Goal: Task Accomplishment & Management: Use online tool/utility

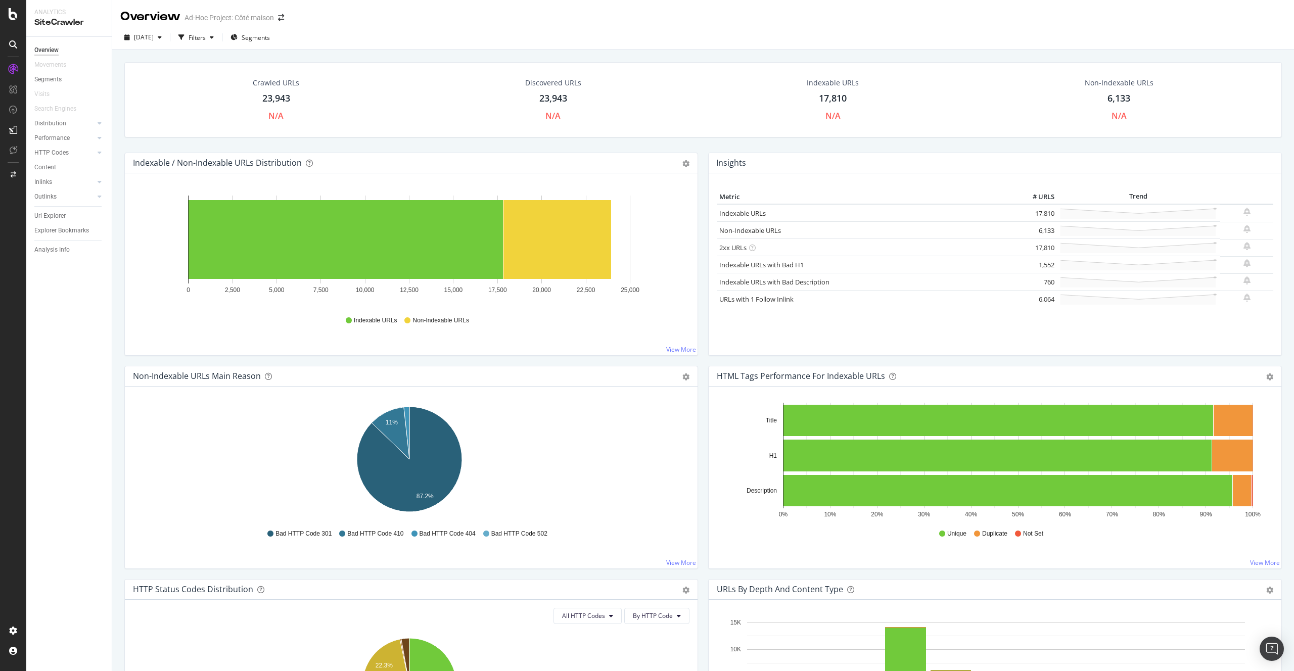
click at [728, 222] on td "Non-Indexable URLs" at bounding box center [867, 230] width 300 height 17
click at [730, 228] on link "Non-Indexable URLs" at bounding box center [750, 230] width 62 height 9
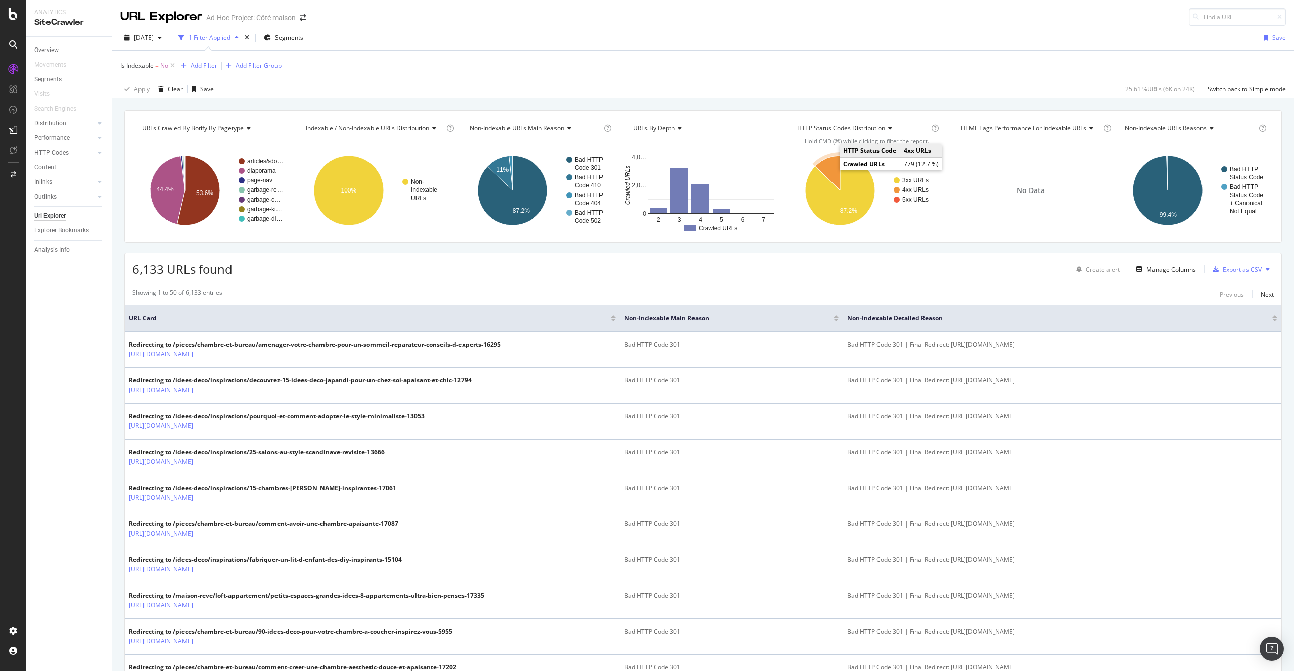
click at [827, 168] on icon "A chart." at bounding box center [827, 173] width 25 height 35
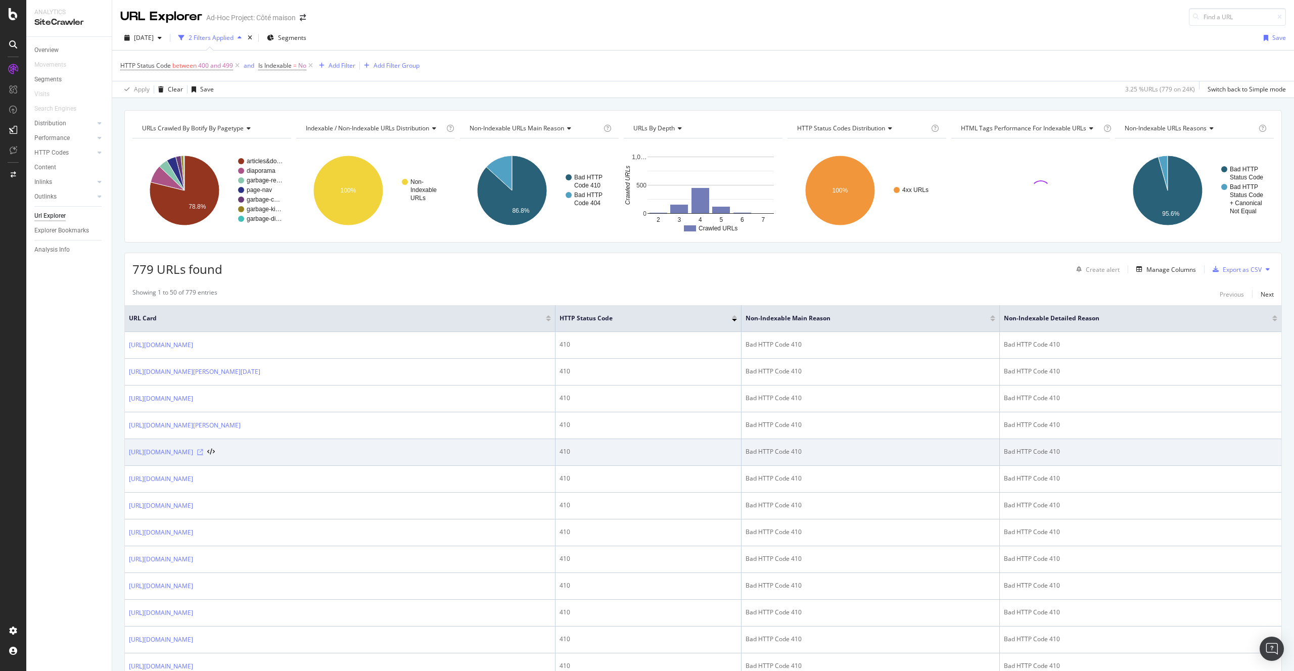
click at [203, 452] on icon at bounding box center [200, 452] width 6 height 6
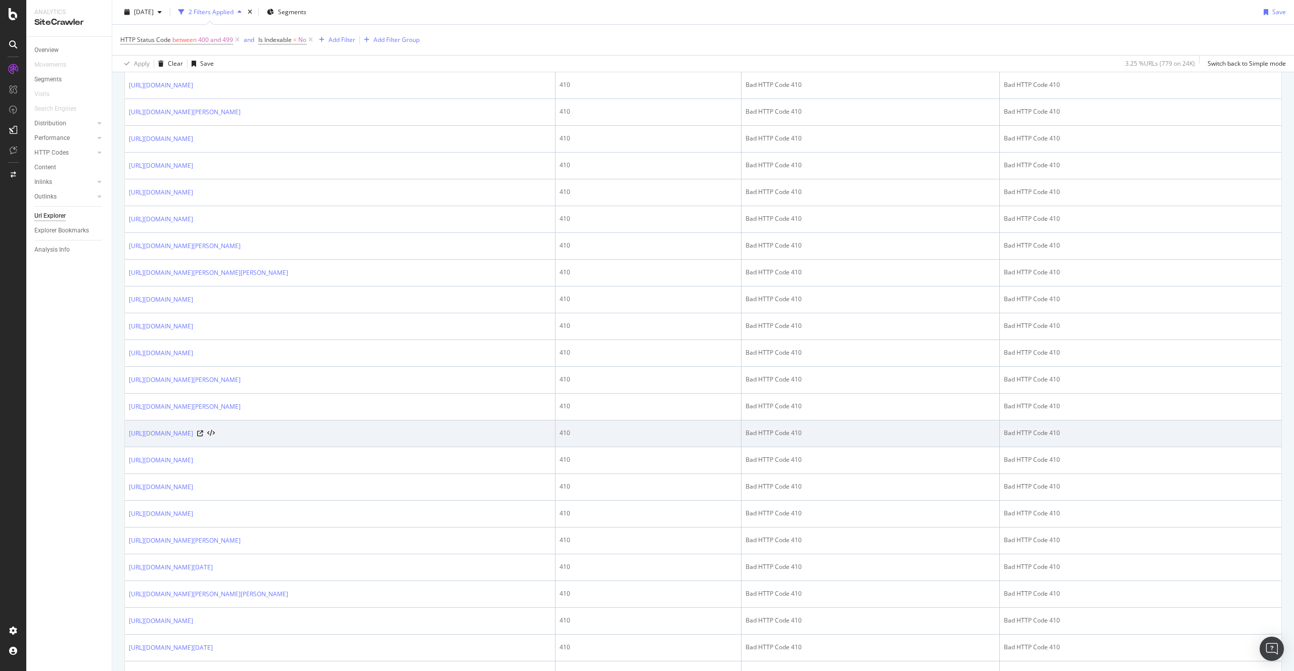
scroll to position [1059, 0]
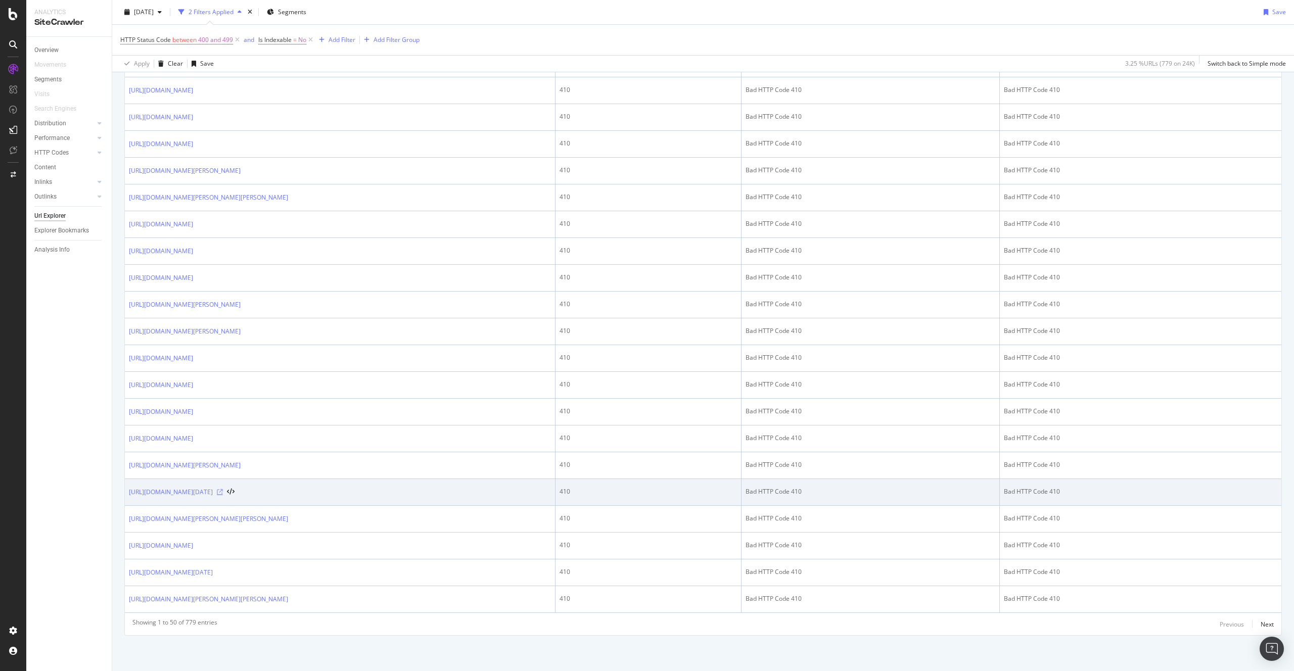
click at [223, 492] on icon at bounding box center [220, 492] width 6 height 6
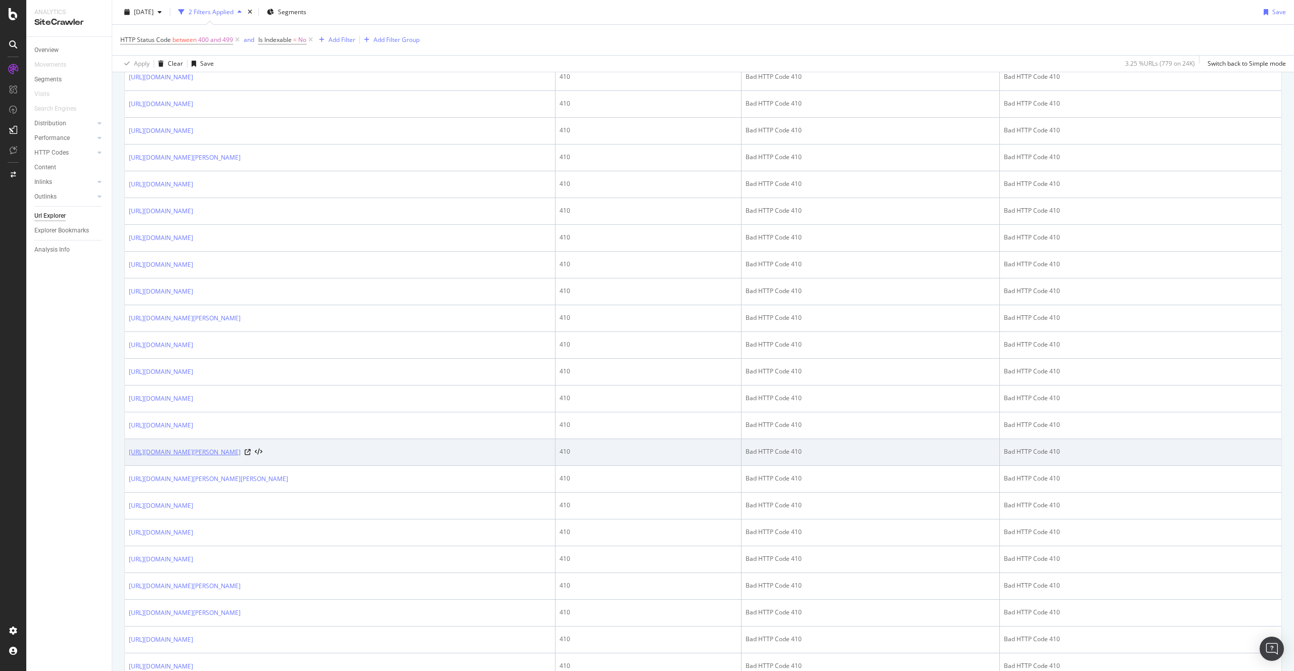
scroll to position [673, 0]
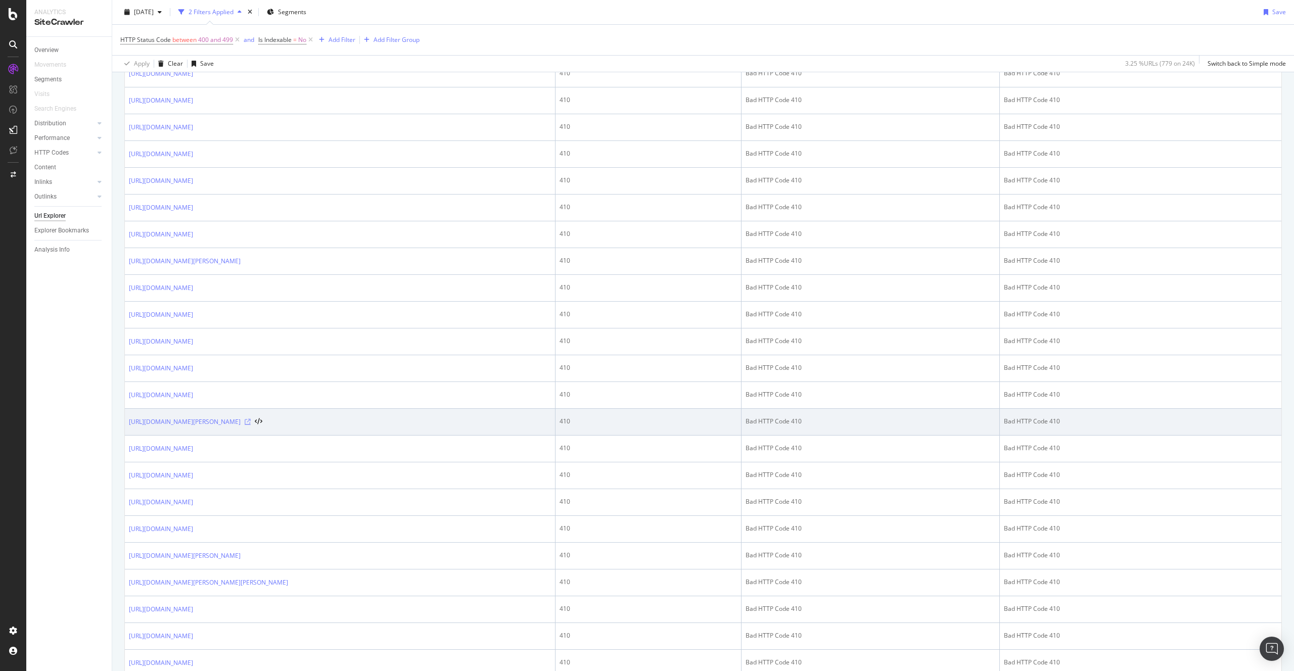
click at [251, 423] on icon at bounding box center [248, 422] width 6 height 6
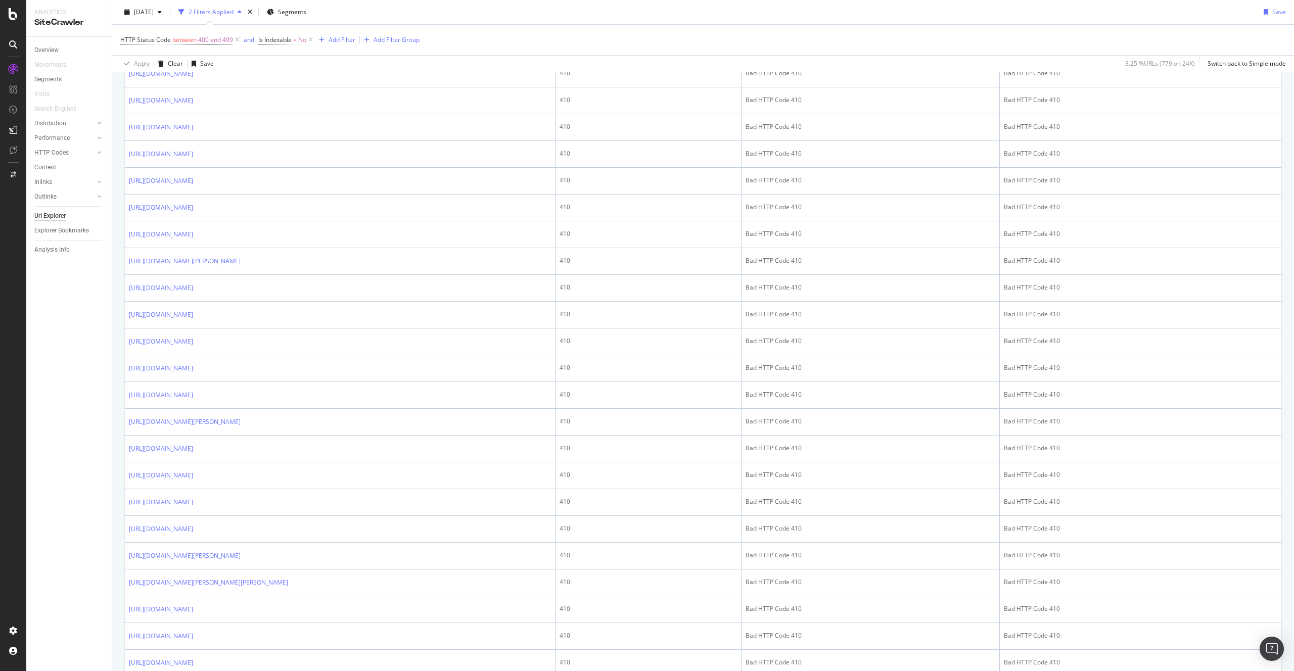
scroll to position [1059, 0]
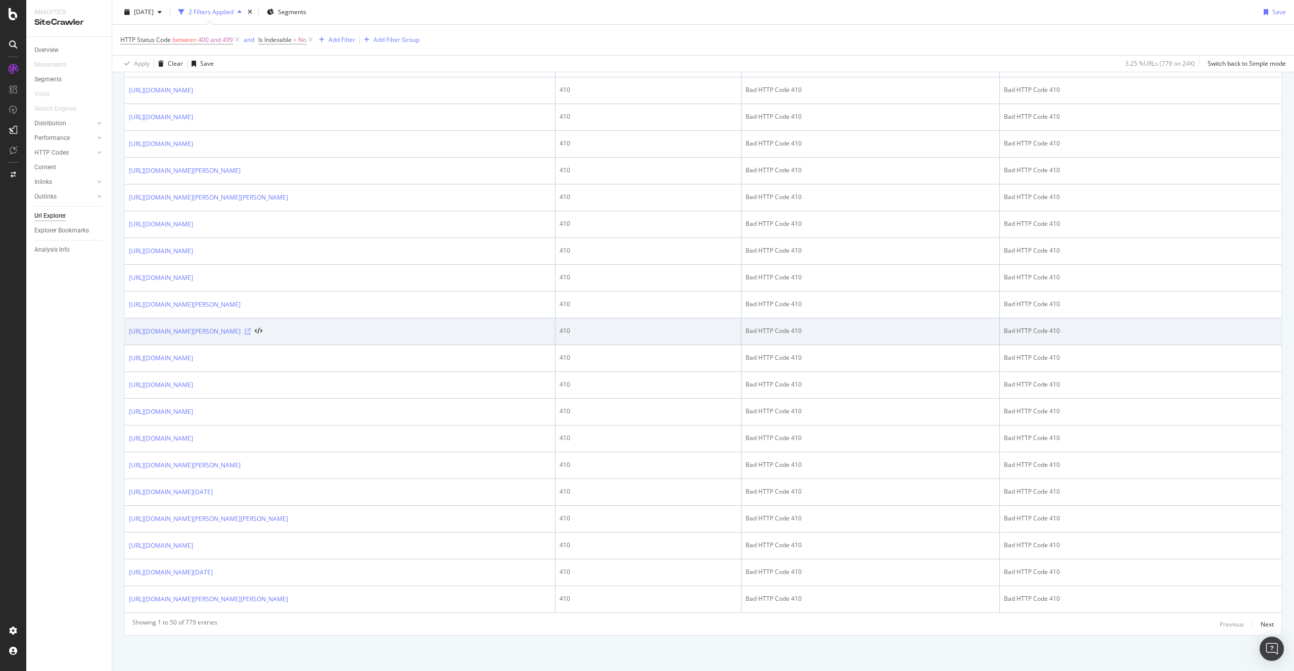
click at [251, 330] on icon at bounding box center [248, 332] width 6 height 6
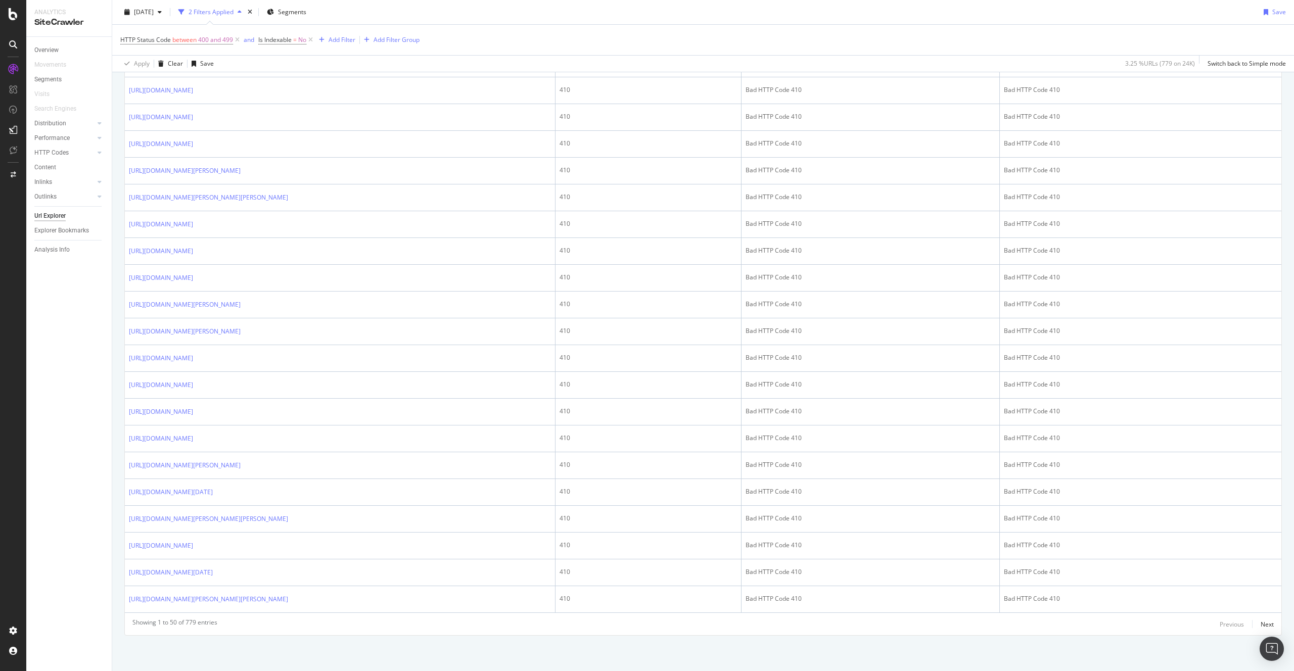
click at [1251, 624] on div "Previous Next" at bounding box center [1247, 624] width 54 height 12
click at [1261, 623] on div "Next" at bounding box center [1267, 624] width 13 height 9
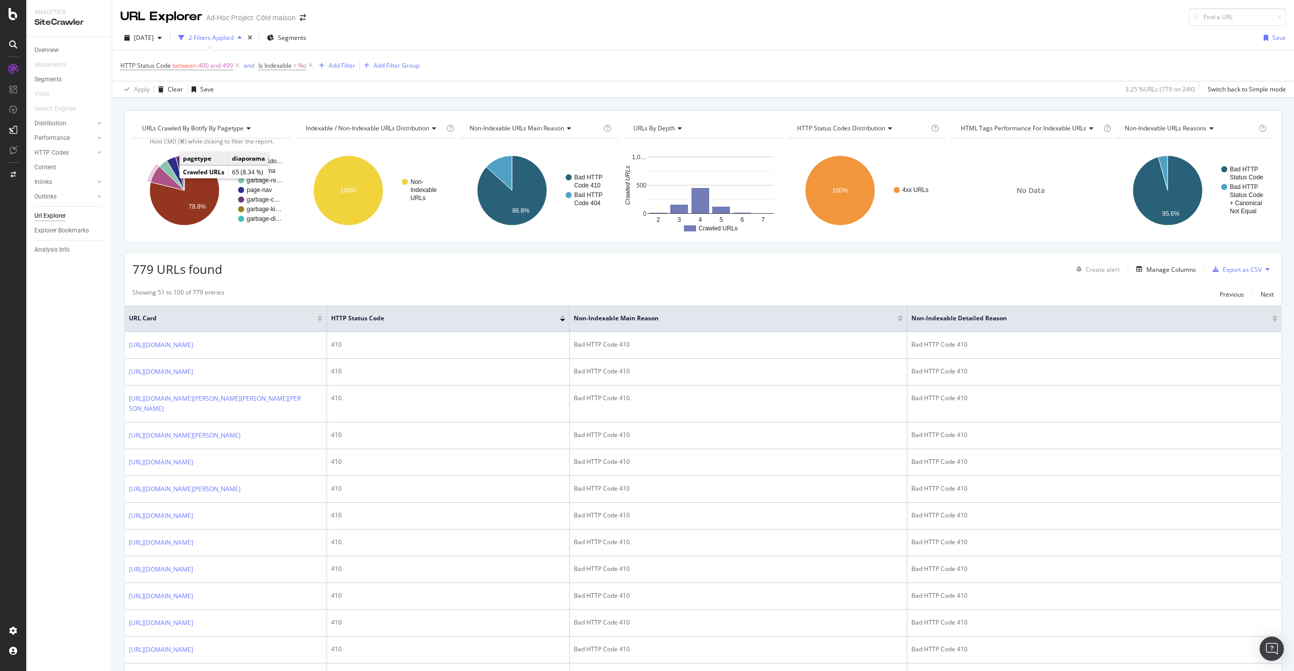
click at [163, 179] on icon "A chart." at bounding box center [168, 178] width 34 height 24
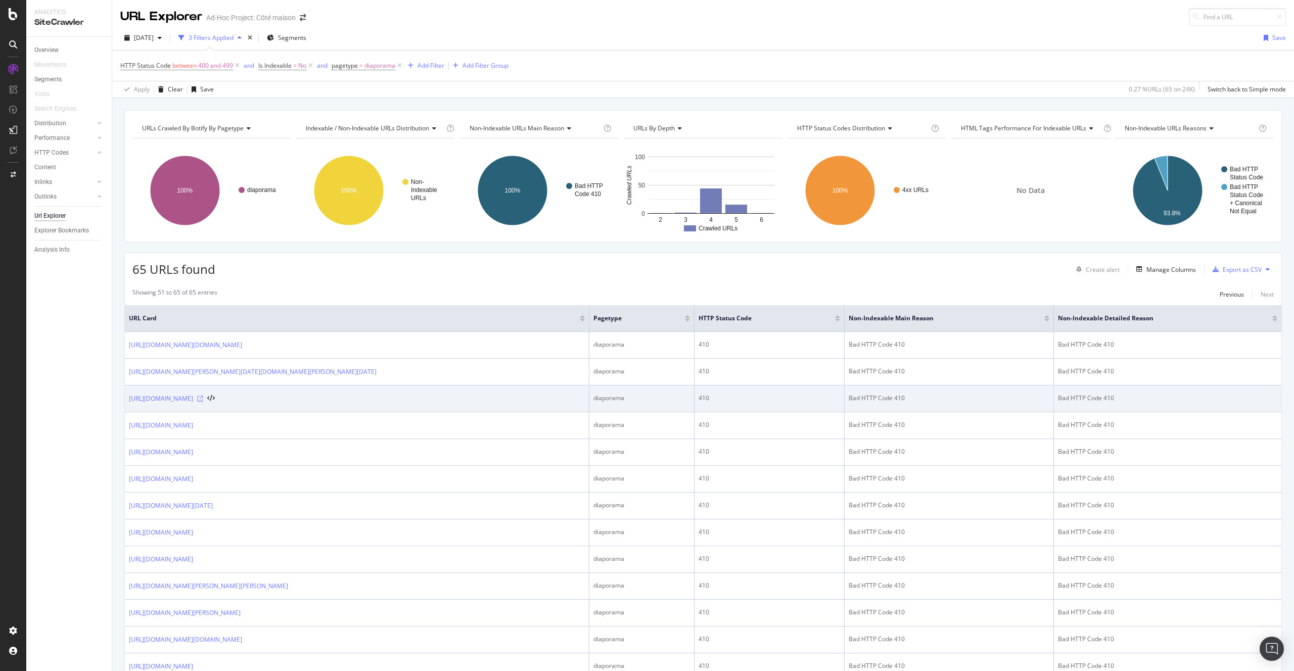
click at [203, 402] on icon at bounding box center [200, 399] width 6 height 6
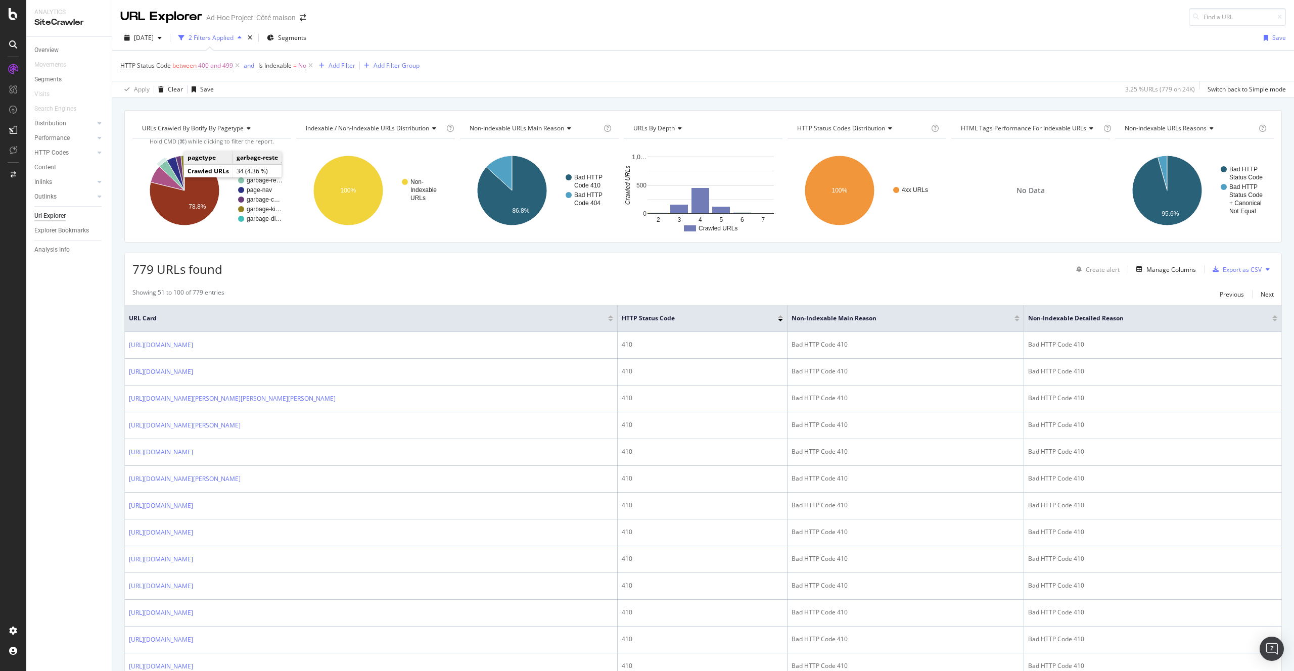
click at [173, 173] on icon "A chart." at bounding box center [171, 176] width 25 height 30
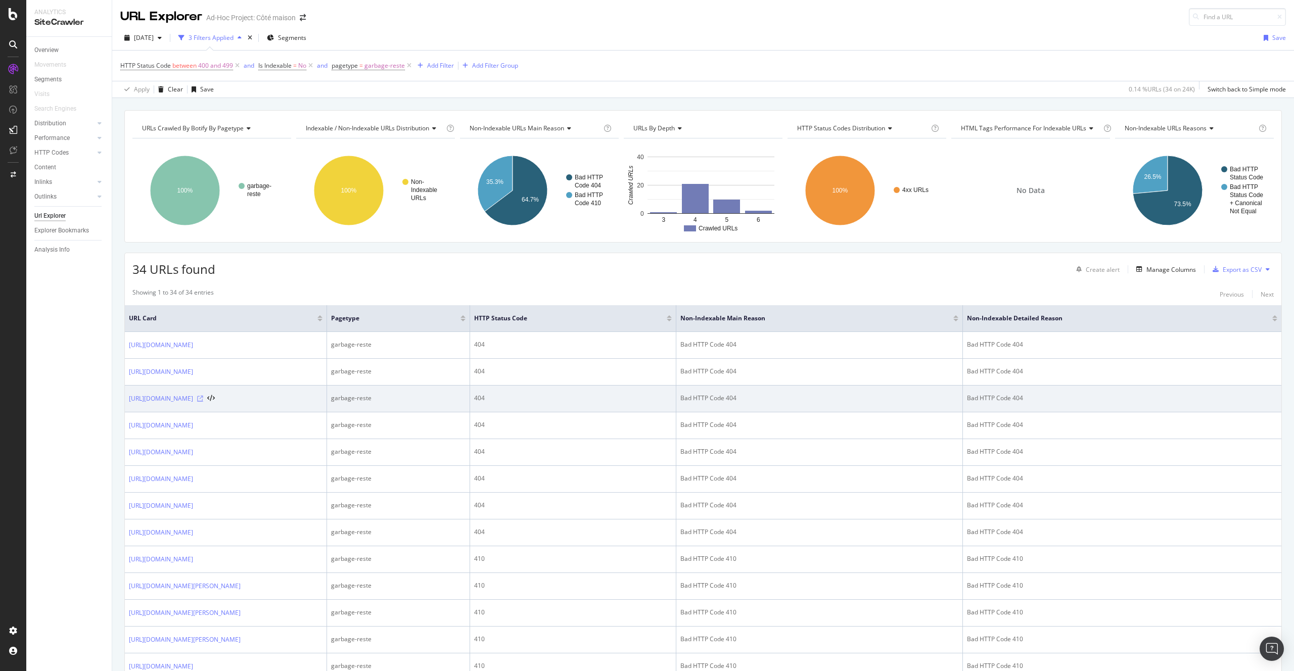
click at [203, 402] on icon at bounding box center [200, 399] width 6 height 6
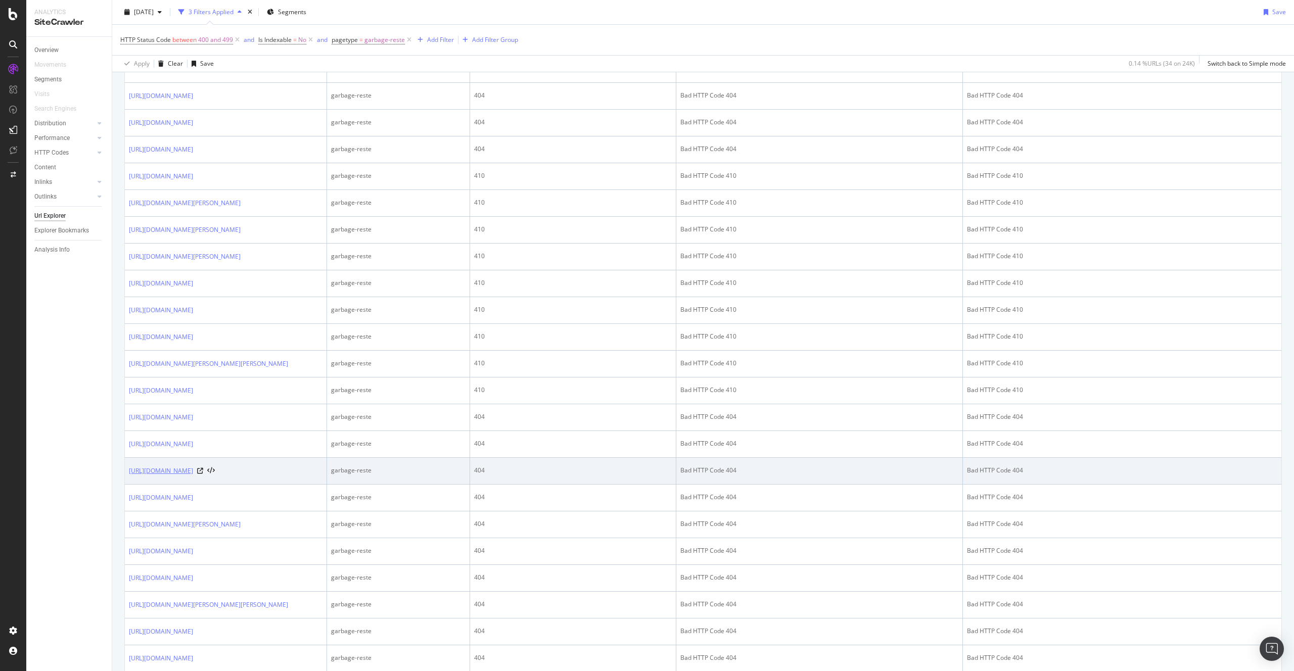
scroll to position [592, 0]
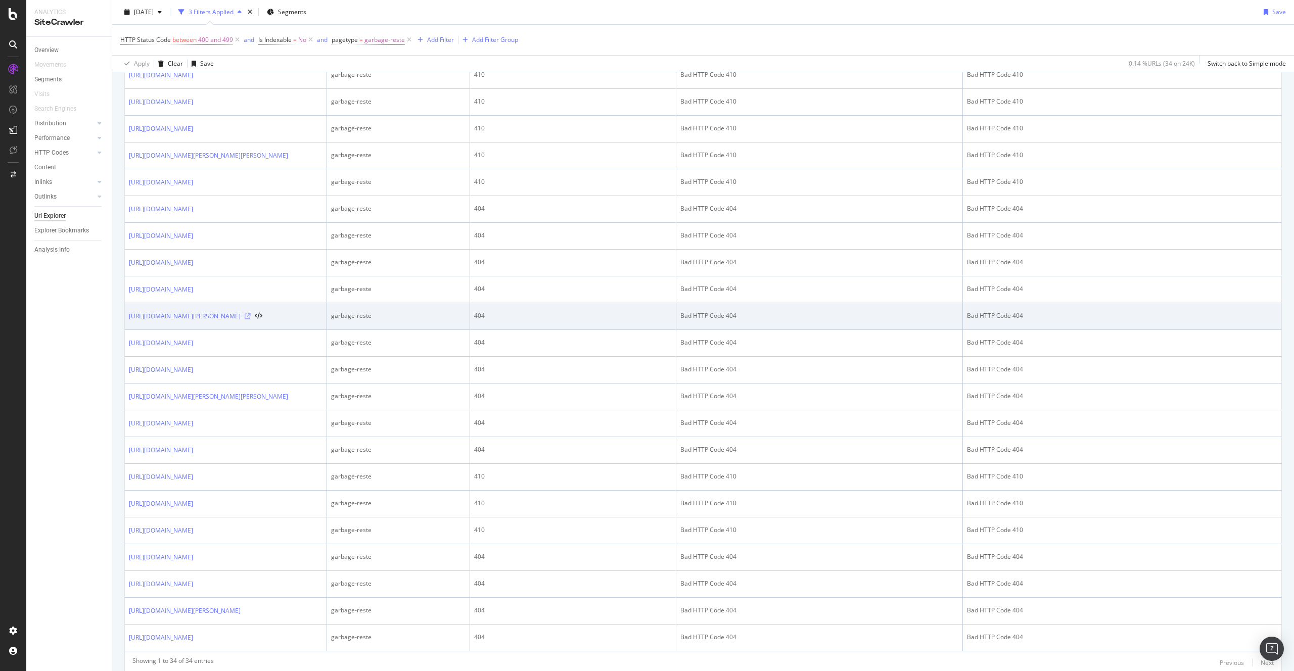
click at [251, 320] on icon at bounding box center [248, 316] width 6 height 6
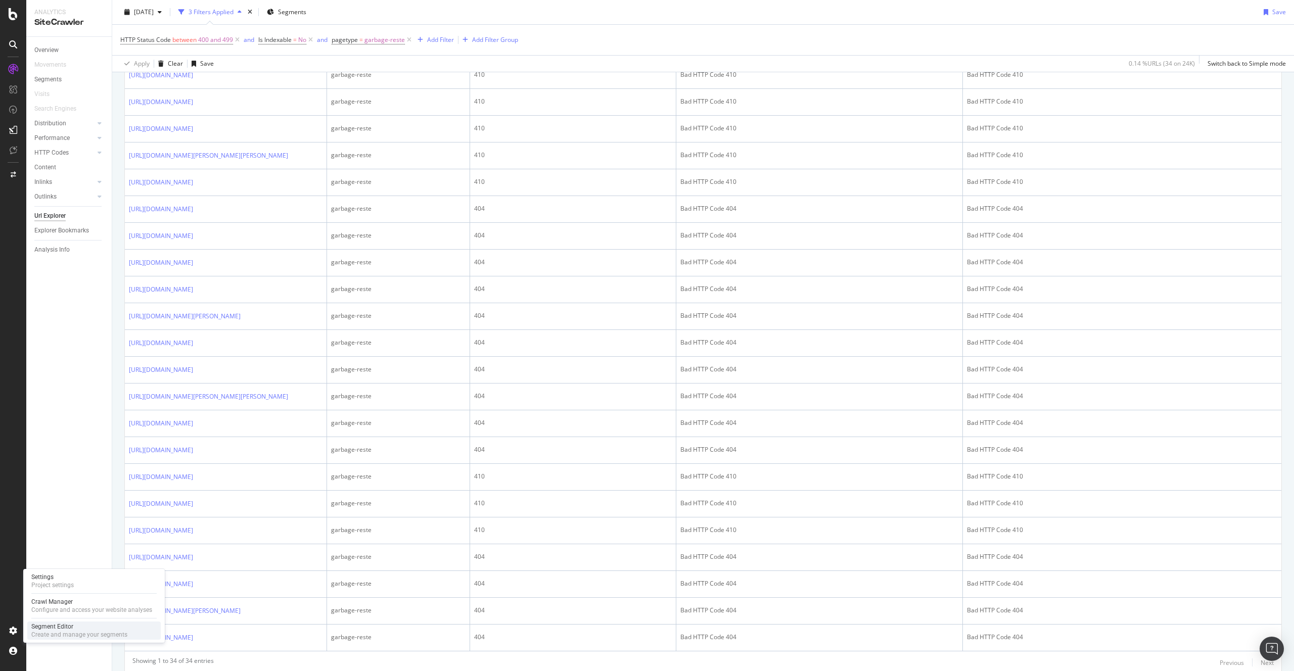
click at [47, 631] on div "Create and manage your segments" at bounding box center [79, 635] width 96 height 8
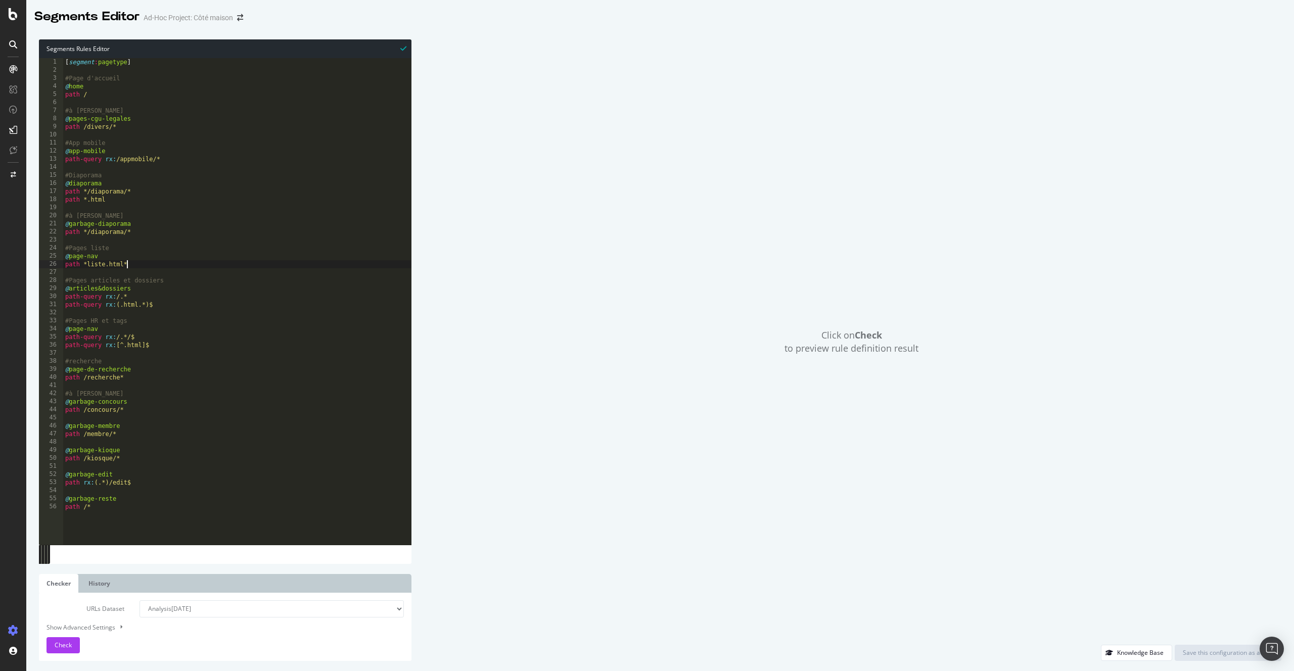
click at [278, 266] on div "[ segment : pagetype ] #Page d'accueil @ home path / #à jeter @ pages-cgu-legal…" at bounding box center [237, 309] width 348 height 503
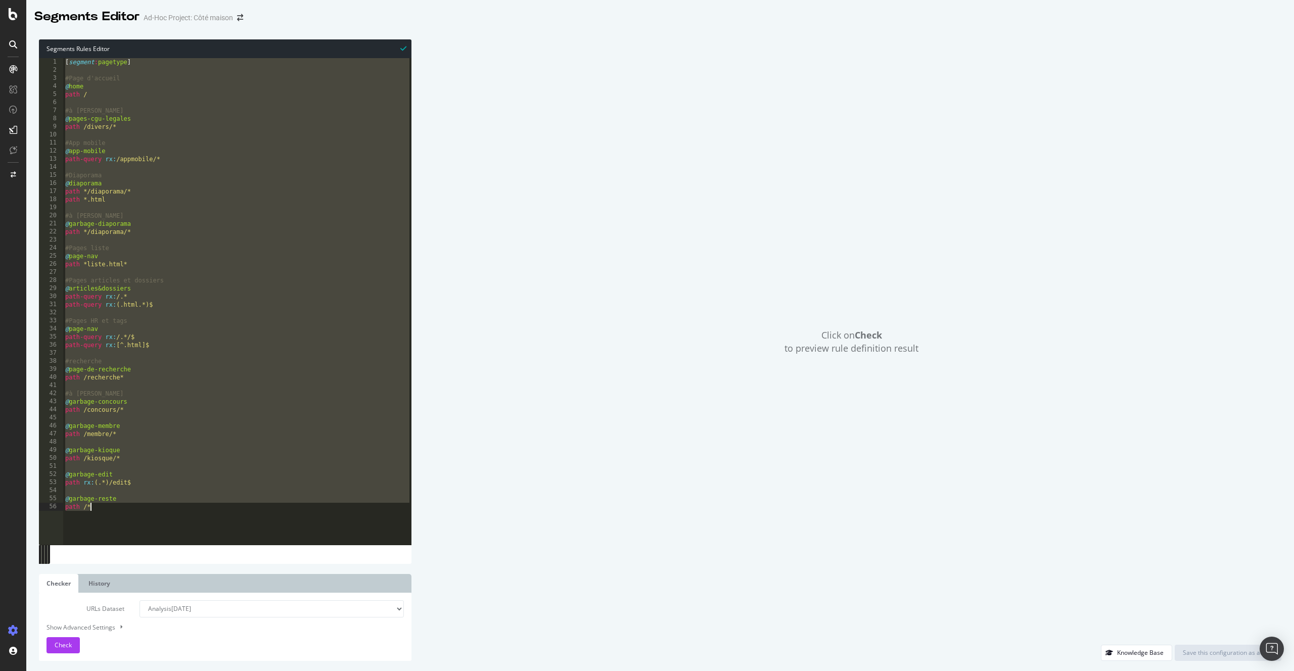
paste textarea "path"
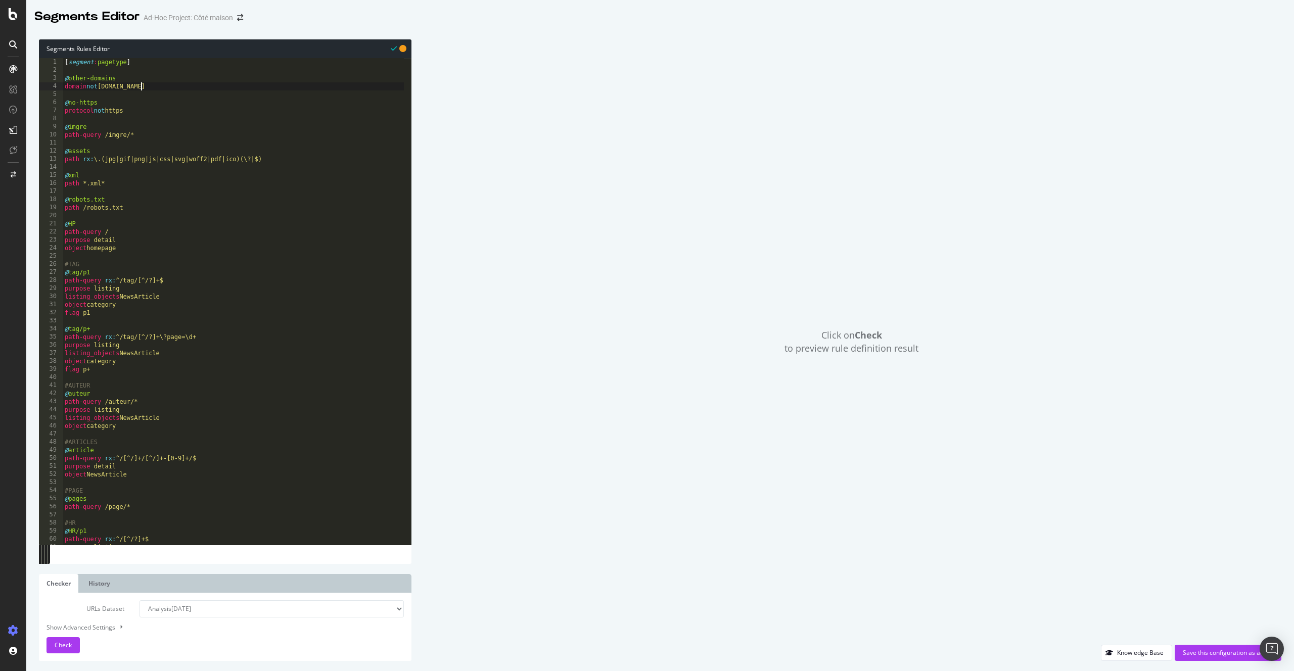
click at [141, 87] on div "[ segment : pagetype ] @ other-domains domain not www.caminteresse.fr @ no-http…" at bounding box center [233, 309] width 341 height 503
click at [183, 156] on div "[ segment : pagetype ] @ other-domains domain not www.cotemaison.fr @ no-https …" at bounding box center [233, 309] width 341 height 503
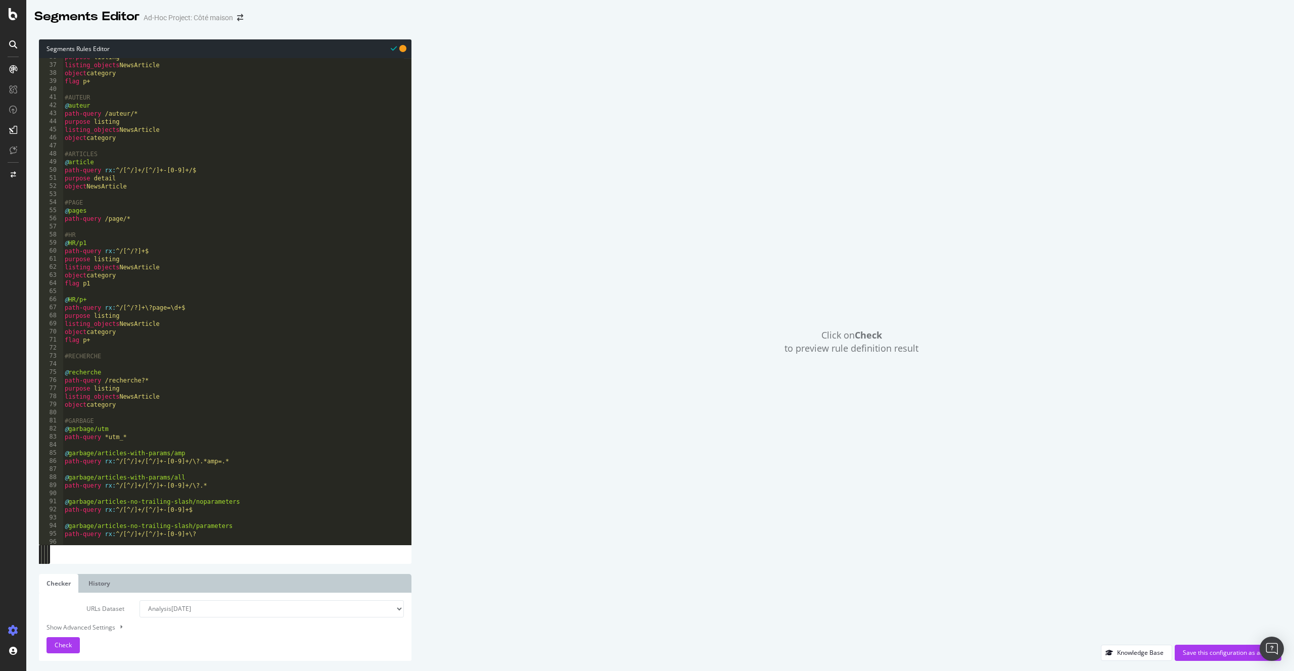
scroll to position [362, 0]
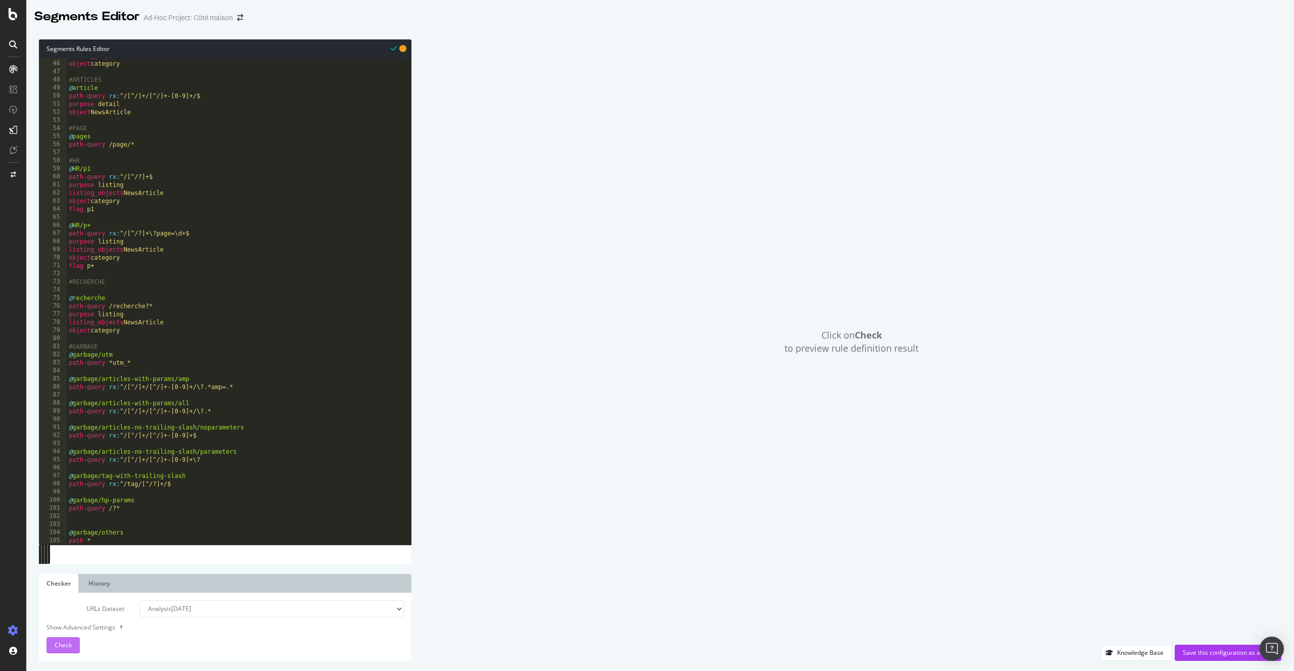
click at [70, 646] on span "Check" at bounding box center [63, 645] width 17 height 9
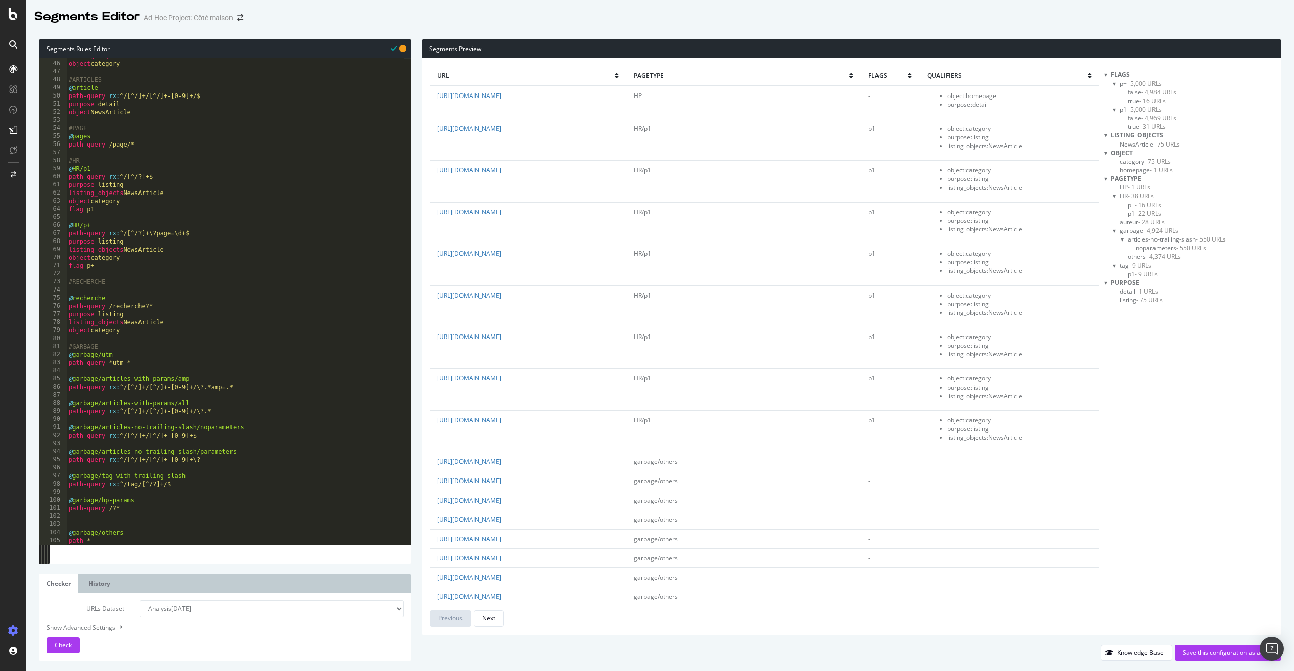
click at [1108, 177] on div at bounding box center [1106, 178] width 3 height 9
click at [1110, 72] on div "flags" at bounding box center [1189, 74] width 169 height 9
click at [1108, 74] on div at bounding box center [1106, 74] width 3 height 9
click at [1110, 137] on div "purpose" at bounding box center [1189, 135] width 169 height 9
click at [1108, 136] on div at bounding box center [1106, 135] width 3 height 9
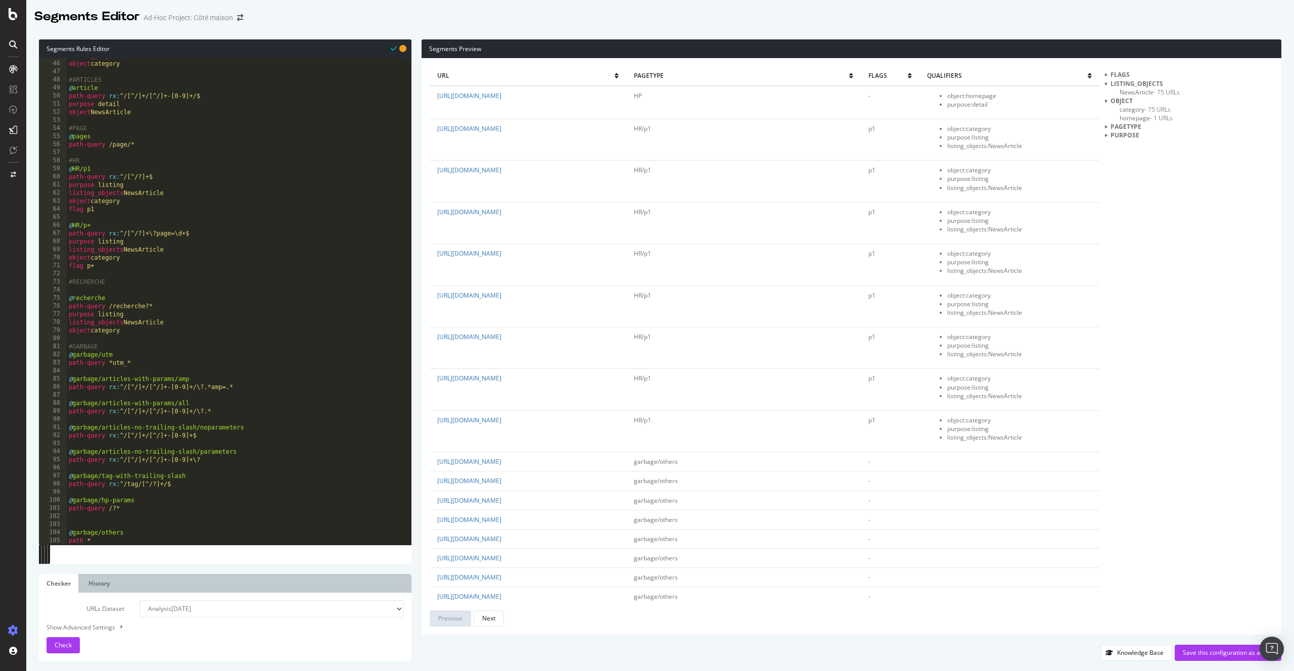
click at [1107, 126] on div at bounding box center [1106, 126] width 9 height 3
click at [1106, 100] on div at bounding box center [1106, 101] width 3 height 9
click at [1146, 151] on span "- 28 URLs" at bounding box center [1152, 153] width 26 height 9
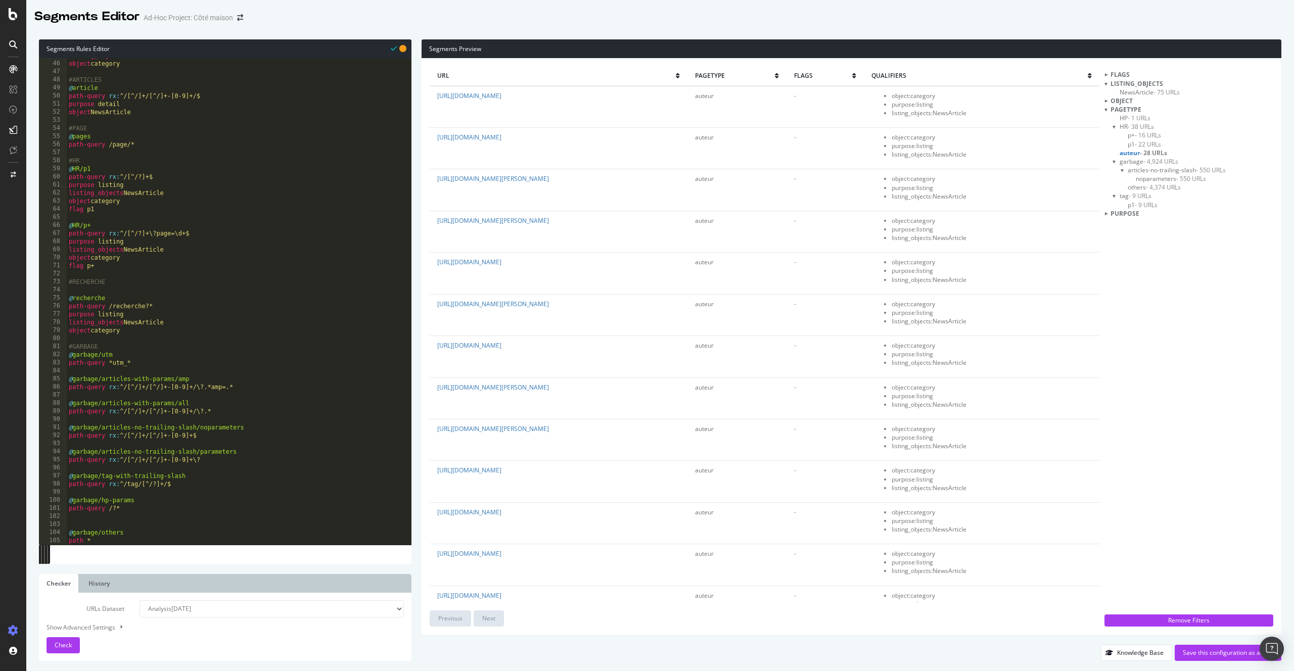
click at [1152, 142] on span "- 22 URLs" at bounding box center [1148, 144] width 26 height 9
click at [1150, 134] on span "- 16 URLs" at bounding box center [1148, 135] width 26 height 9
click at [1150, 140] on span "- 22 URLs" at bounding box center [1148, 144] width 26 height 9
click at [1142, 204] on span "- 9 URLs" at bounding box center [1146, 205] width 23 height 9
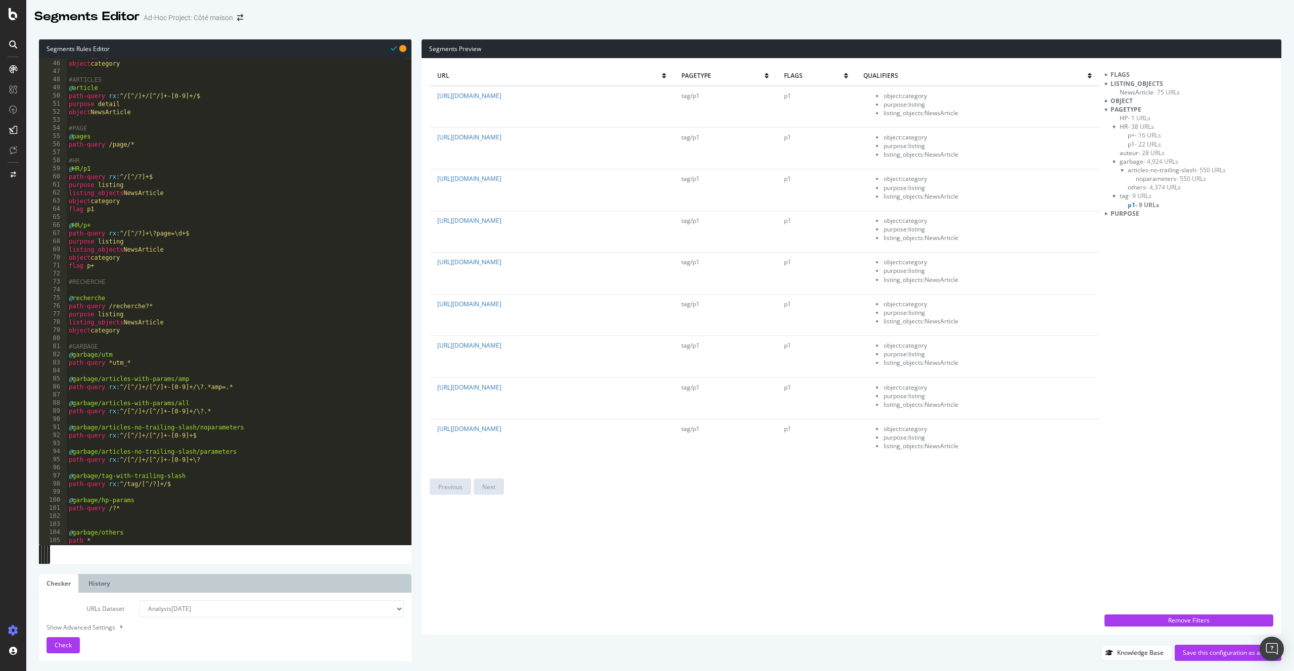
click at [1164, 186] on span "- 4,374 URLs" at bounding box center [1163, 187] width 35 height 9
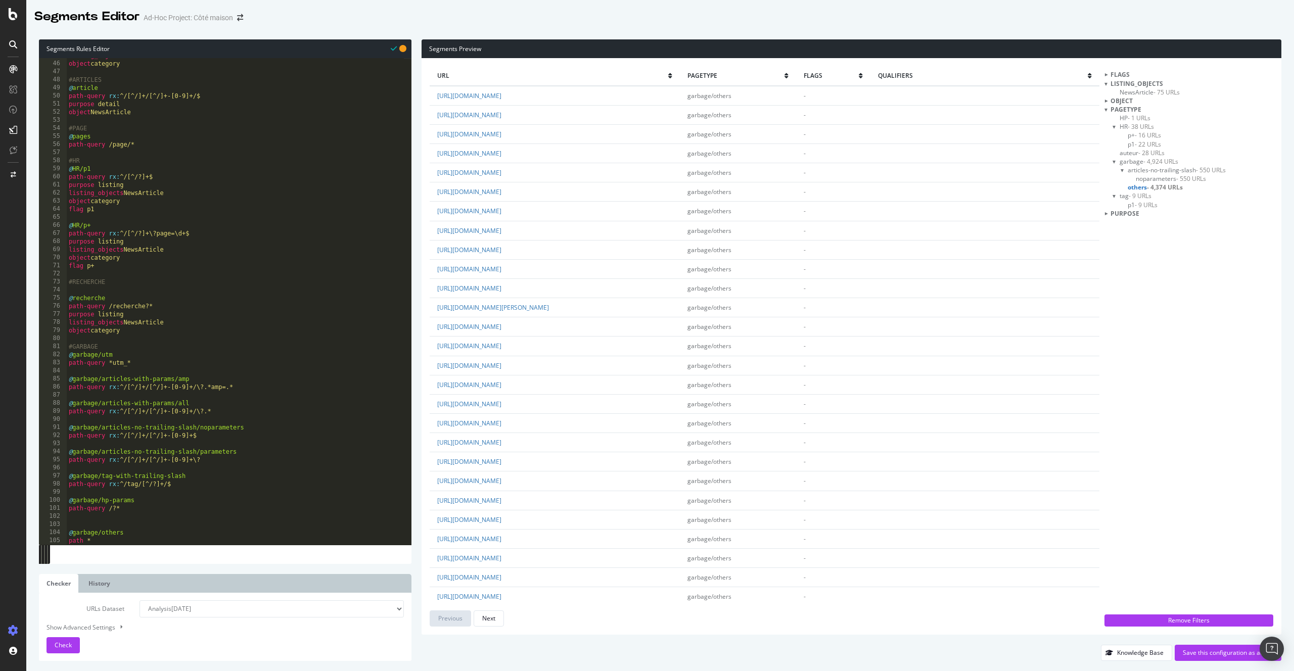
click at [1173, 176] on span "noparameters - 550 URLs" at bounding box center [1171, 178] width 70 height 9
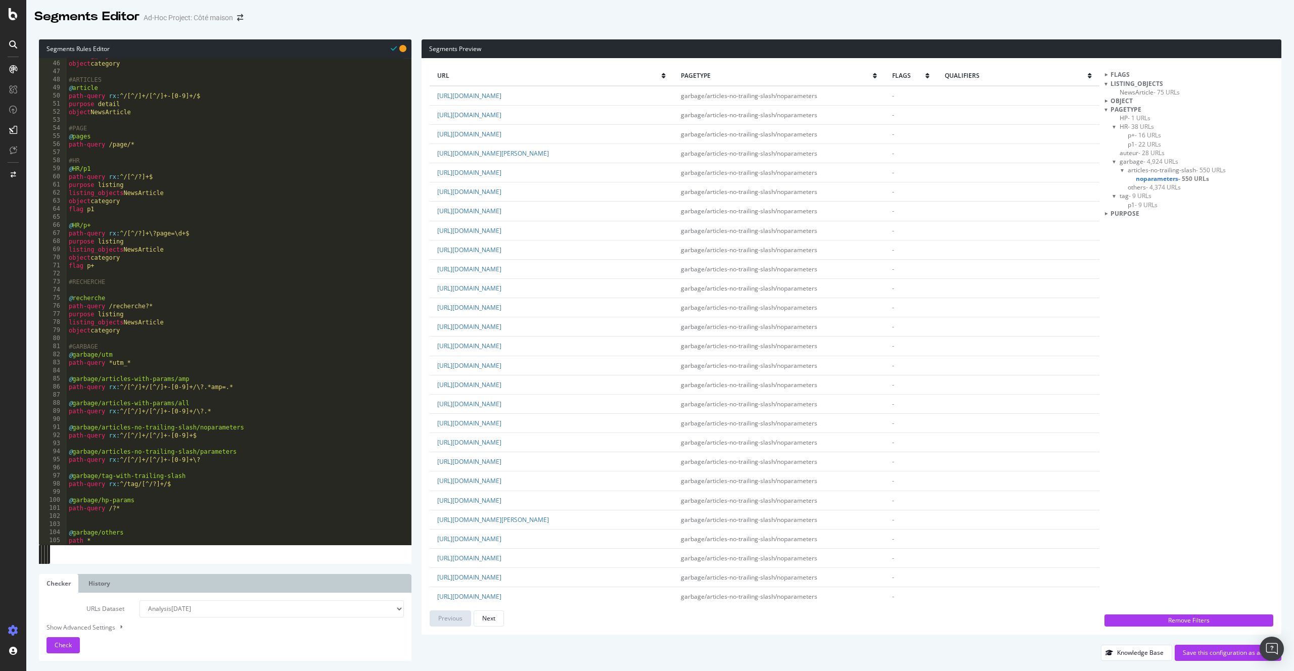
click at [1176, 166] on span "articles-no-trailing-slash - 550 URLs" at bounding box center [1177, 170] width 98 height 9
click at [1178, 170] on span "articles-no-trailing-slash - 550 URLs" at bounding box center [1180, 170] width 105 height 9
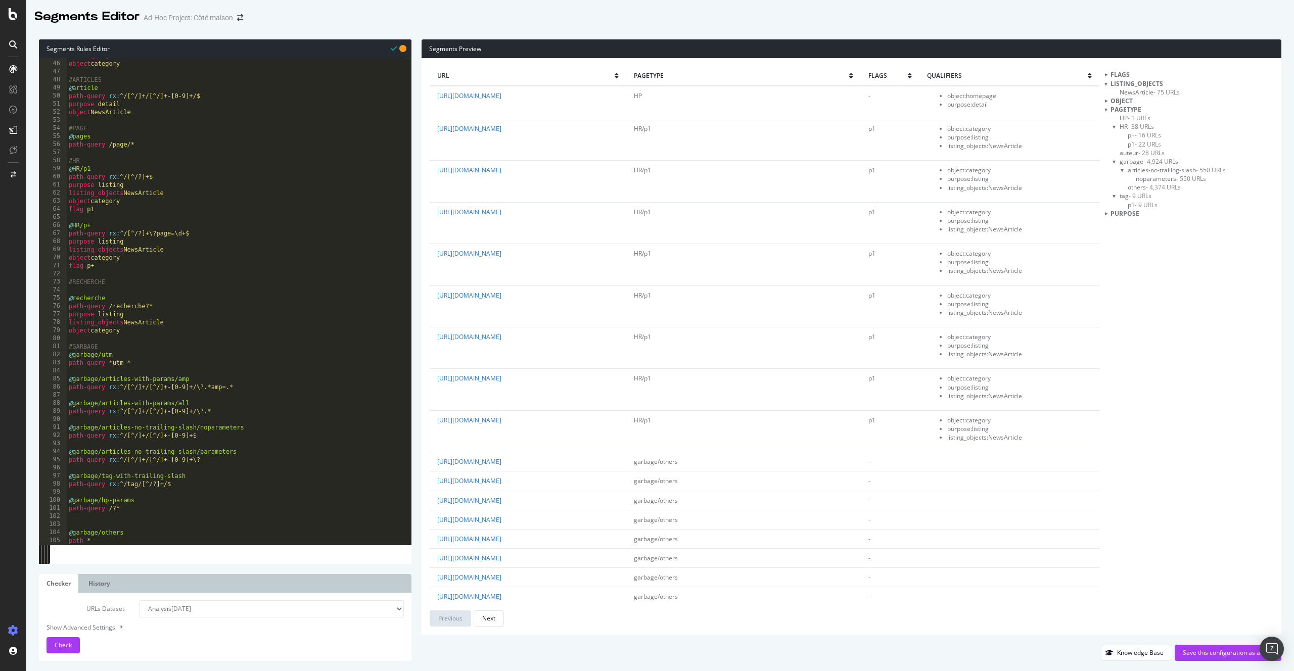
click at [1178, 171] on span "articles-no-trailing-slash - 550 URLs" at bounding box center [1177, 170] width 98 height 9
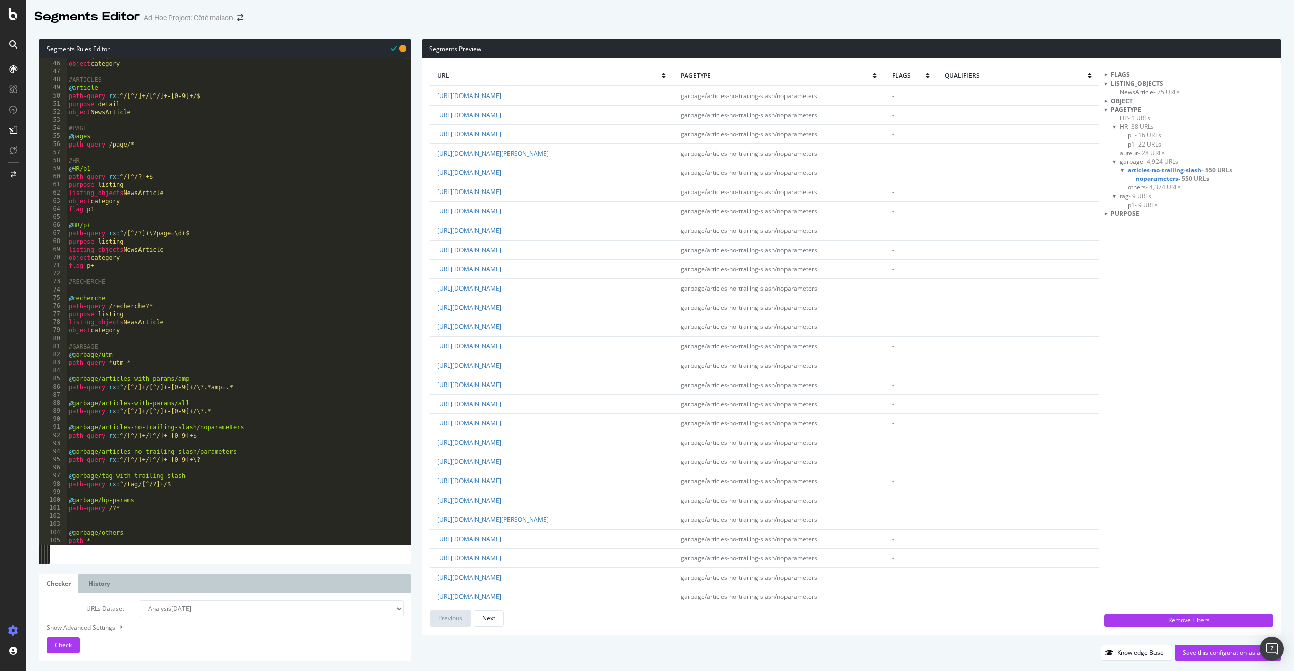
scroll to position [0, 3]
click at [194, 353] on div "listing_objects NewsArticle object category #ARTICLES @ article path-query rx :…" at bounding box center [236, 303] width 338 height 503
click at [201, 307] on div "listing_objects NewsArticle object category #ARTICLES @ article path-query rx :…" at bounding box center [236, 303] width 338 height 503
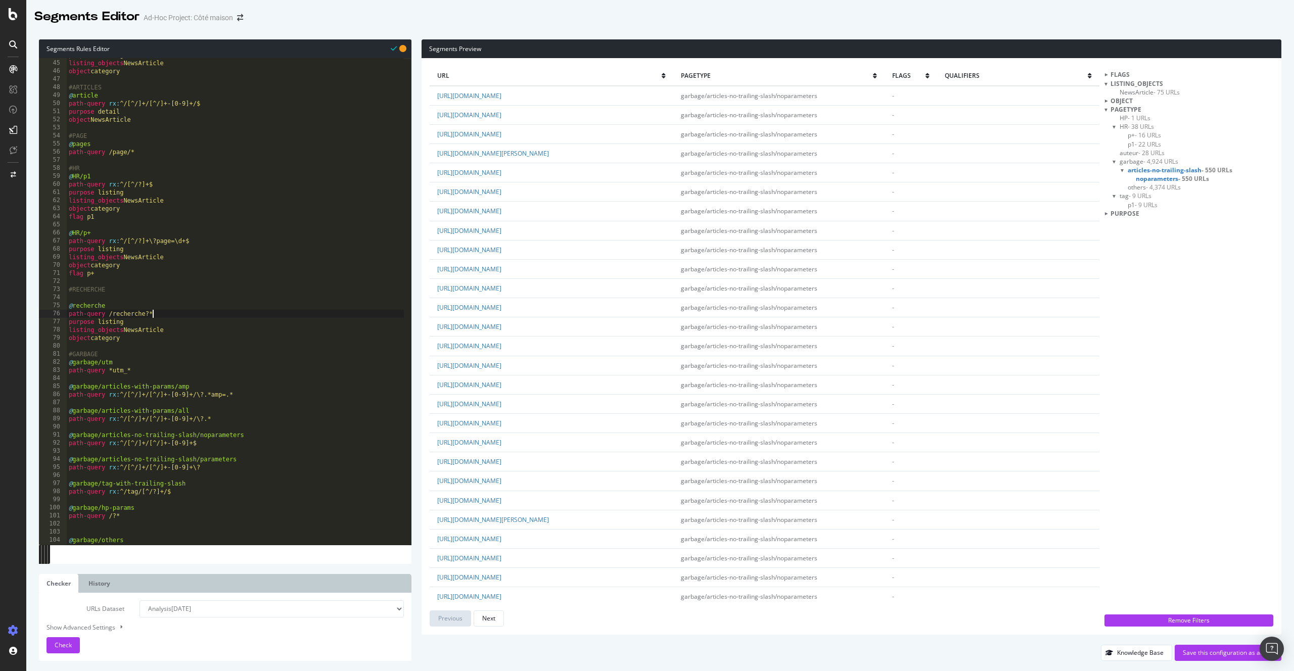
scroll to position [295, 0]
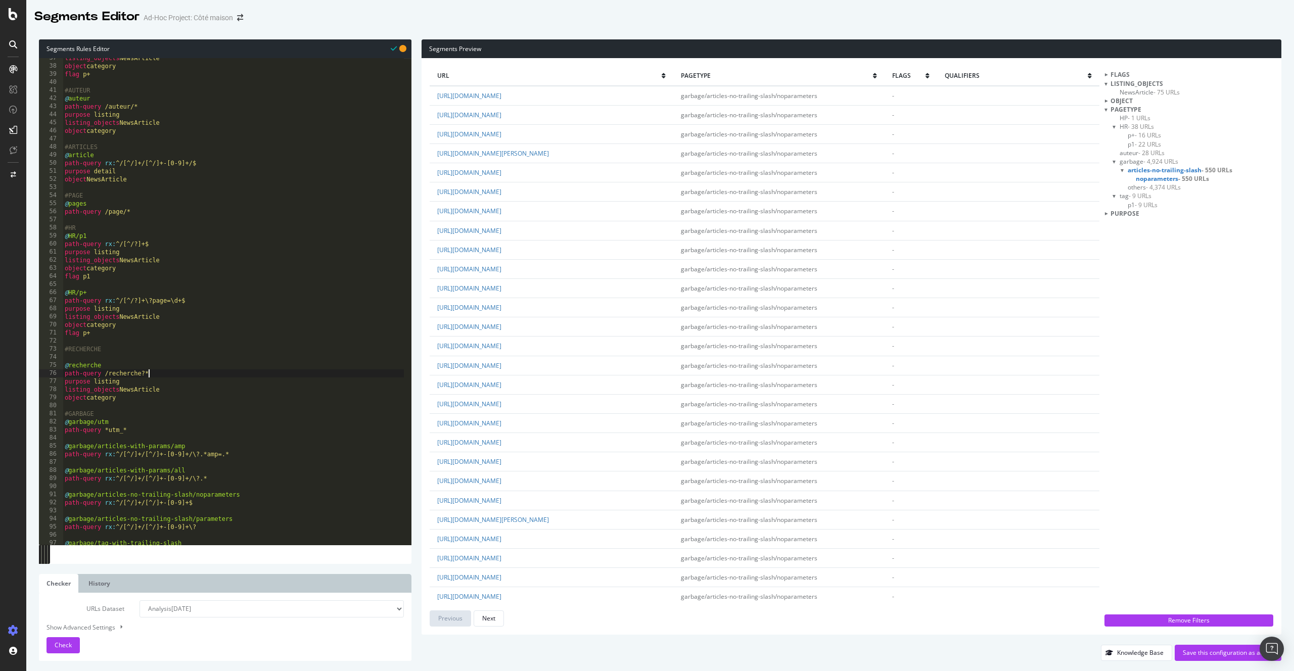
click at [204, 163] on div "listing_objects NewsArticle object category flag p+ #AUTEUR @ auteur path-query…" at bounding box center [233, 305] width 341 height 503
click at [192, 160] on div "listing_objects NewsArticle object category flag p+ #AUTEUR @ auteur path-query…" at bounding box center [233, 305] width 341 height 503
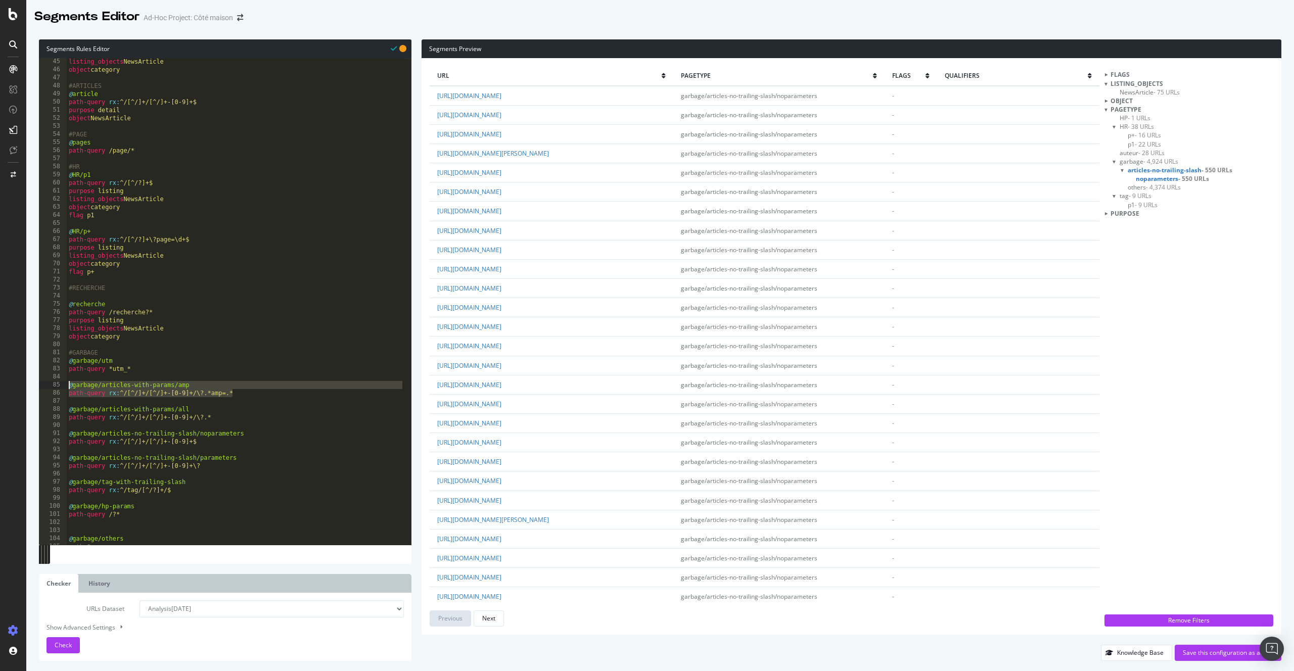
drag, startPoint x: 248, startPoint y: 394, endPoint x: 63, endPoint y: 384, distance: 185.3
click at [63, 384] on div "path-query rx:^/[^/]+/[^/]+-[0-9]+$ 45 46 47 48 49 50 51 52 53 54 55 56 57 58 5…" at bounding box center [225, 301] width 373 height 487
click at [179, 396] on div "listing_objects NewsArticle object category #ARTICLES @ article path-query rx :…" at bounding box center [236, 309] width 338 height 503
drag, startPoint x: 232, startPoint y: 393, endPoint x: -35, endPoint y: 380, distance: 267.3
click at [0, 380] on html "Segments Editor Ad-Hoc Project: Côté maison Segments Rules Editor path-query rx…" at bounding box center [647, 335] width 1294 height 671
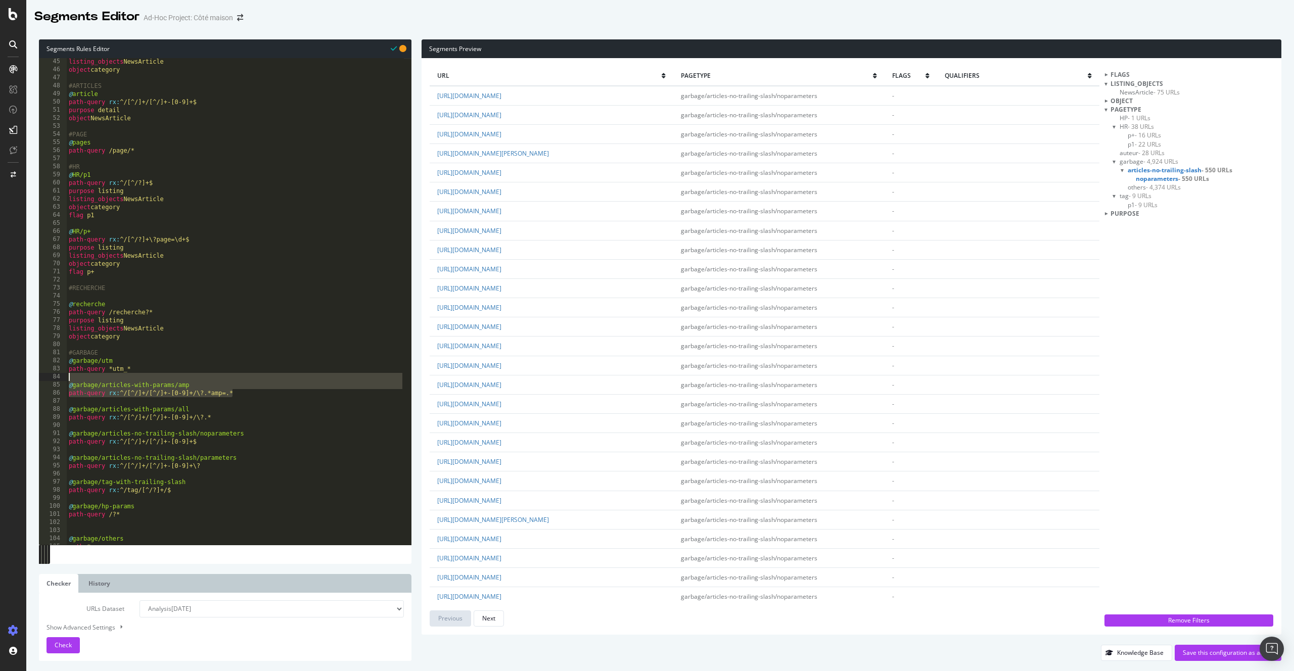
type textarea "@garbage/articles-with-params/amp"
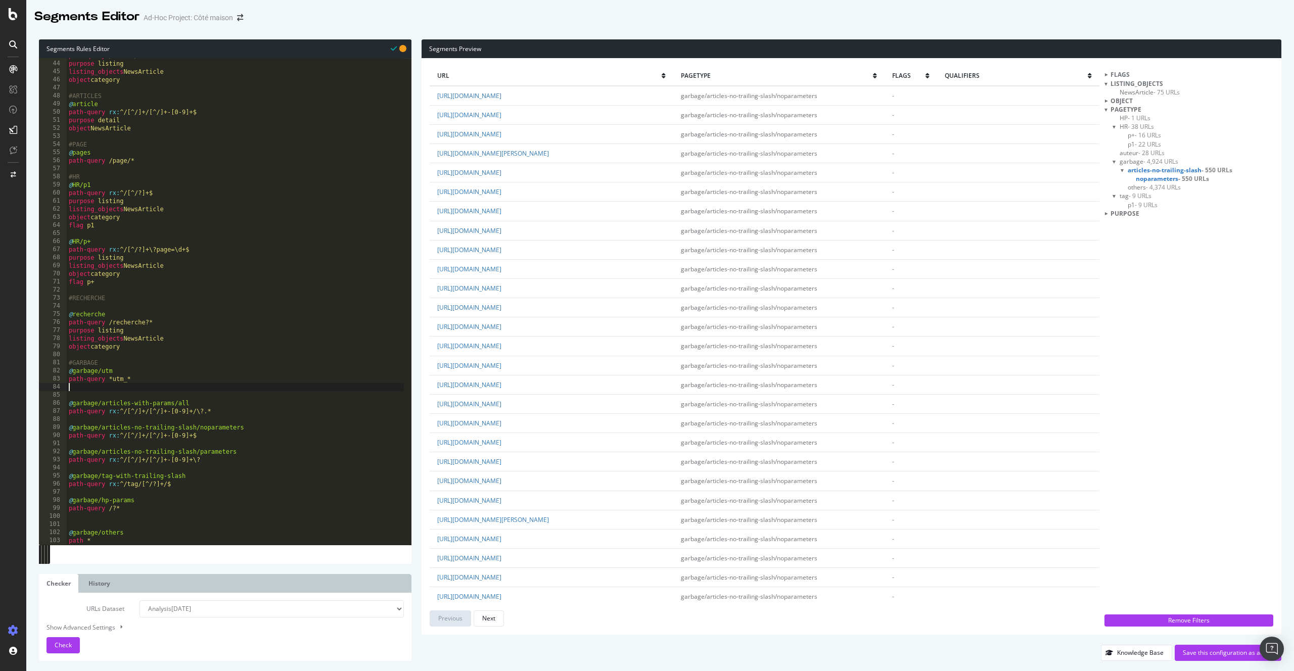
scroll to position [338, 0]
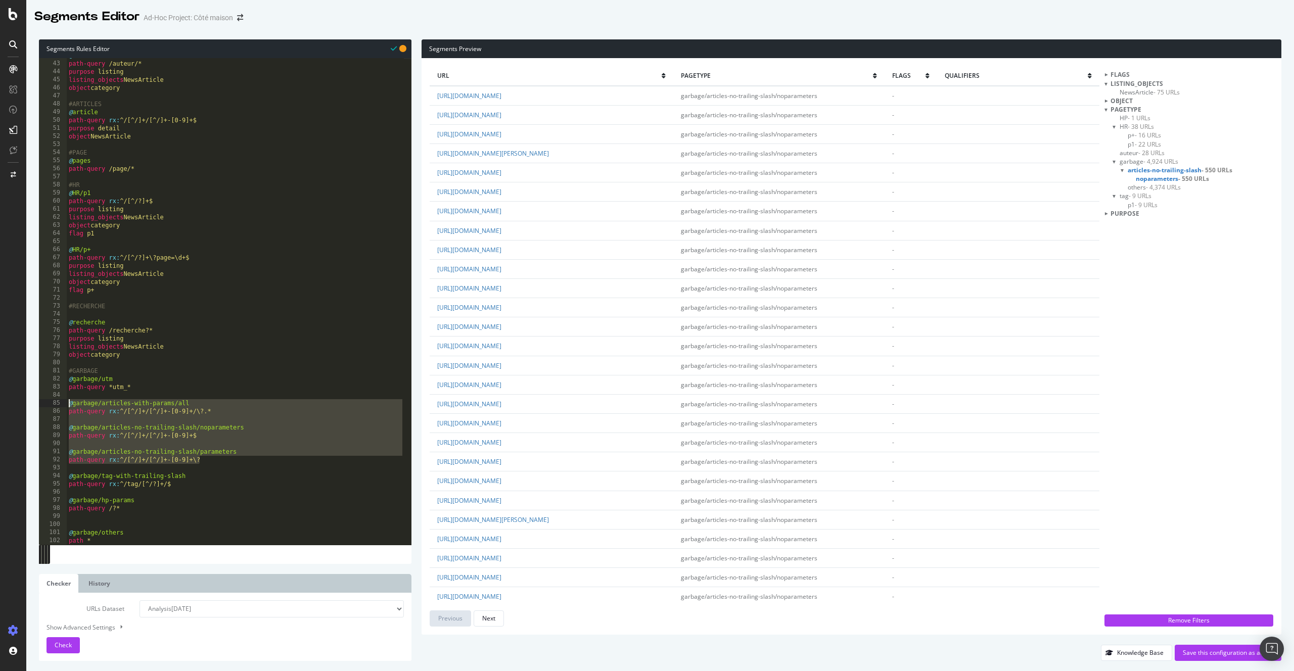
drag, startPoint x: 179, startPoint y: 460, endPoint x: -19, endPoint y: 404, distance: 206.5
click at [0, 404] on html "Segments Editor Ad-Hoc Project: Côté maison Segments Rules Editor path-query *u…" at bounding box center [647, 335] width 1294 height 671
type textarea "@garbage/articles-with-params/all path-query rx:^/[^/]+/[^/]+-[0-9]+/\?.*"
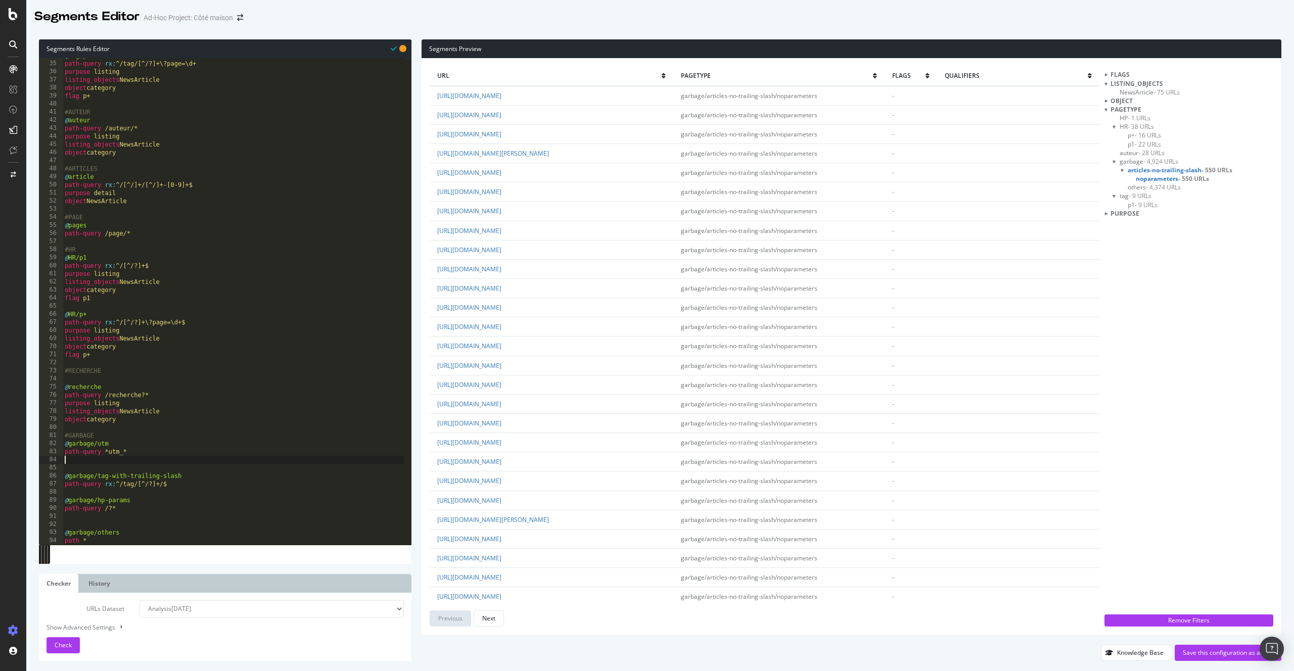
scroll to position [274, 0]
drag, startPoint x: 185, startPoint y: 484, endPoint x: -12, endPoint y: 460, distance: 198.1
click at [0, 460] on html "Segments Editor Ad-Hoc Project: Côté maison Segments Rules Editor 34 35 36 37 3…" at bounding box center [647, 335] width 1294 height 671
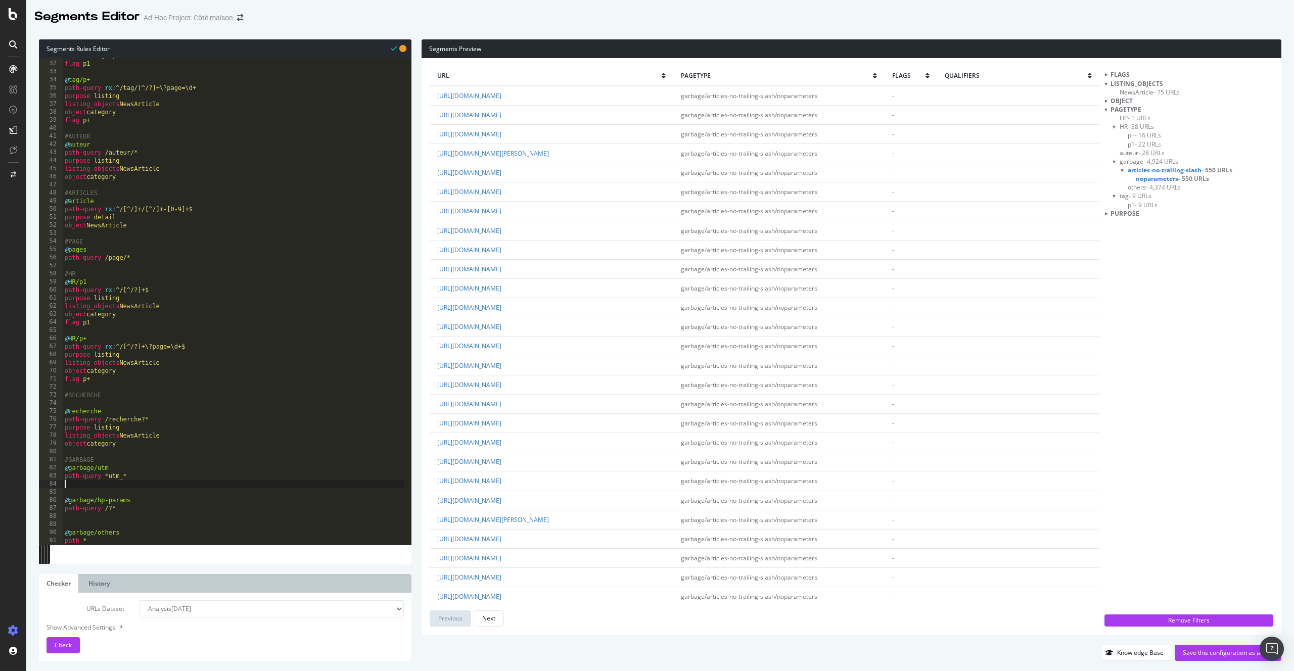
scroll to position [249, 0]
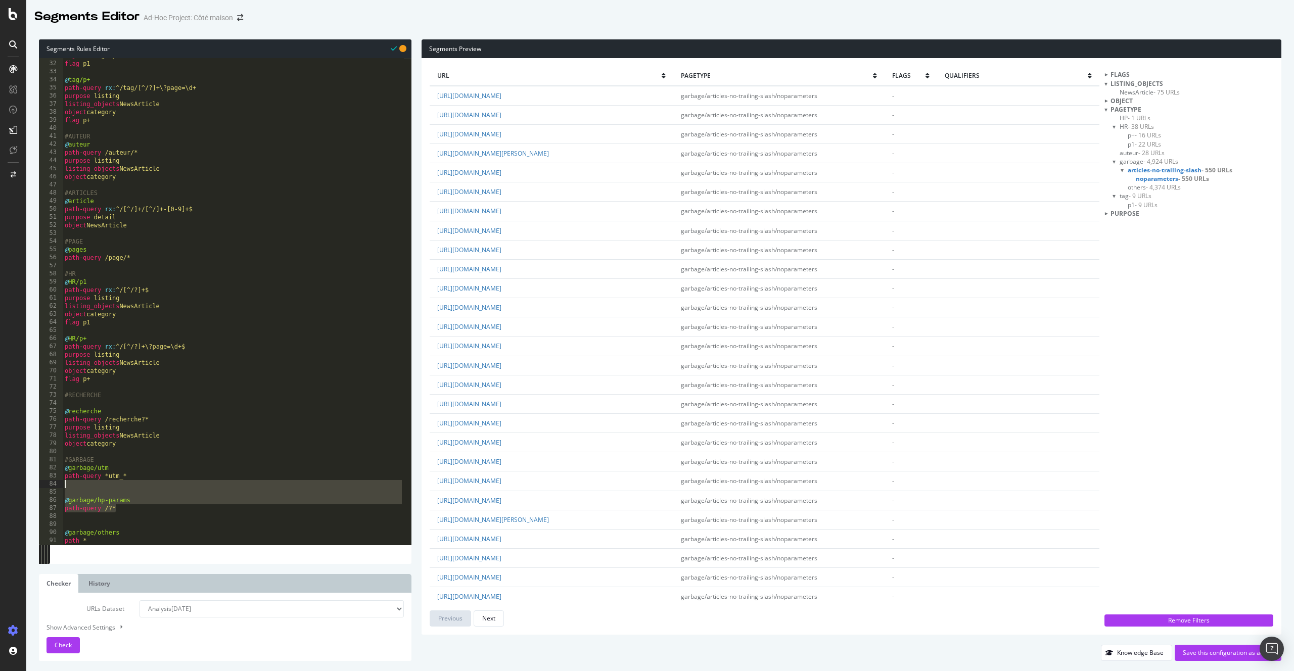
drag, startPoint x: 147, startPoint y: 512, endPoint x: 2, endPoint y: 488, distance: 146.9
click at [2, 488] on div "Segments Editor Ad-Hoc Project: Côté maison Segments Rules Editor 31 32 33 34 3…" at bounding box center [647, 335] width 1294 height 671
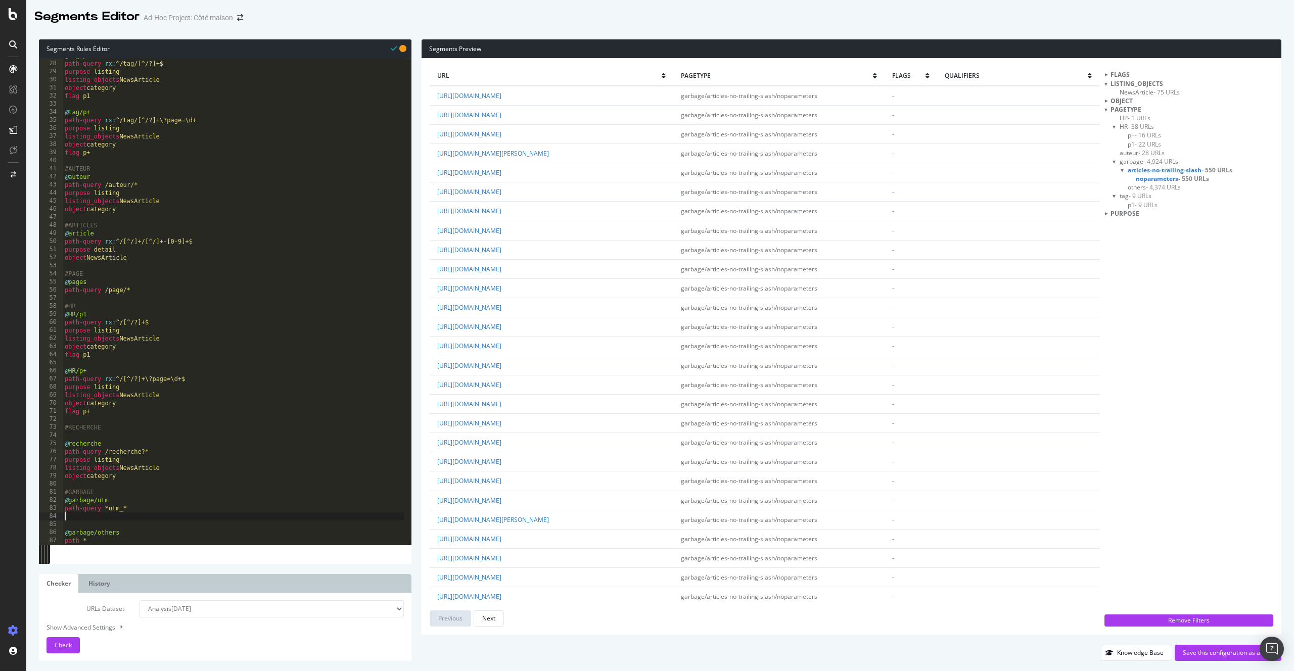
scroll to position [209, 0]
click at [69, 650] on div "Check" at bounding box center [63, 645] width 17 height 15
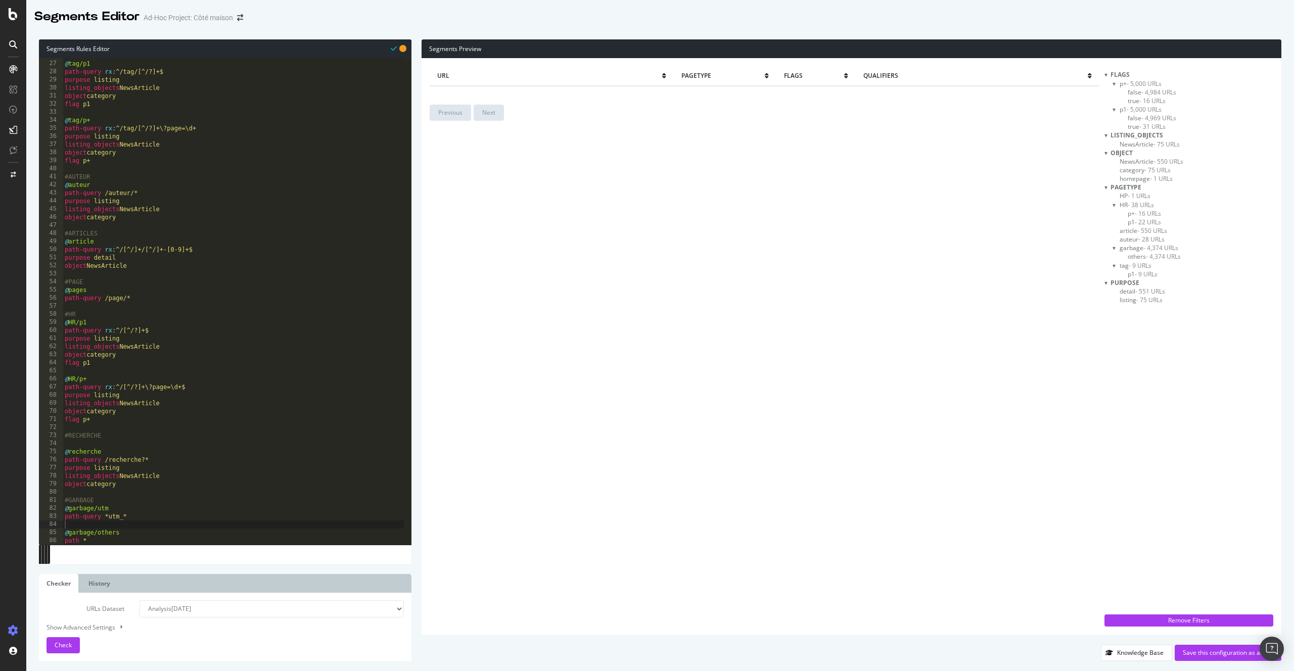
click at [1108, 75] on div at bounding box center [1106, 74] width 3 height 9
click at [1108, 100] on div at bounding box center [1106, 101] width 3 height 9
click at [1113, 128] on div at bounding box center [1115, 126] width 4 height 9
click at [1113, 152] on div at bounding box center [1115, 153] width 4 height 9
click at [1116, 153] on div at bounding box center [1115, 153] width 9 height 4
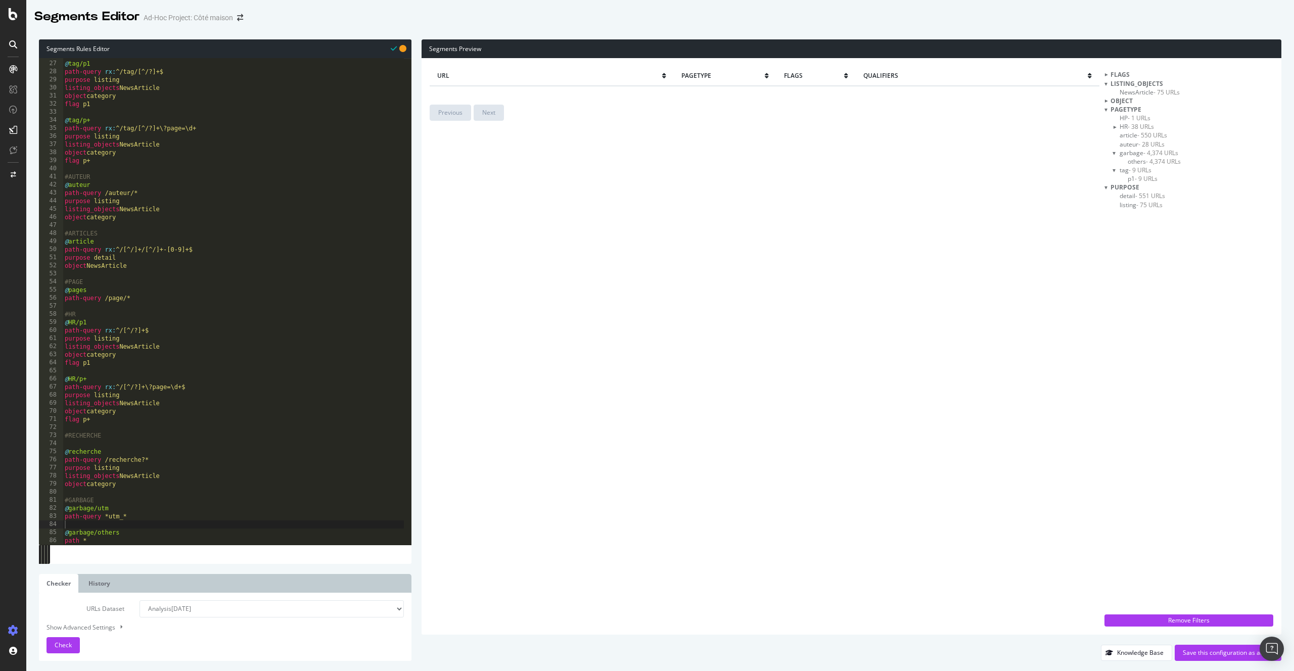
click at [1129, 161] on span "others - 4,374 URLs" at bounding box center [1154, 161] width 53 height 9
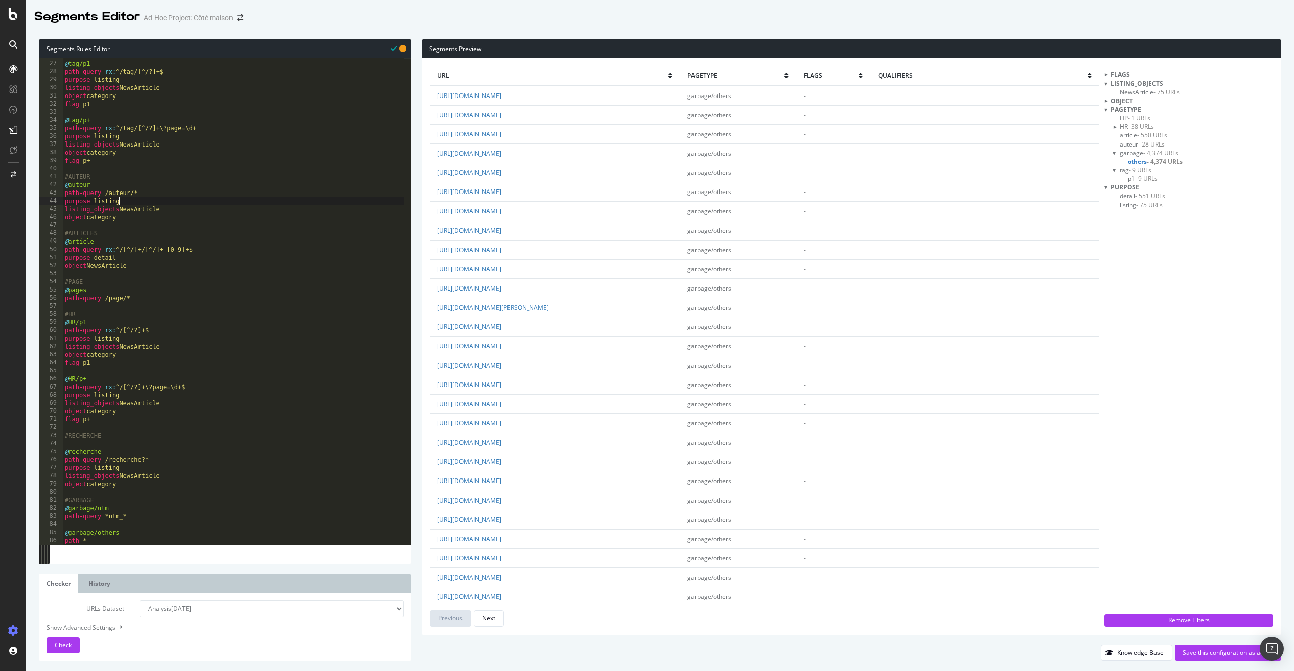
click at [170, 201] on div "#TAG @ tag/p1 path-query rx : ^/tag/[^/?]+$ purpose listing listing_objects New…" at bounding box center [233, 303] width 341 height 503
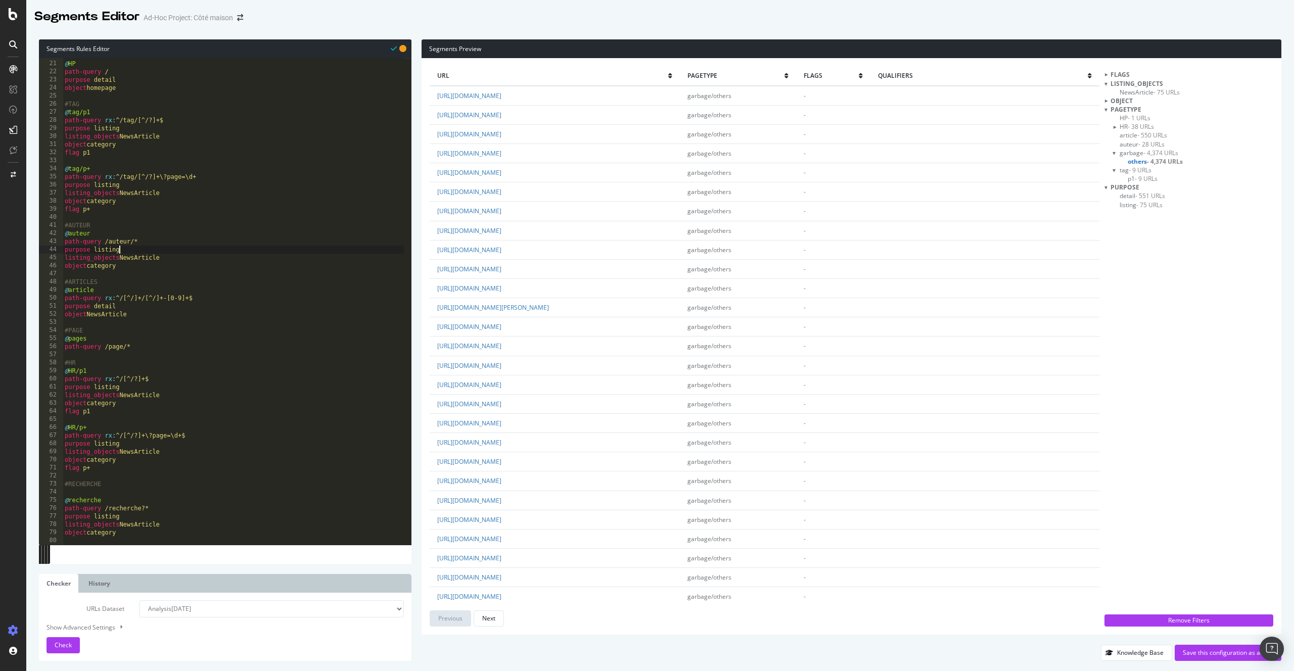
scroll to position [199, 0]
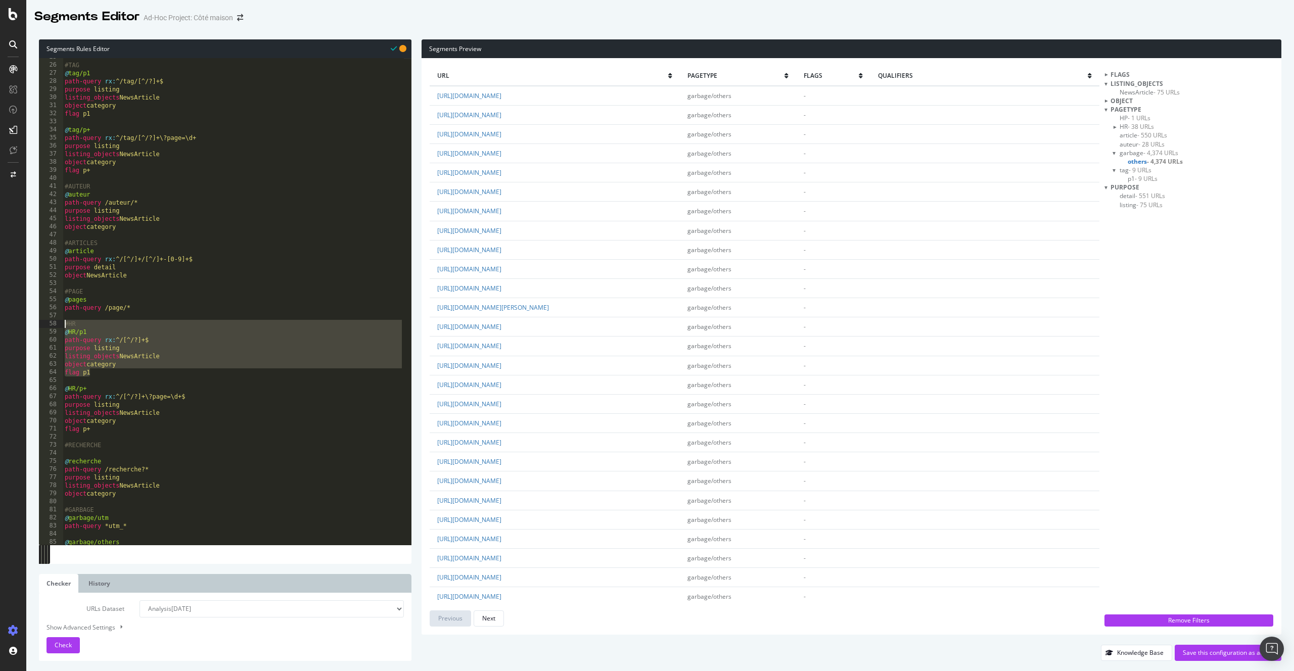
drag, startPoint x: 115, startPoint y: 371, endPoint x: 58, endPoint y: 327, distance: 72.1
click at [58, 327] on div "purpose listing 25 26 27 28 29 30 31 32 33 34 35 36 37 38 39 40 41 42 43 44 45 …" at bounding box center [225, 301] width 373 height 487
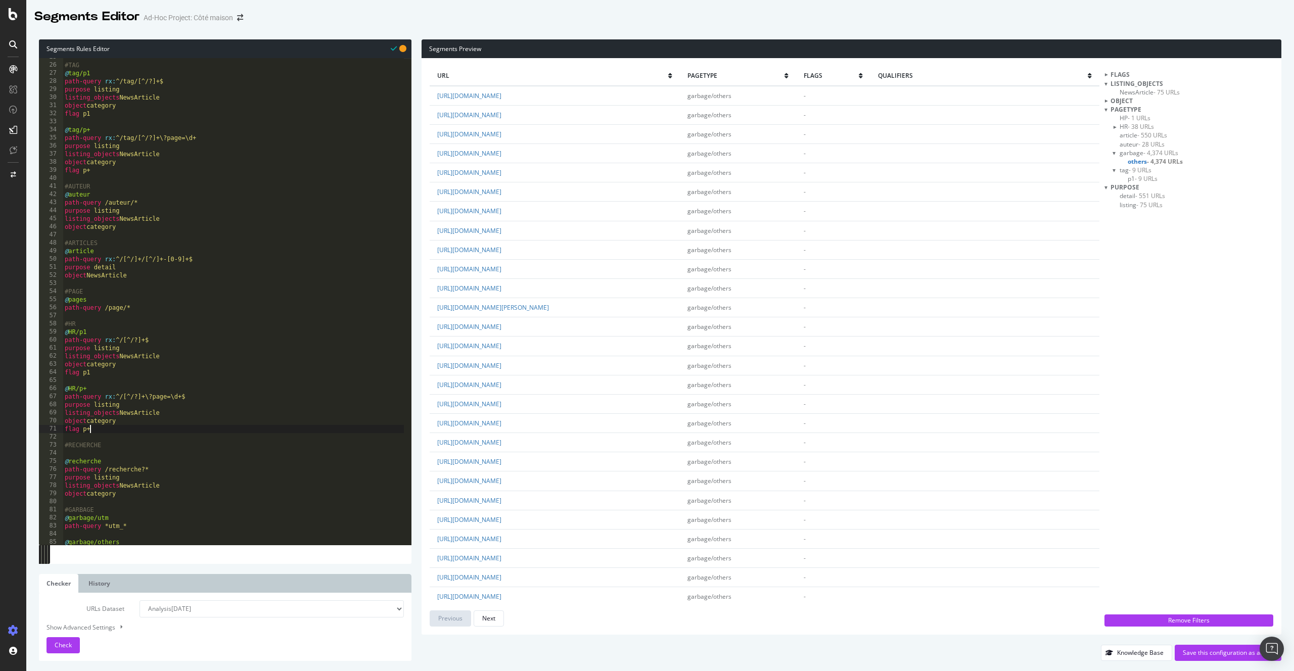
click at [131, 432] on div "#TAG @ tag/p1 path-query rx : ^/tag/[^/?]+$ purpose listing listing_objects New…" at bounding box center [233, 304] width 341 height 503
type textarea "flag p+"
paste textarea "flag p1"
click at [76, 451] on div "#TAG @ tag/p1 path-query rx : ^/tag/[^/?]+$ purpose listing listing_objects New…" at bounding box center [233, 304] width 341 height 503
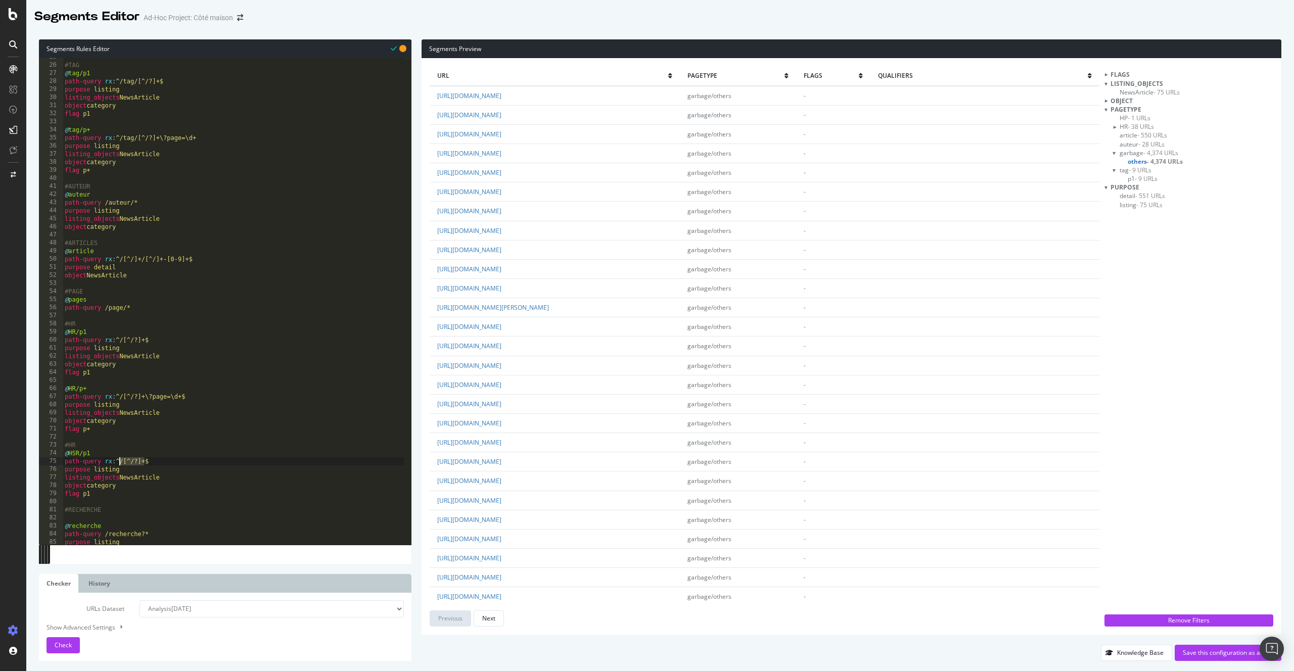
drag, startPoint x: 145, startPoint y: 462, endPoint x: 119, endPoint y: 461, distance: 26.3
click at [119, 461] on div "#TAG @ tag/p1 path-query rx : ^/tag/[^/?]+$ purpose listing listing_objects New…" at bounding box center [233, 304] width 341 height 503
click at [144, 462] on div "#TAG @ tag/p1 path-query rx : ^/tag/[^/?]+$ purpose listing listing_objects New…" at bounding box center [233, 304] width 341 height 503
paste textarea "/[^/?]+"
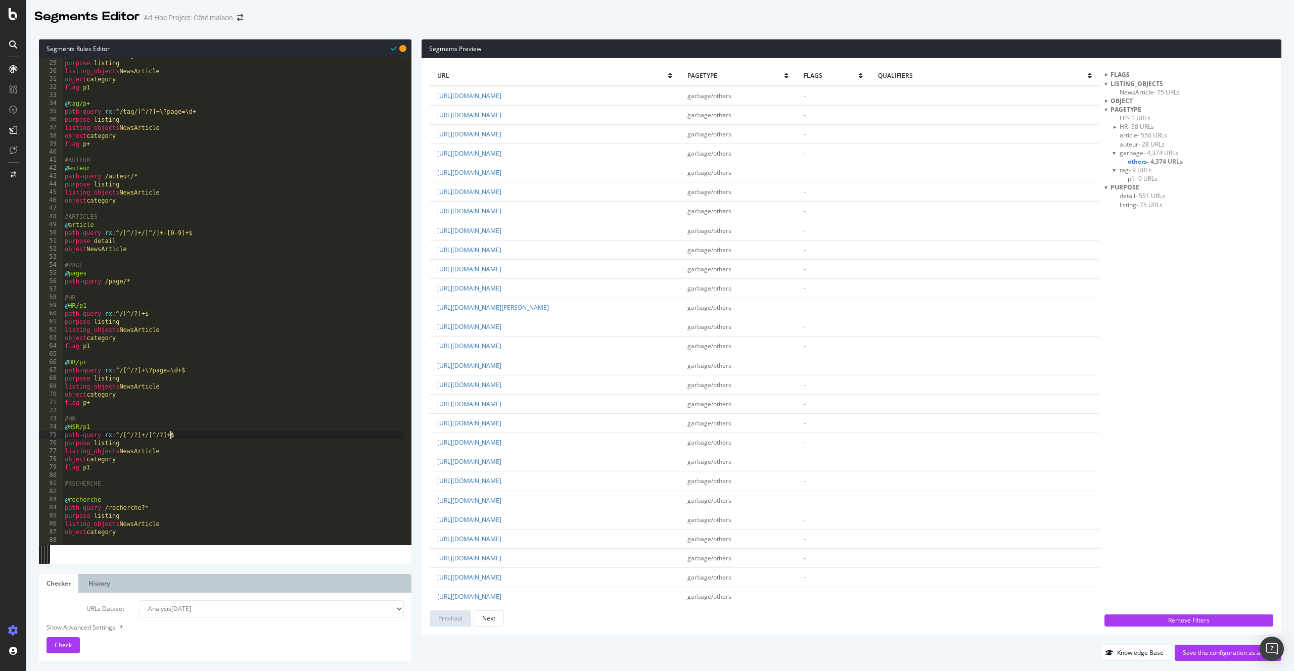
scroll to position [225, 0]
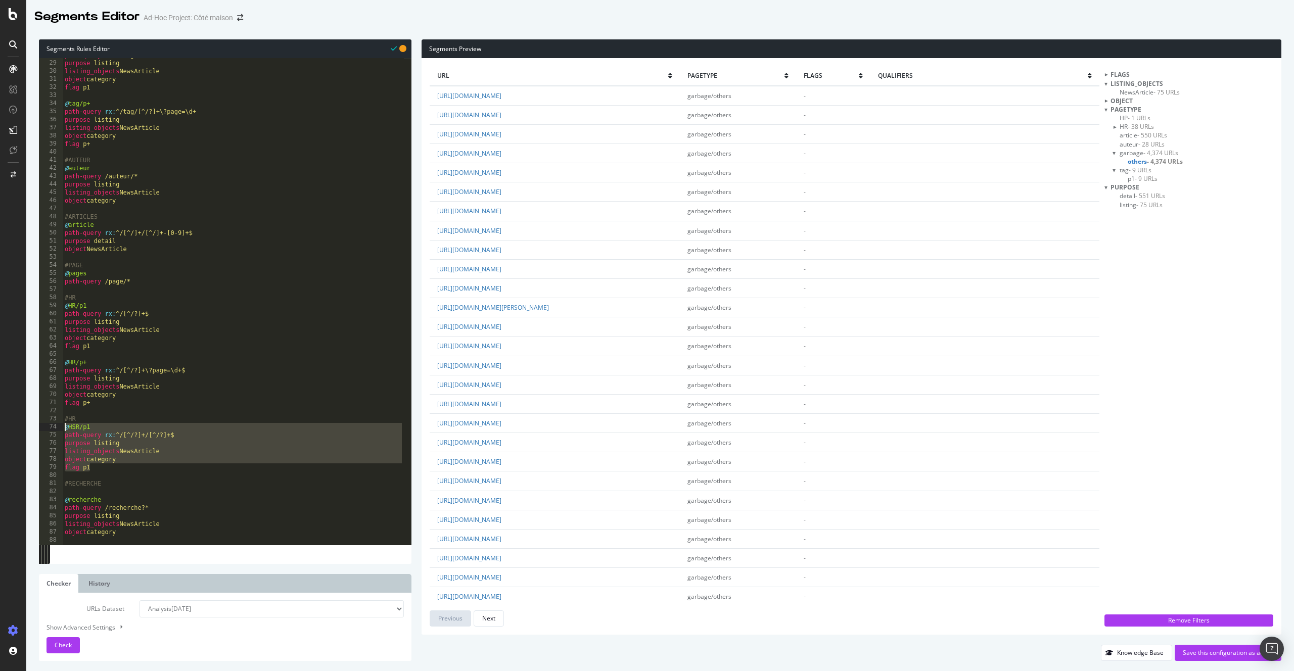
drag, startPoint x: 115, startPoint y: 471, endPoint x: 60, endPoint y: 427, distance: 70.1
click at [60, 427] on div "path-query rx:^/[^/?]+/[^/?]+$ 28 29 30 31 32 33 34 35 36 37 38 39 40 41 42 43 …" at bounding box center [225, 301] width 373 height 487
type textarea "@HSR/p1 path-query rx:^/[^/?]+/[^/?]+$"
click at [105, 472] on div "path-query rx : ^/tag/[^/?]+$ purpose listing listing_objects NewsArticle objec…" at bounding box center [233, 302] width 341 height 503
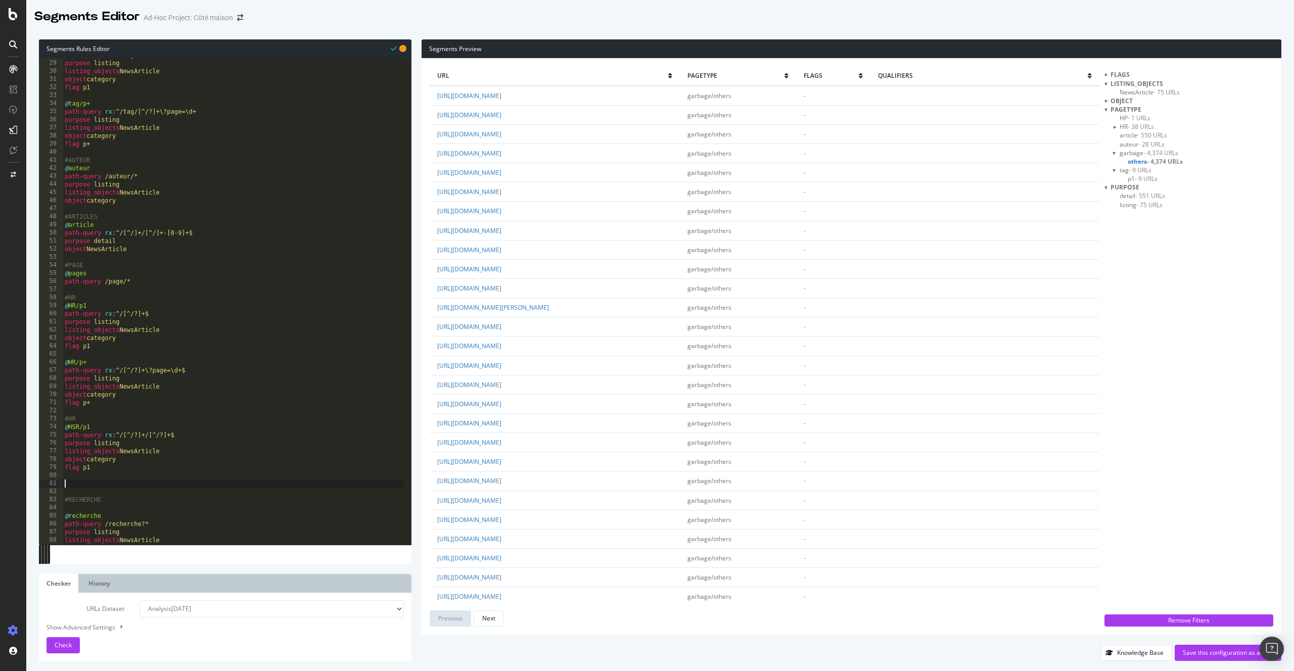
paste textarea "flag p1"
click at [110, 485] on div "path-query rx : ^/tag/[^/?]+$ purpose listing listing_objects NewsArticle objec…" at bounding box center [233, 302] width 341 height 503
click at [57, 641] on span "Check" at bounding box center [63, 645] width 17 height 9
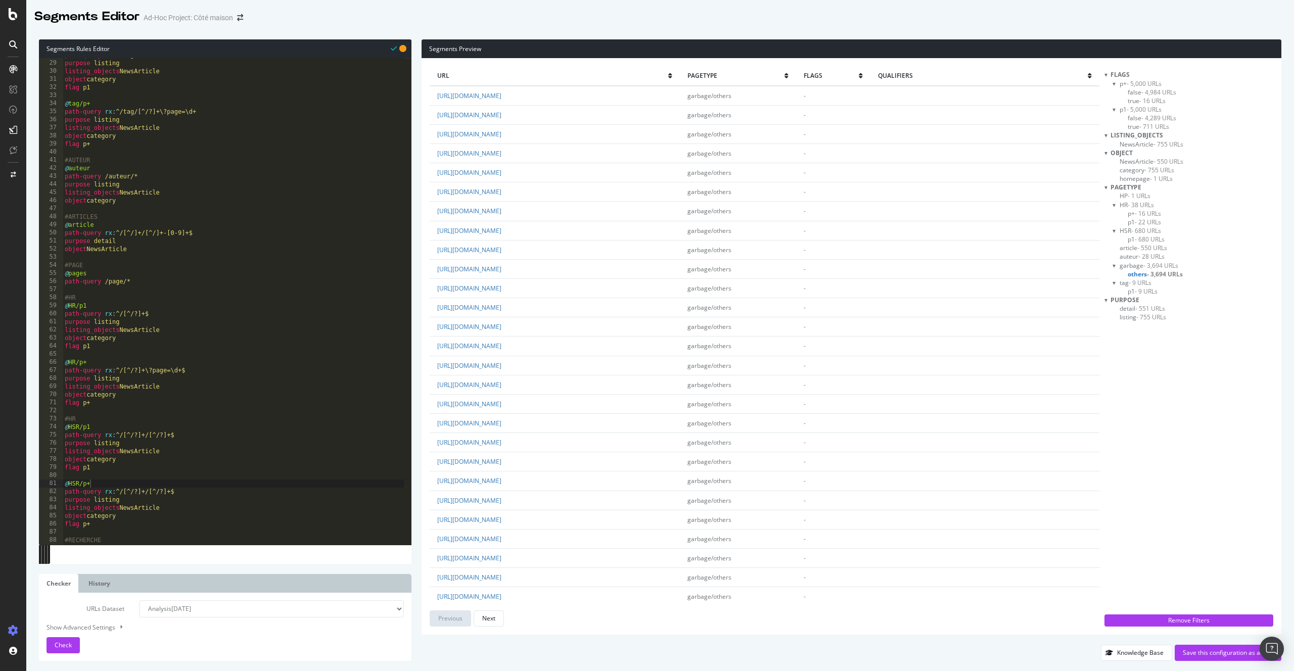
click at [1162, 275] on span "- 3,694 URLs" at bounding box center [1165, 274] width 36 height 9
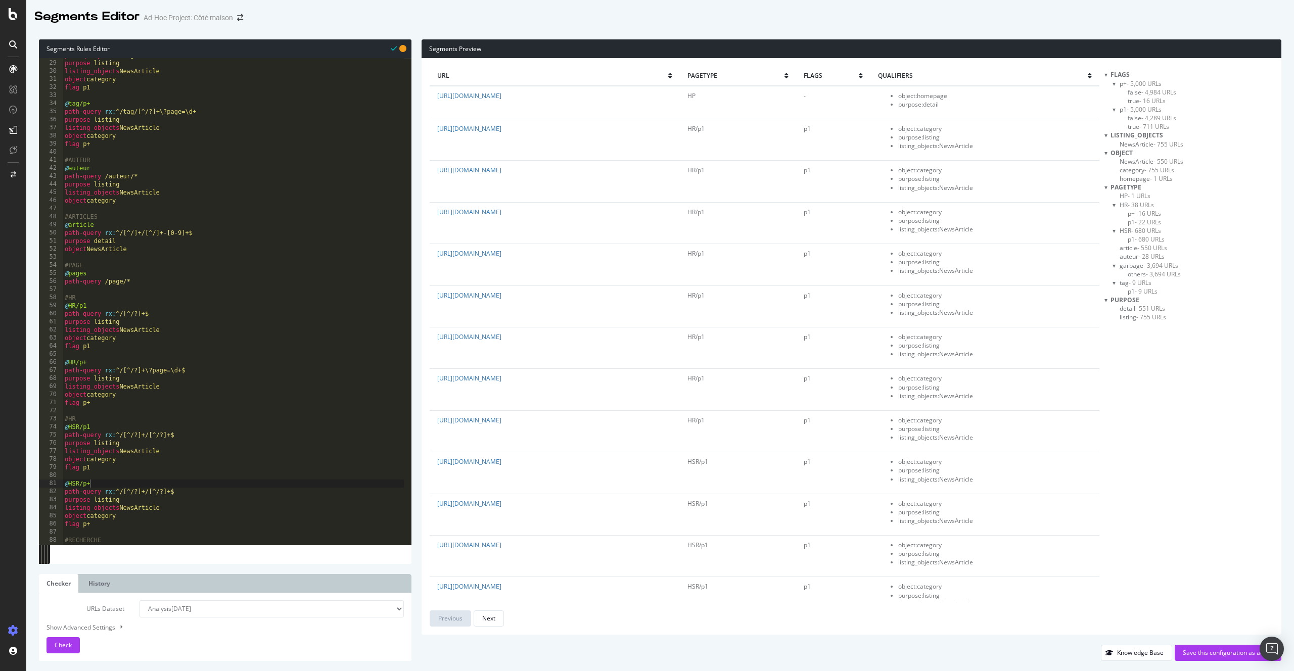
click at [1162, 275] on span "- 3,694 URLs" at bounding box center [1163, 274] width 35 height 9
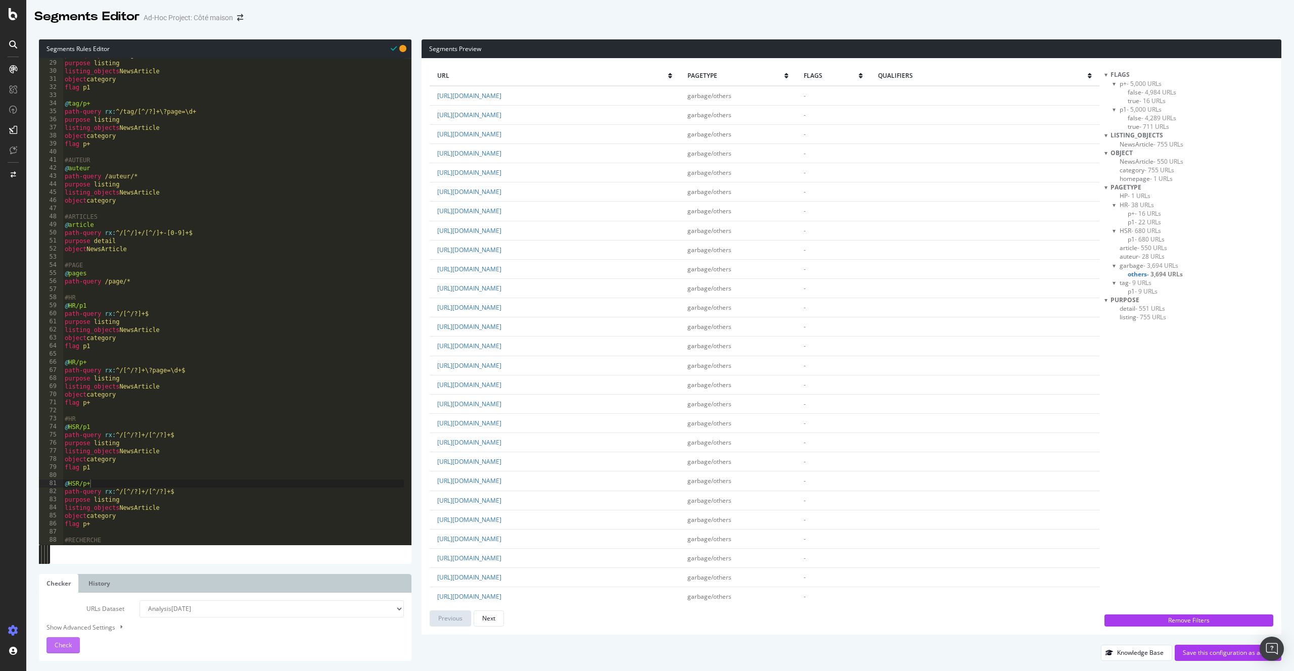
click at [72, 644] on button "Check" at bounding box center [63, 646] width 33 height 16
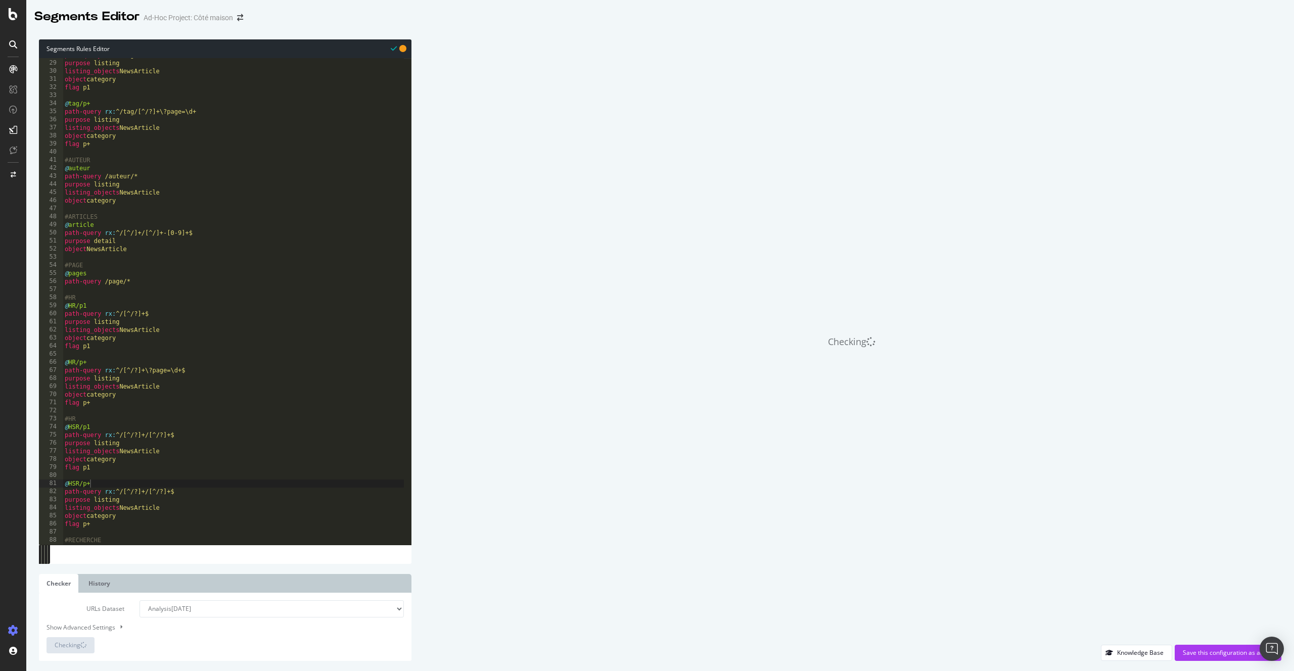
click at [251, 320] on div "path-query rx : ^/tag/[^/?]+$ purpose listing listing_objects NewsArticle objec…" at bounding box center [233, 302] width 341 height 503
click at [73, 418] on div "path-query rx : ^/tag/[^/?]+$ purpose listing listing_objects NewsArticle objec…" at bounding box center [233, 302] width 341 height 503
click at [193, 451] on div "path-query rx : ^/tag/[^/?]+$ purpose listing listing_objects NewsArticle objec…" at bounding box center [233, 302] width 341 height 503
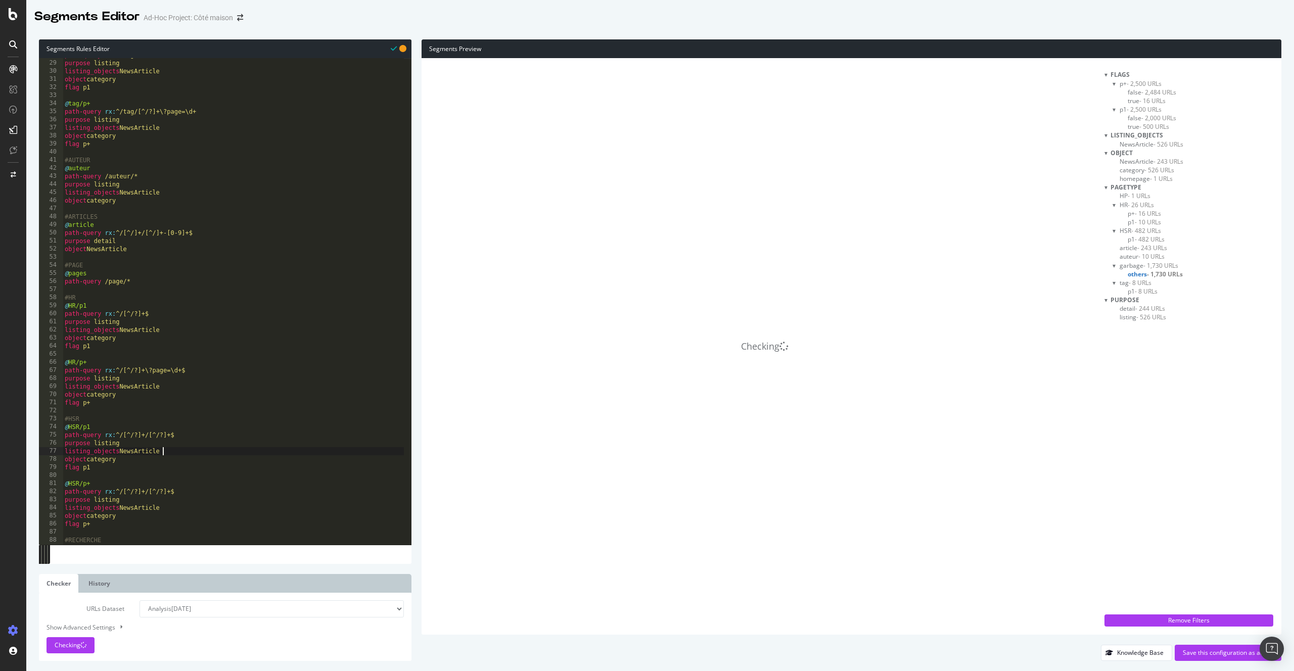
click at [1166, 276] on span "- 1,730 URLs" at bounding box center [1165, 274] width 36 height 9
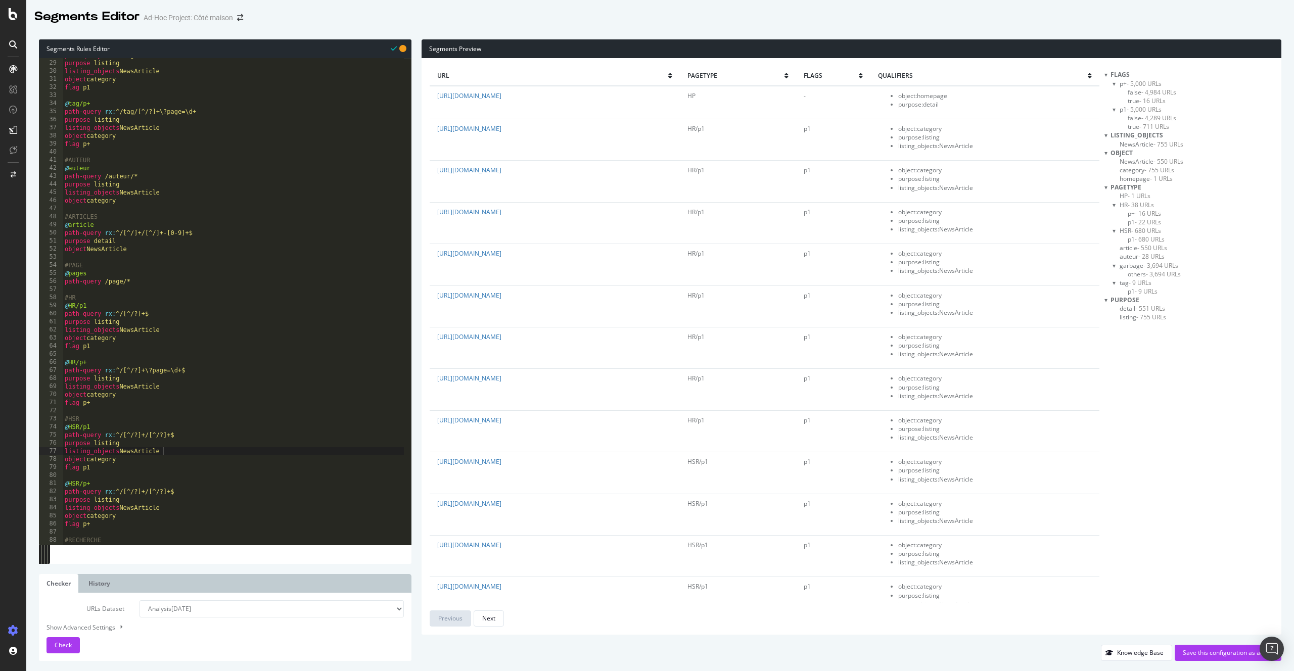
click at [1166, 276] on span "- 3,694 URLs" at bounding box center [1163, 274] width 35 height 9
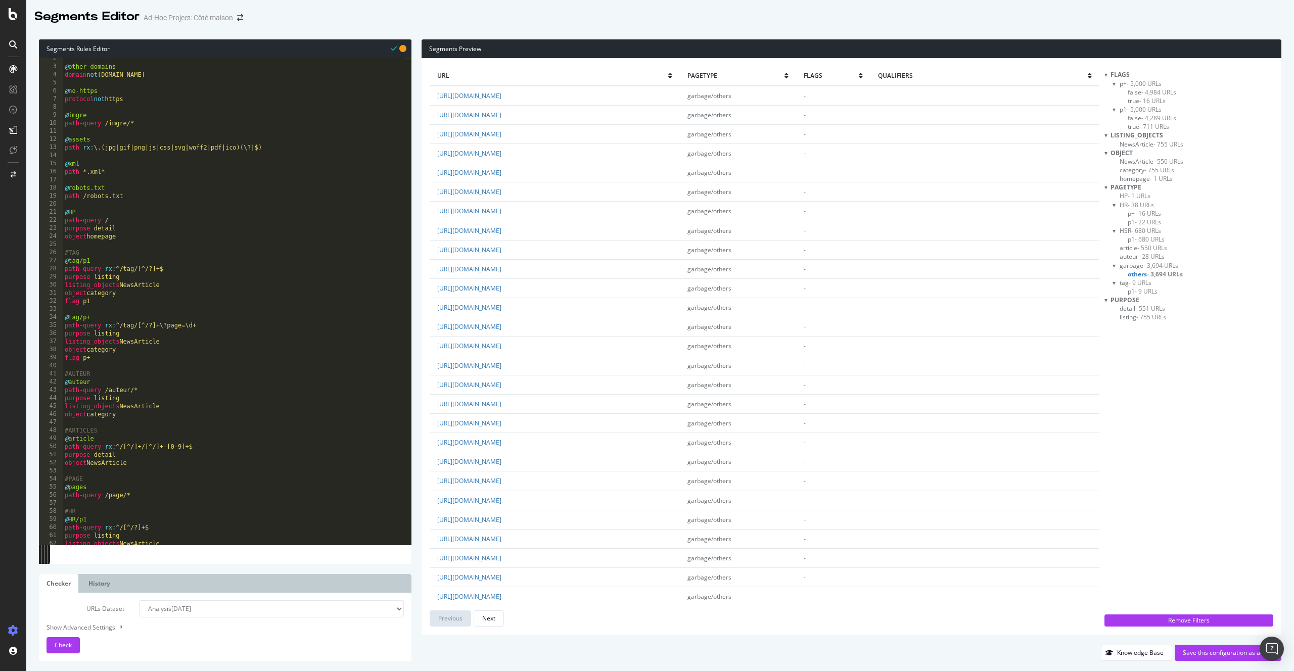
scroll to position [0, 0]
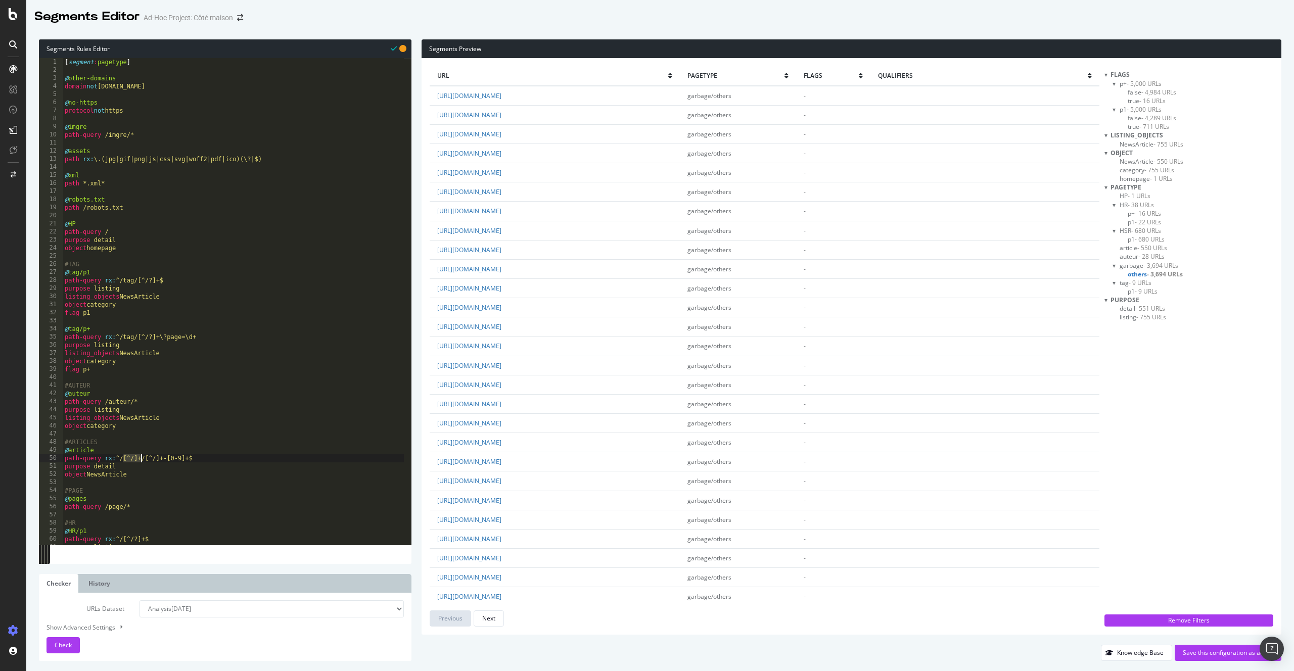
drag, startPoint x: 122, startPoint y: 458, endPoint x: 141, endPoint y: 458, distance: 18.7
click at [141, 458] on div "[ segment : pagetype ] @ other-domains domain not www.cotemaison.fr @ no-https …" at bounding box center [233, 309] width 341 height 503
click at [145, 456] on div "[ segment : pagetype ] @ other-domains domain not www.cotemaison.fr @ no-https …" at bounding box center [233, 309] width 341 height 503
paste textarea "[^/]+"
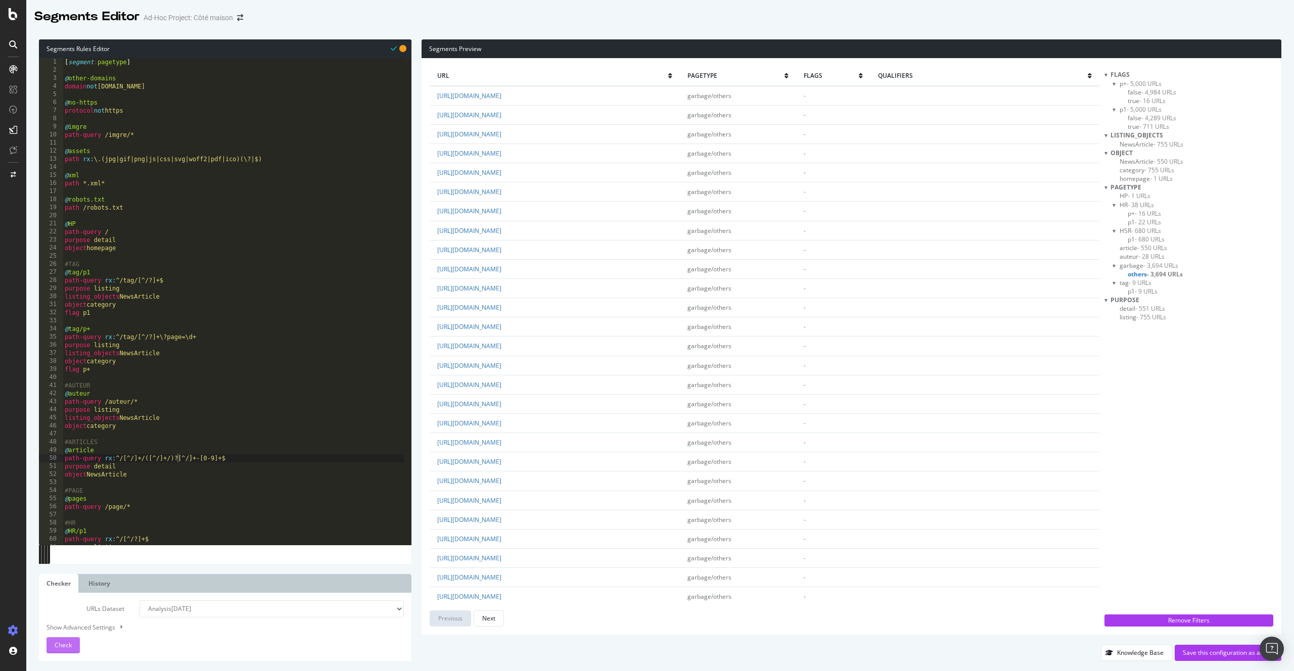
click at [55, 650] on div "Check" at bounding box center [63, 645] width 17 height 15
click at [1157, 274] on span "- 658 URLs" at bounding box center [1162, 274] width 31 height 9
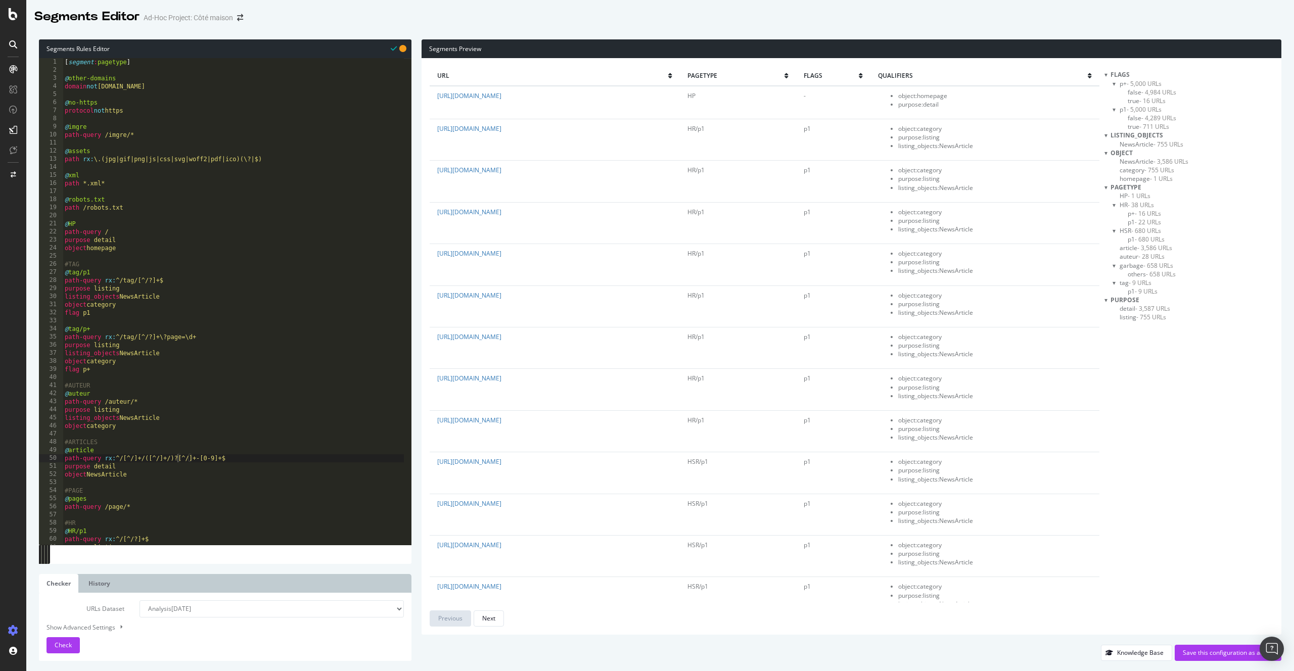
click at [1157, 274] on span "- 658 URLs" at bounding box center [1161, 274] width 30 height 9
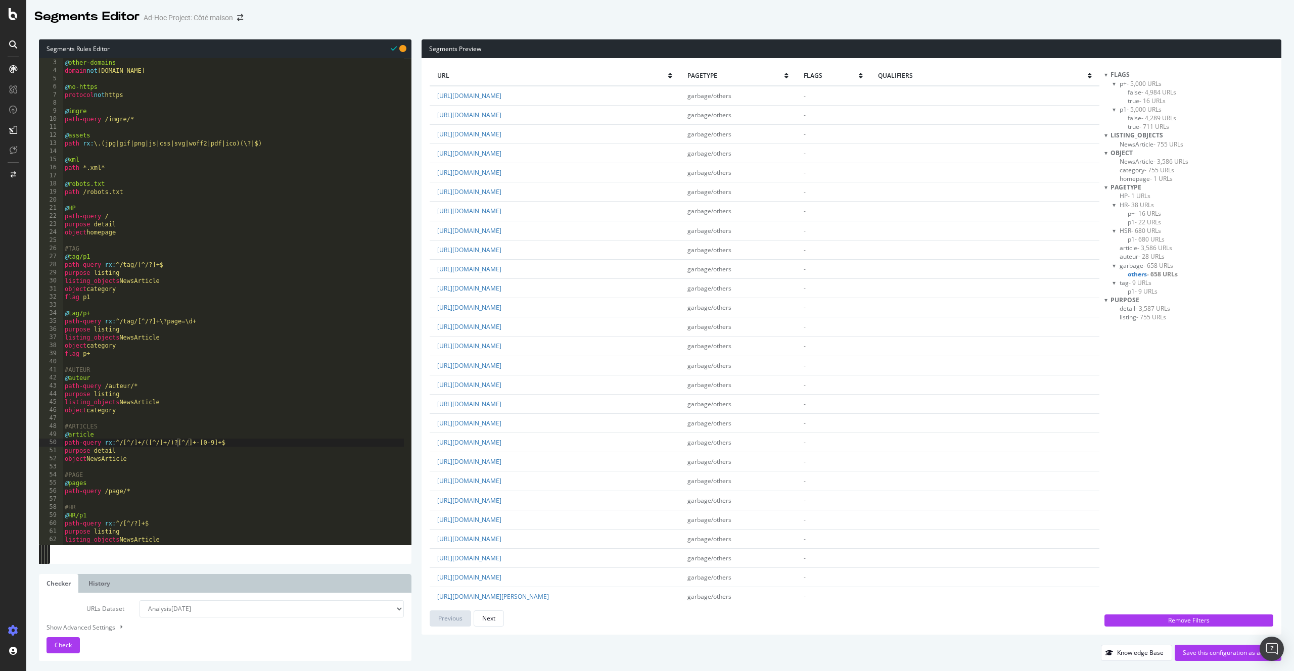
scroll to position [33, 0]
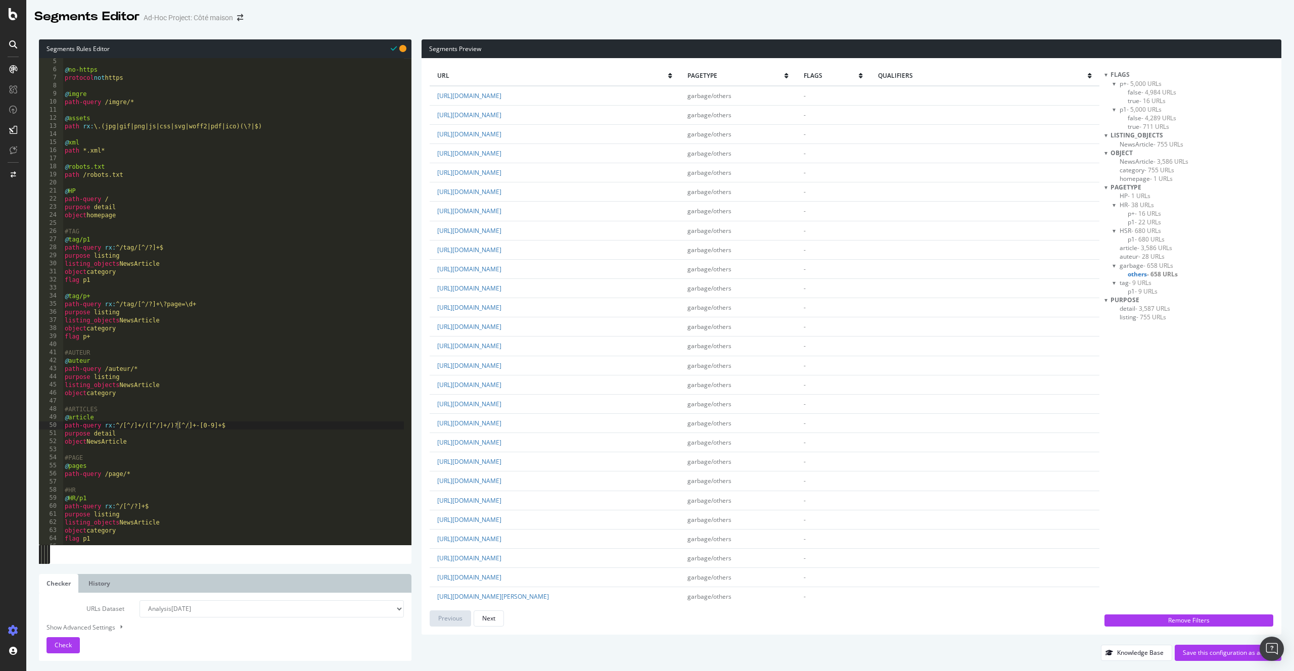
click at [1143, 234] on span "- 680 URLs" at bounding box center [1146, 230] width 30 height 9
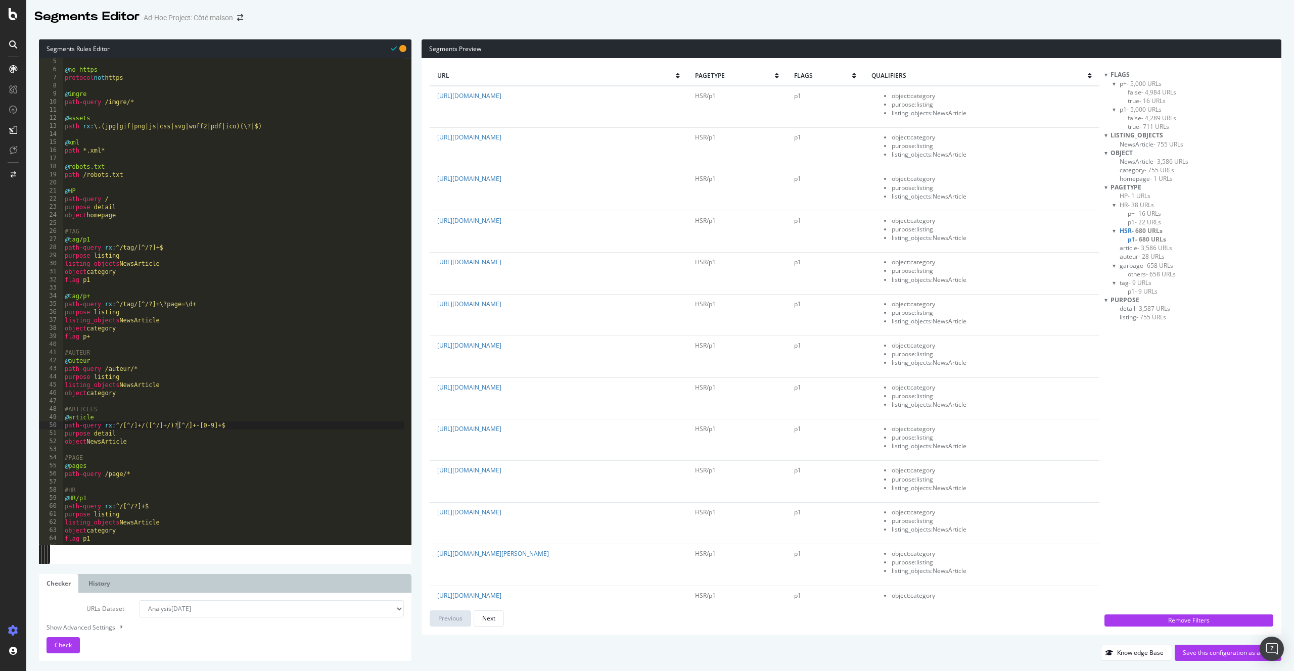
click at [1145, 242] on span "- 680 URLs" at bounding box center [1150, 239] width 31 height 9
click at [1148, 278] on span "- 658 URLs" at bounding box center [1161, 274] width 30 height 9
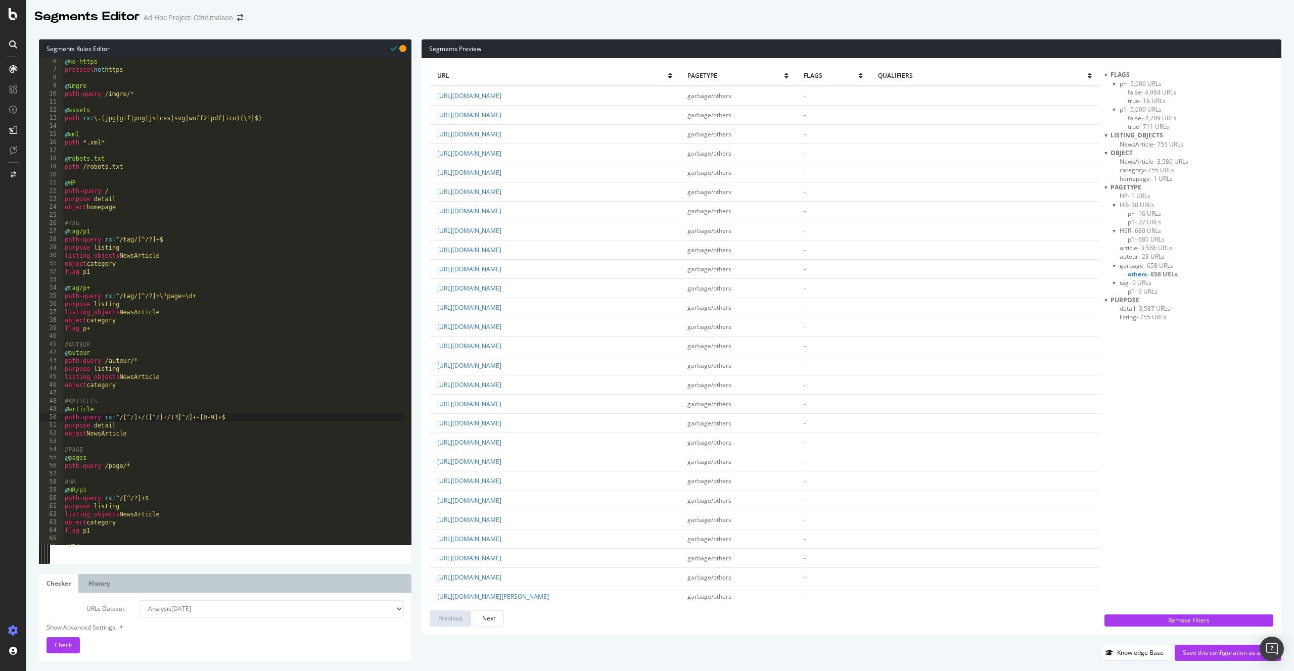
scroll to position [119, 0]
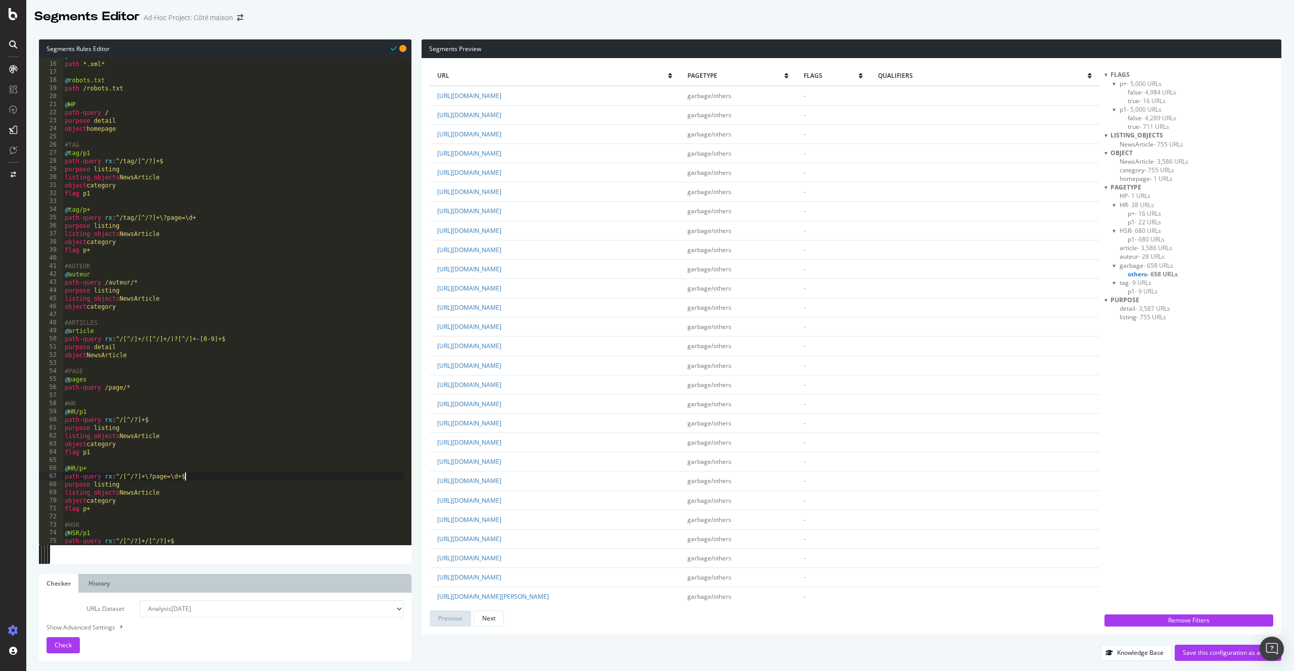
click at [201, 476] on div "@ xml path *.xml* @ robots.txt path /robots.txt @ HP path-query / purpose detai…" at bounding box center [233, 303] width 341 height 503
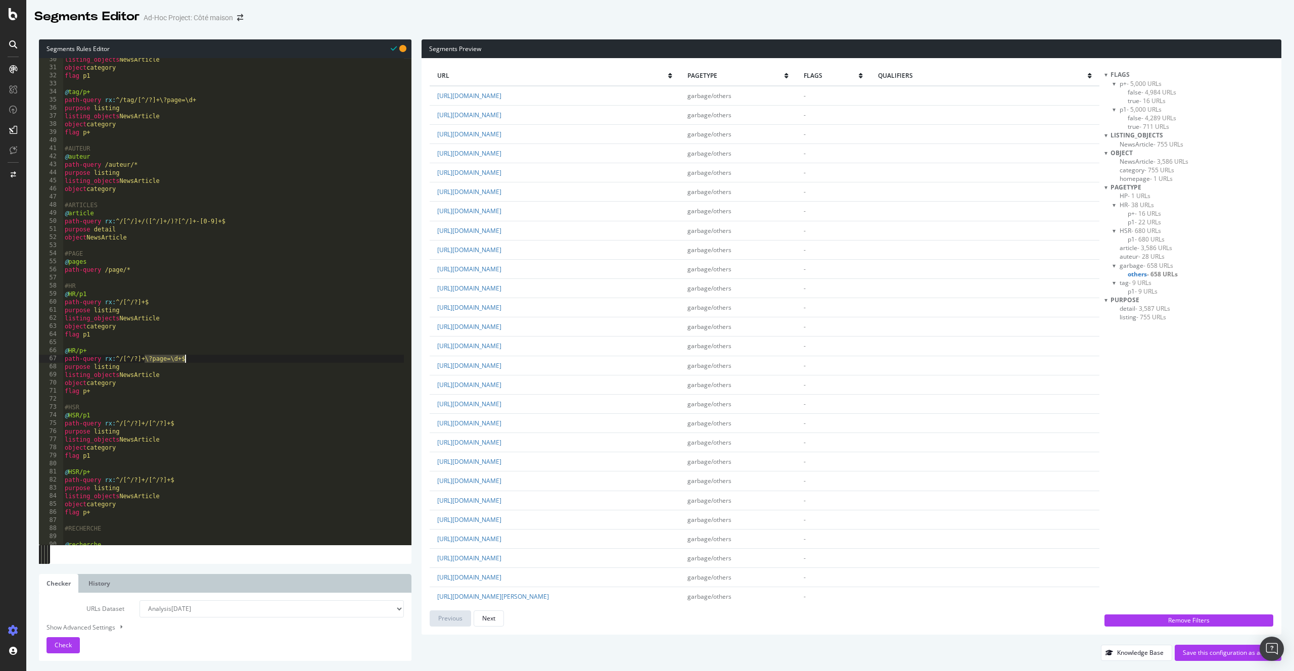
drag, startPoint x: 144, startPoint y: 356, endPoint x: 198, endPoint y: 357, distance: 54.1
click at [198, 357] on div "listing_objects NewsArticle object category flag p1 @ tag/p+ path-query rx : ^/…" at bounding box center [233, 307] width 341 height 503
drag, startPoint x: 169, startPoint y: 480, endPoint x: 181, endPoint y: 480, distance: 12.6
click at [181, 480] on div "listing_objects NewsArticle object category flag p1 @ tag/p+ path-query rx : ^/…" at bounding box center [233, 307] width 341 height 503
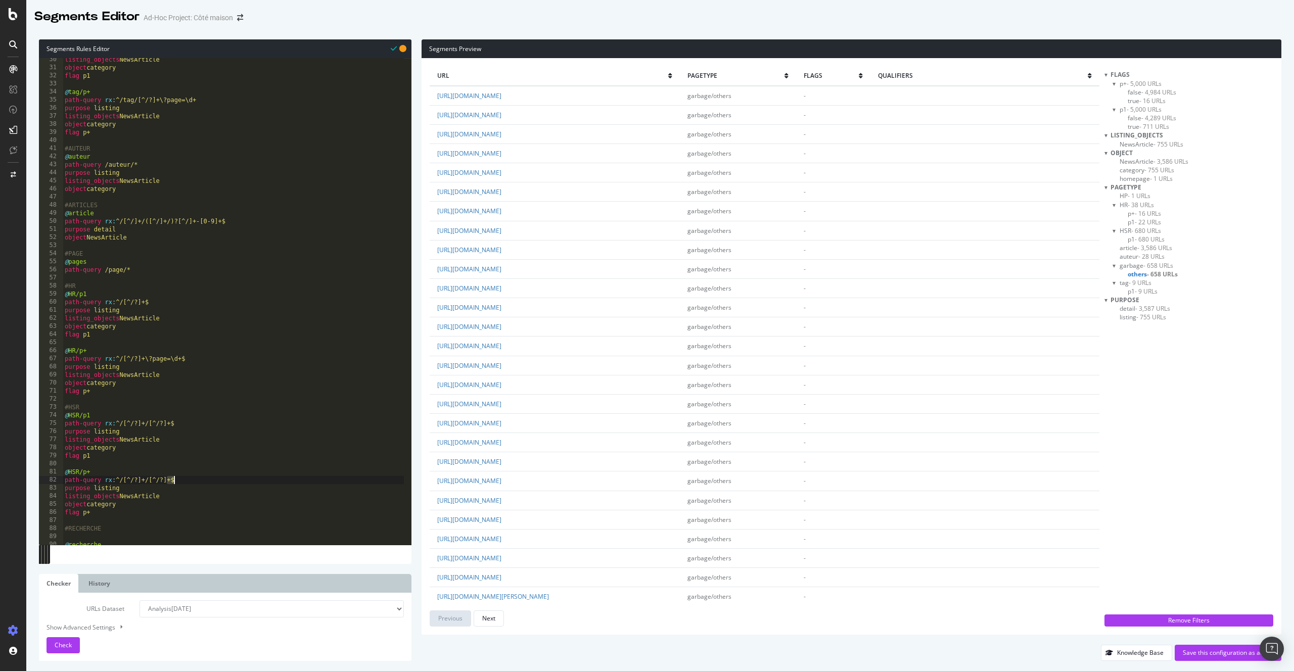
click at [185, 480] on div "listing_objects NewsArticle object category flag p1 @ tag/p+ path-query rx : ^/…" at bounding box center [233, 307] width 341 height 503
paste textarea "\?page=\d+$"
click at [58, 648] on span "Check" at bounding box center [63, 645] width 17 height 9
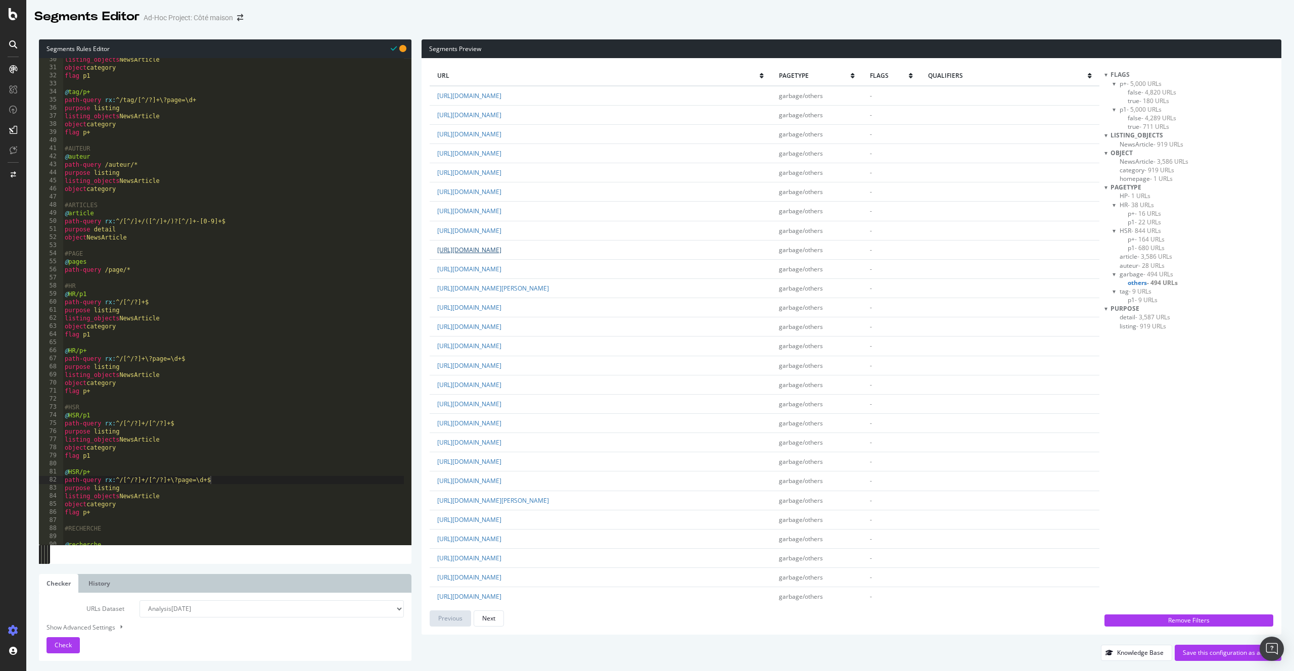
click at [502, 254] on link "https://www.cotemaison.fr/chaine-d/creation/diaporama/la-nature-comme-source-d-…" at bounding box center [469, 250] width 64 height 9
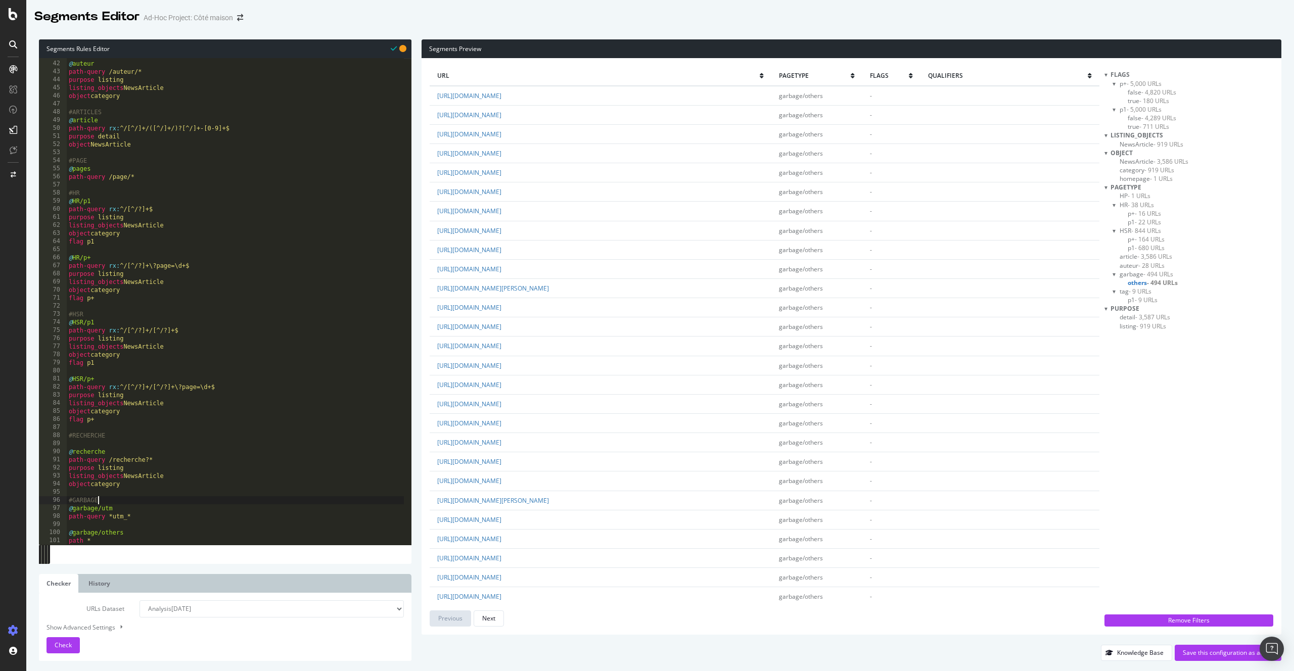
scroll to position [0, 2]
click at [164, 505] on div "#AUTEUR @ auteur path-query /auteur/* purpose listing listing_objects NewsArtic…" at bounding box center [236, 303] width 338 height 503
click at [155, 517] on div "#AUTEUR @ auteur path-query /auteur/* purpose listing listing_objects NewsArtic…" at bounding box center [236, 303] width 338 height 503
type textarea "path-query *utm_*"
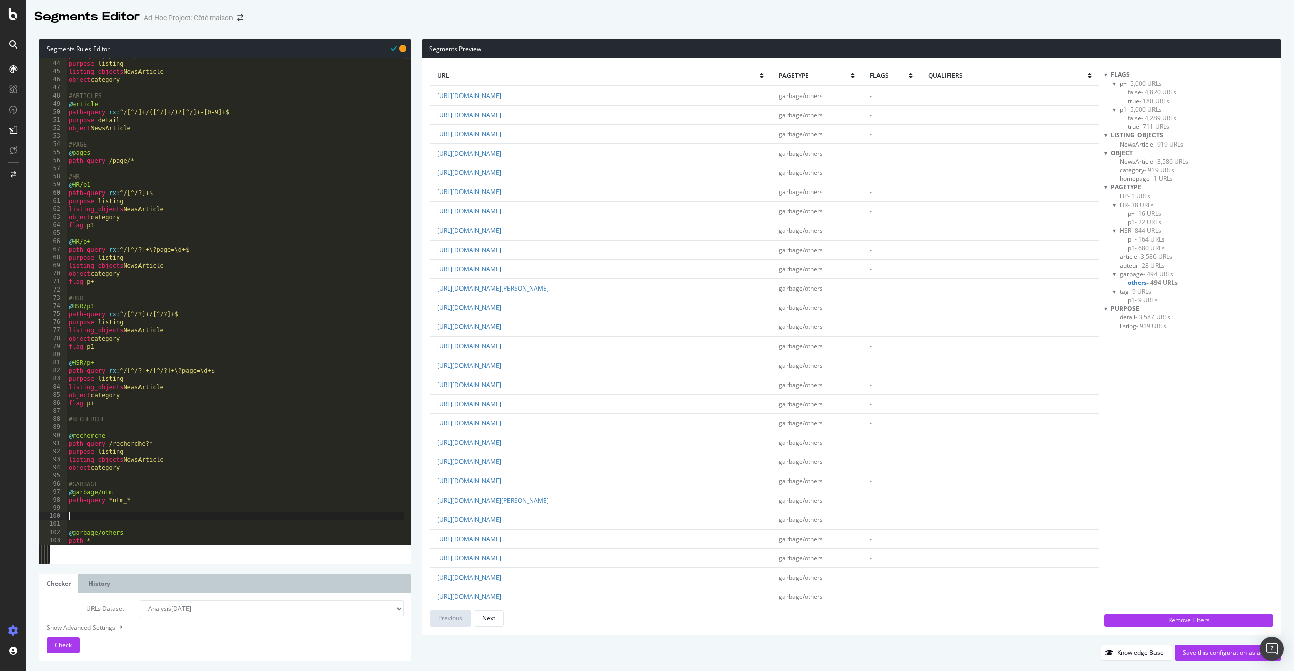
scroll to position [346, 0]
drag, startPoint x: 128, startPoint y: 490, endPoint x: 64, endPoint y: 492, distance: 64.2
click at [64, 492] on div "43 44 45 46 47 48 49 50 51 52 53 54 55 56 57 58 59 60 61 62 63 64 65 66 67 68 6…" at bounding box center [225, 301] width 373 height 487
click at [148, 498] on div "path-query /auteur/* purpose listing listing_objects NewsArticle object categor…" at bounding box center [236, 303] width 338 height 503
type textarea "path-query *utm_*"
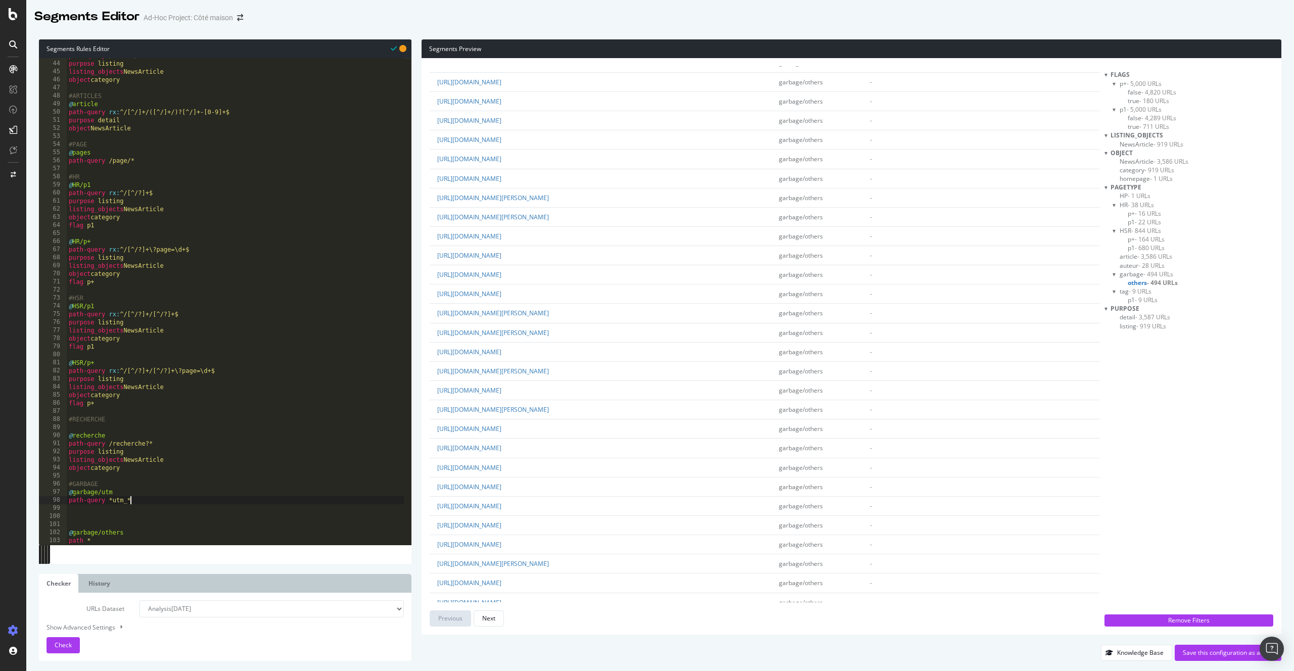
scroll to position [2288, 0]
click at [1115, 202] on div at bounding box center [1115, 205] width 4 height 9
click at [1116, 213] on div at bounding box center [1115, 213] width 4 height 9
click at [1113, 240] on div at bounding box center [1115, 239] width 4 height 9
click at [1147, 219] on span "- 3,586 URLs" at bounding box center [1155, 222] width 35 height 9
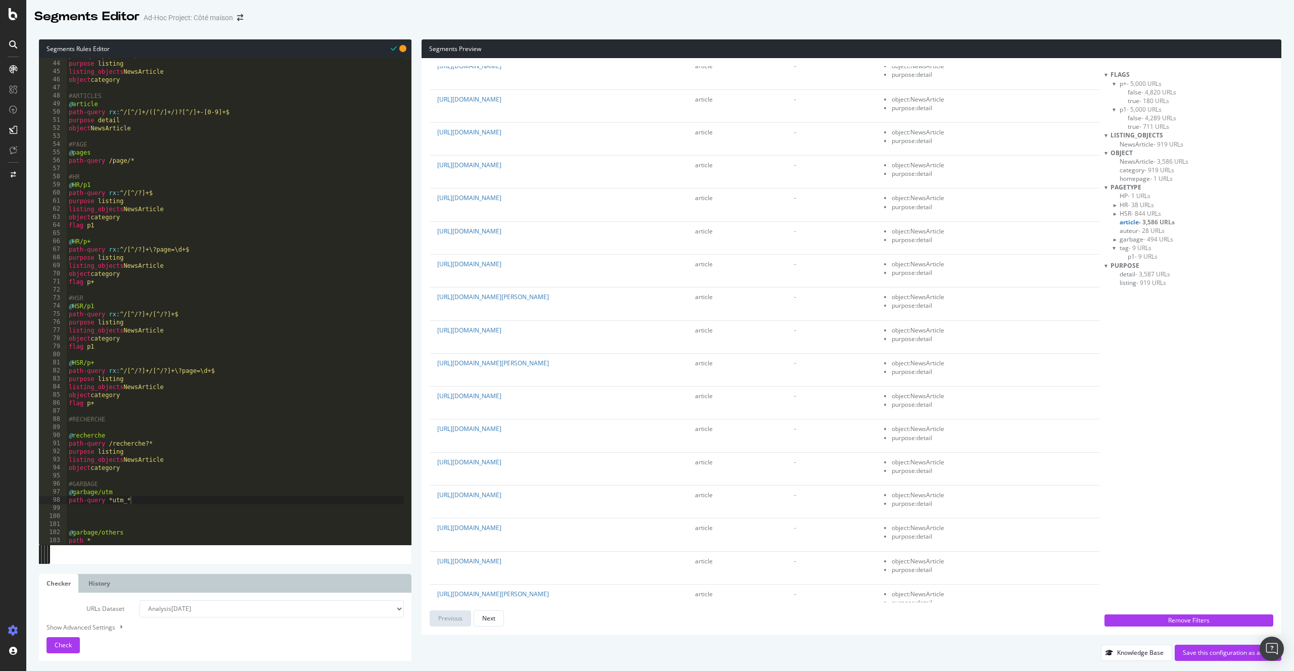
scroll to position [2793, 0]
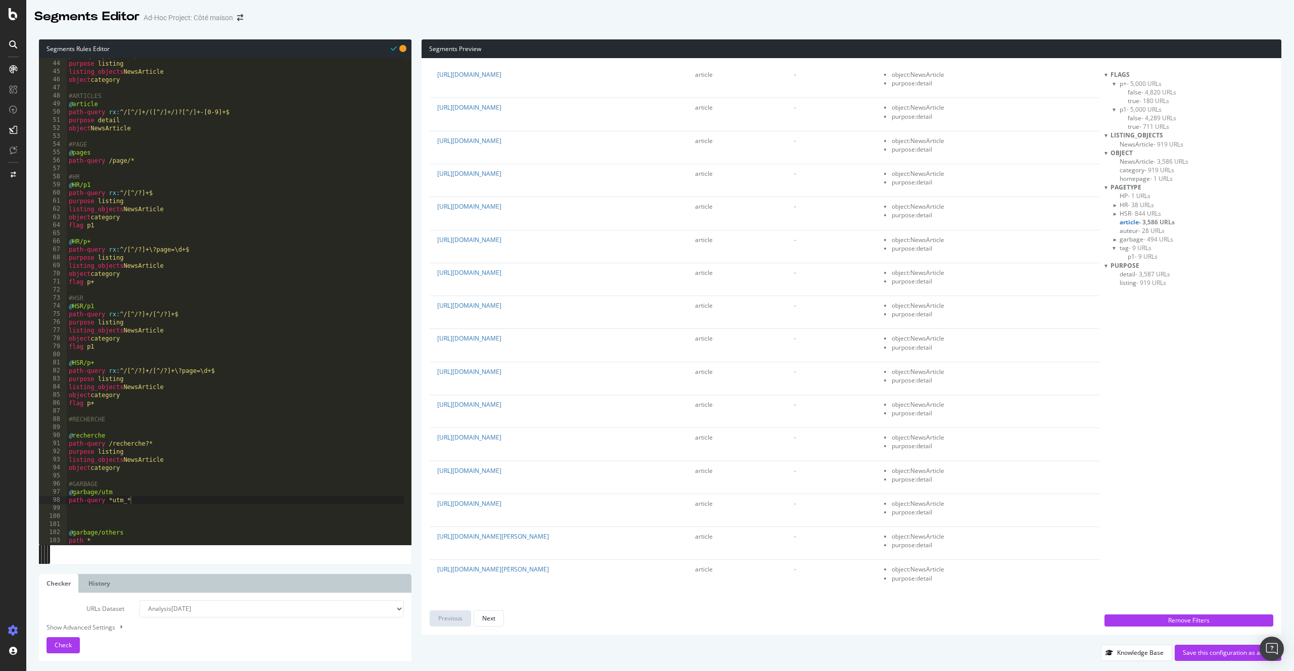
click at [1135, 239] on span "garbage - 494 URLs" at bounding box center [1147, 239] width 54 height 9
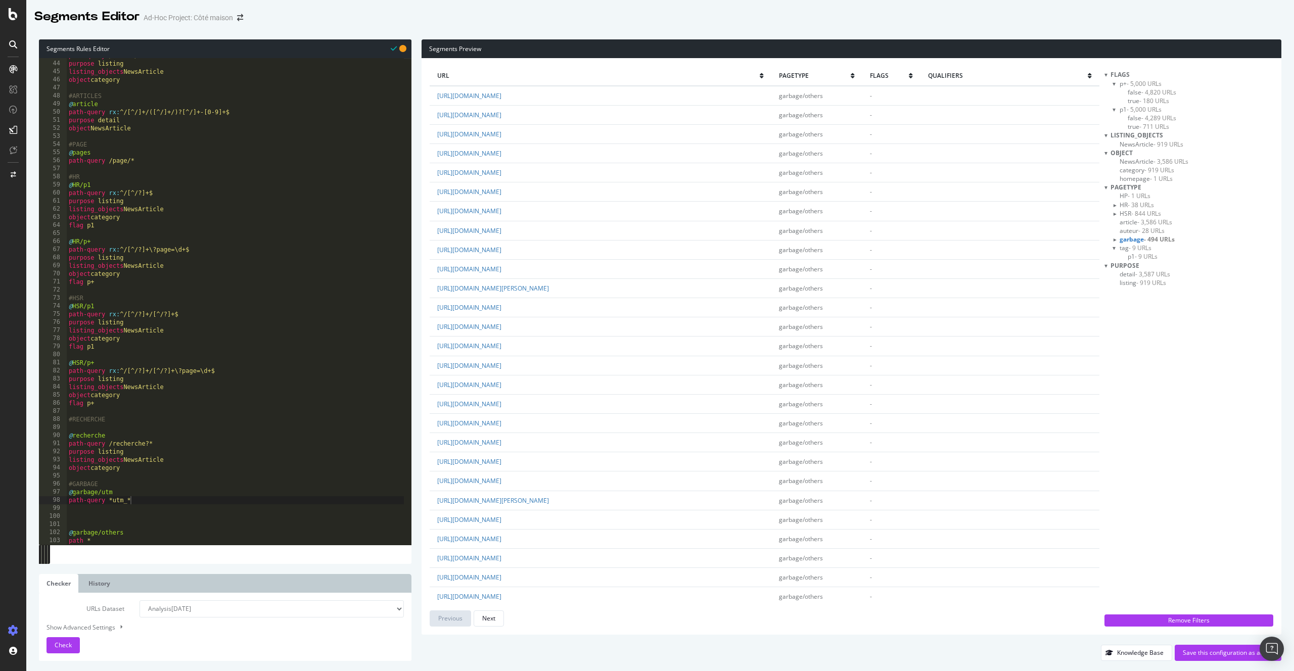
click at [1112, 238] on div "pagetype HP - 1 URLs HR - 38 URLs HSR - 844 URLs article - 3,586 URLs auteur - …" at bounding box center [1189, 222] width 169 height 78
click at [1117, 240] on div at bounding box center [1115, 240] width 9 height 4
click at [1115, 238] on div at bounding box center [1115, 239] width 4 height 9
click at [73, 641] on button "Check" at bounding box center [63, 646] width 33 height 16
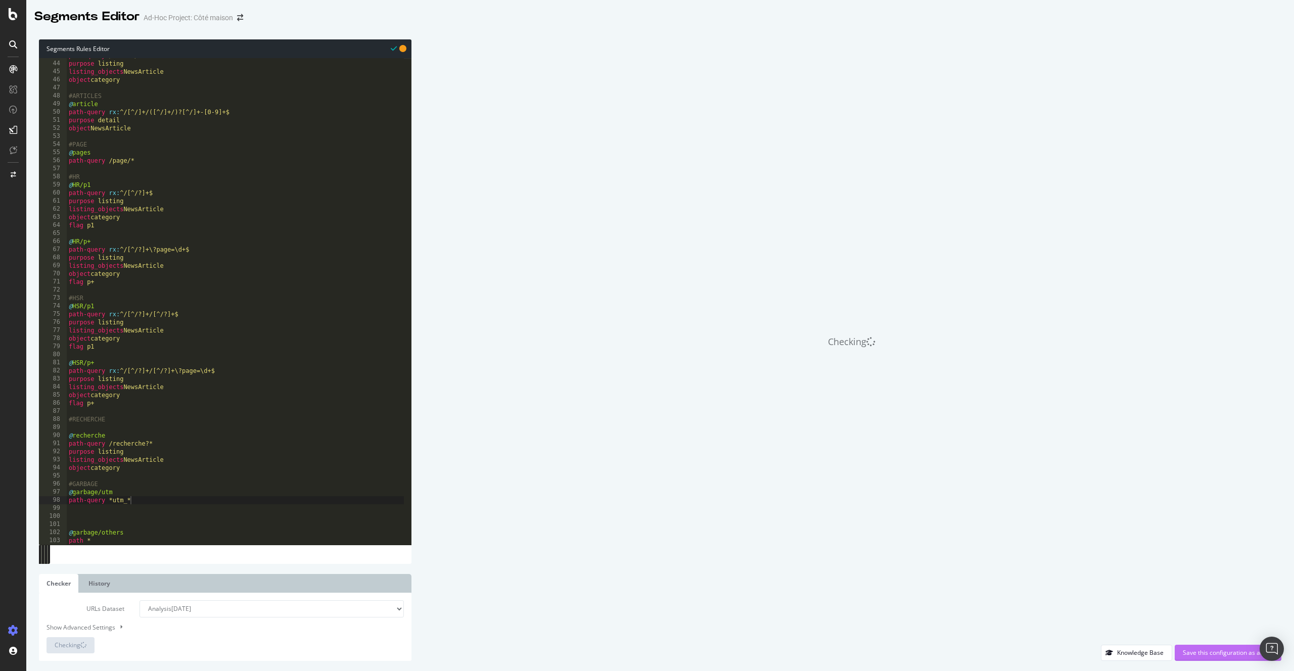
click at [1212, 651] on div "Save this configuration as active" at bounding box center [1228, 653] width 90 height 9
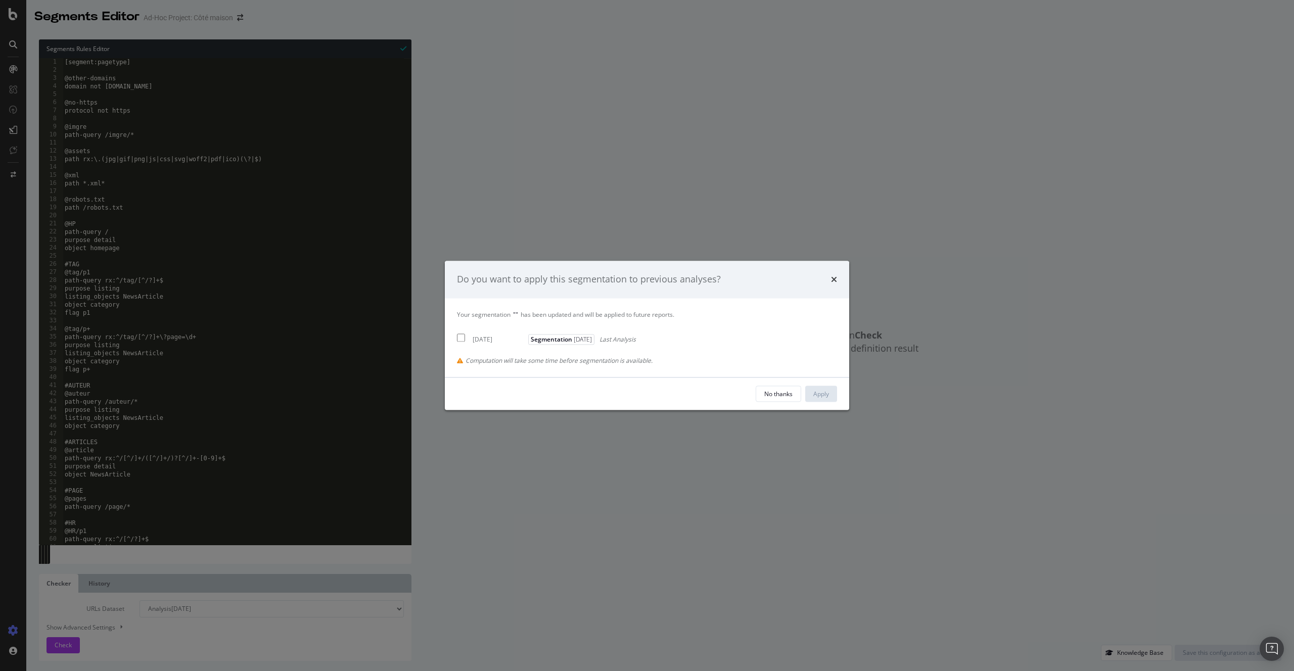
click at [502, 344] on div "Your segmentation " " has been updated and will be applied to future reports. 2…" at bounding box center [647, 337] width 380 height 55
click at [497, 338] on div "2025 Sep. 16th" at bounding box center [499, 339] width 53 height 9
checkbox input "true"
click at [814, 394] on div "Apply" at bounding box center [821, 394] width 16 height 9
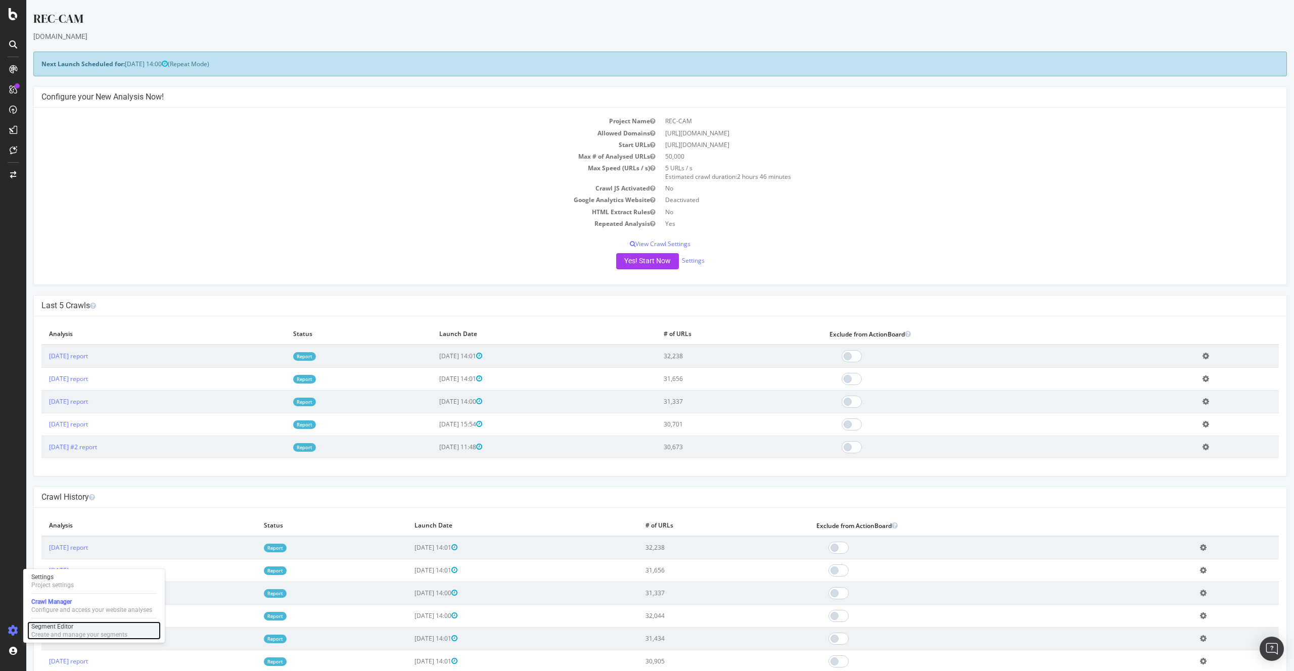
click at [49, 631] on div "Create and manage your segments" at bounding box center [79, 635] width 96 height 8
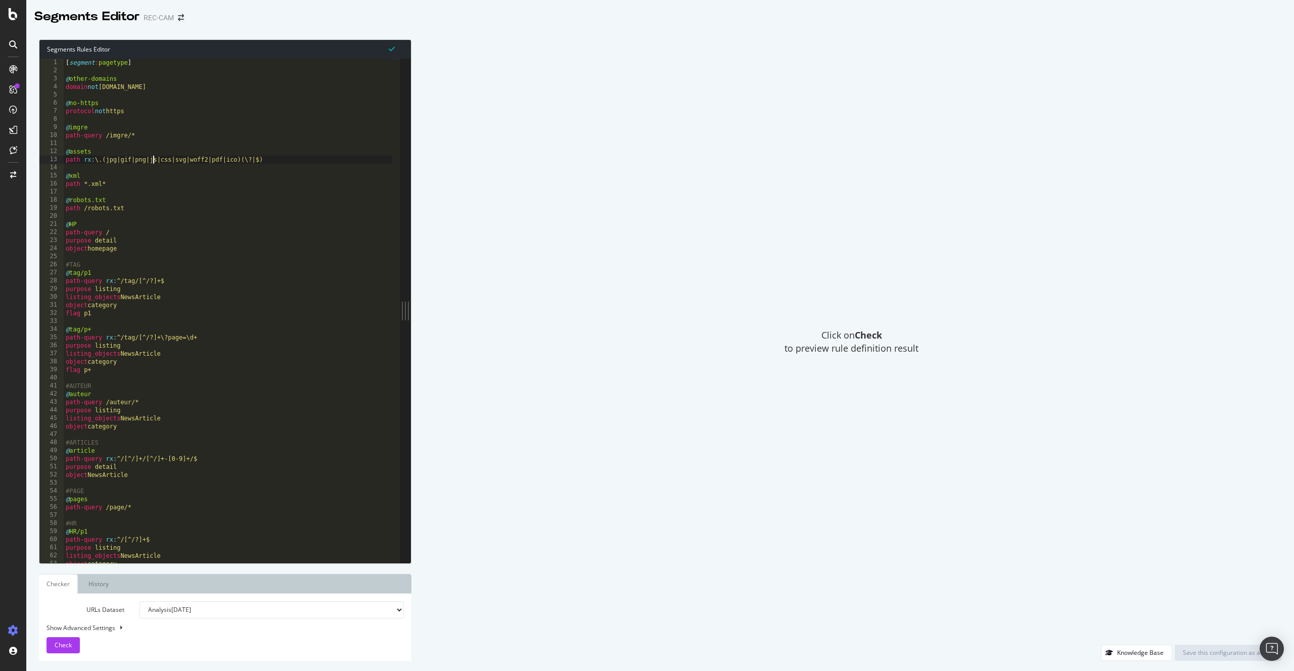
click at [153, 162] on div "[ segment : pagetype ] @ other-domains domain not www.caminteresse.fr @ no-http…" at bounding box center [228, 319] width 329 height 521
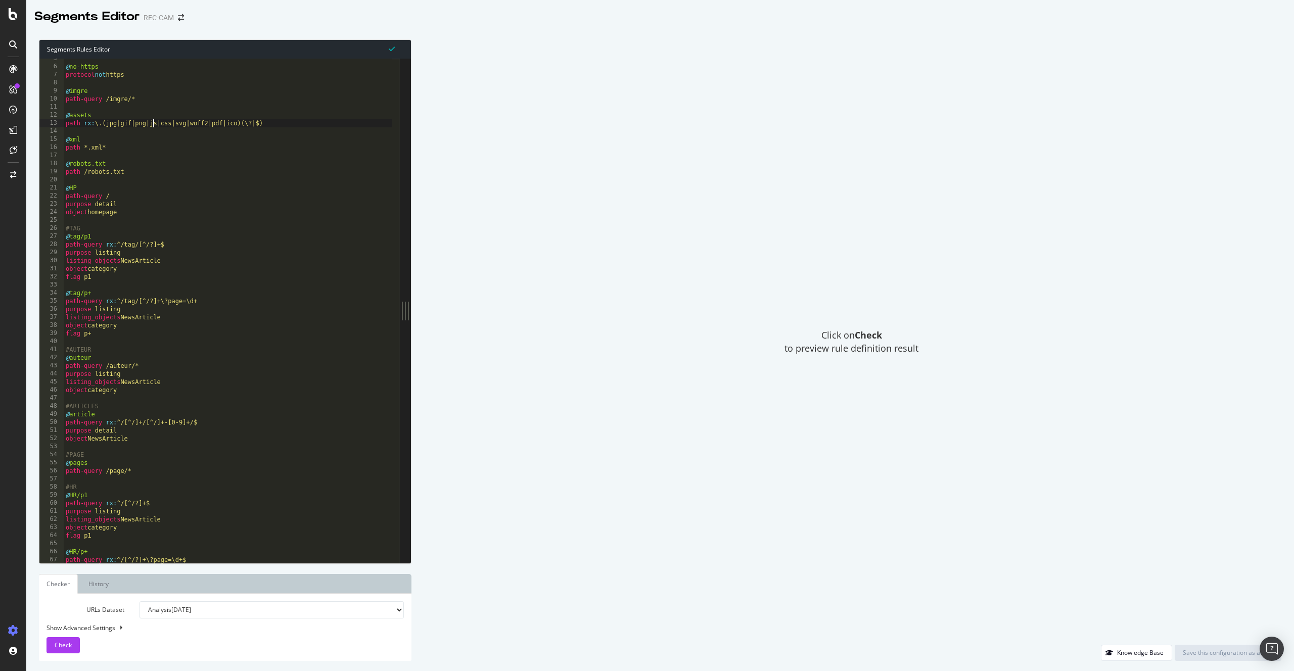
scroll to position [345, 0]
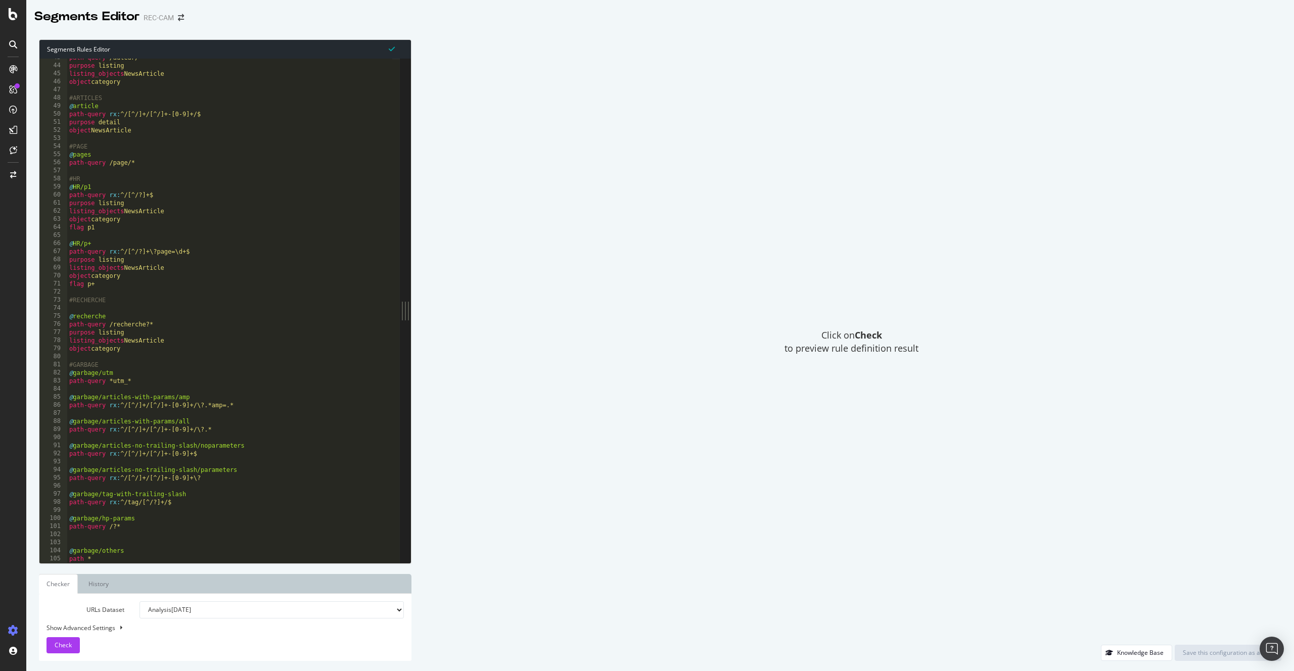
type textarea "@garbage/others path *"
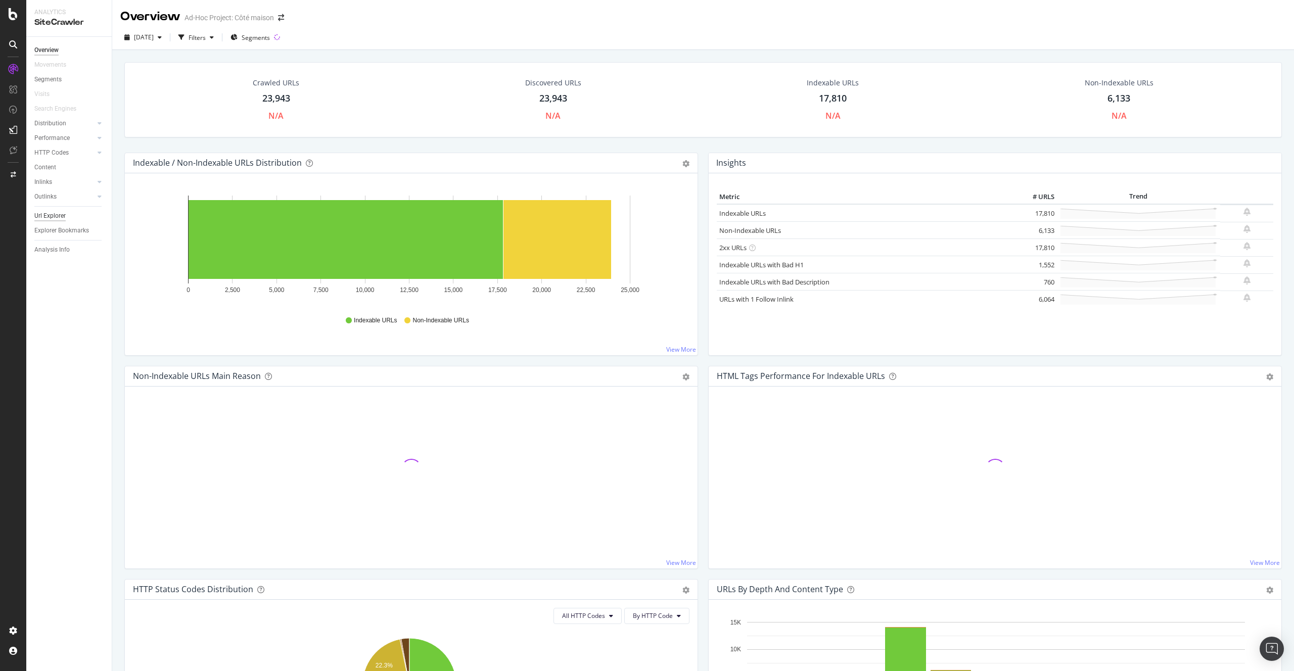
click at [59, 216] on div "Url Explorer" at bounding box center [49, 216] width 31 height 11
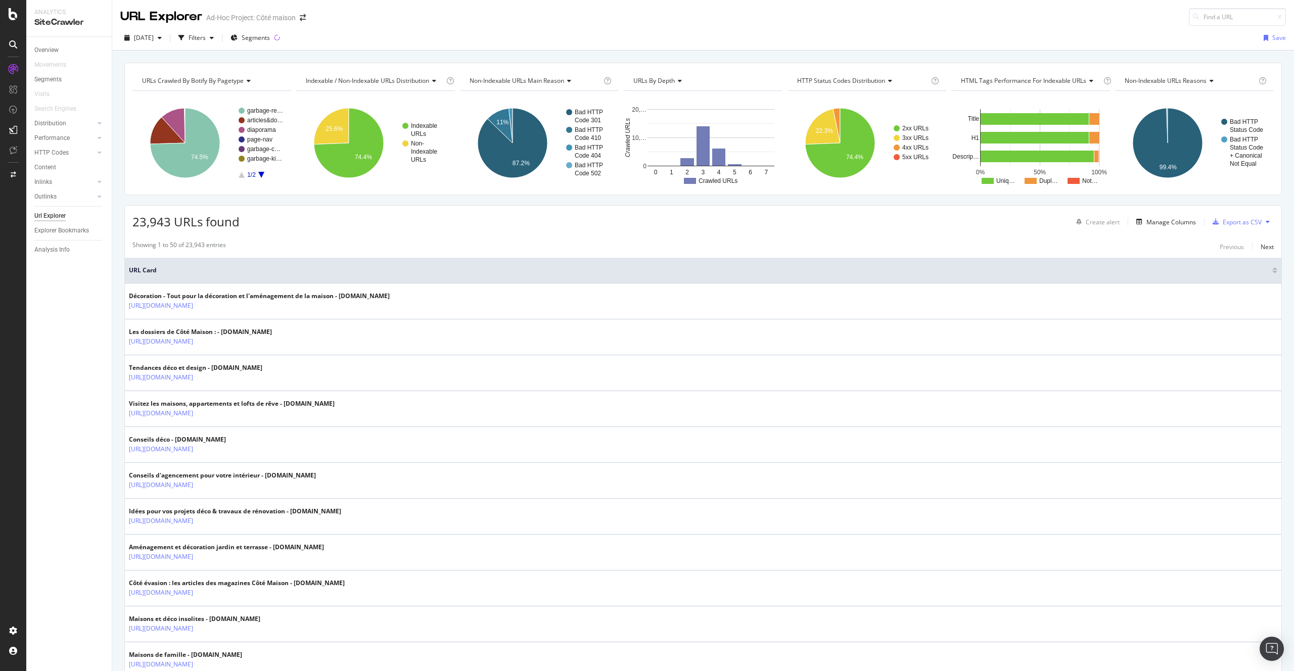
click at [235, 83] on span "URLs Crawled By Botify By pagetype" at bounding box center [193, 80] width 102 height 9
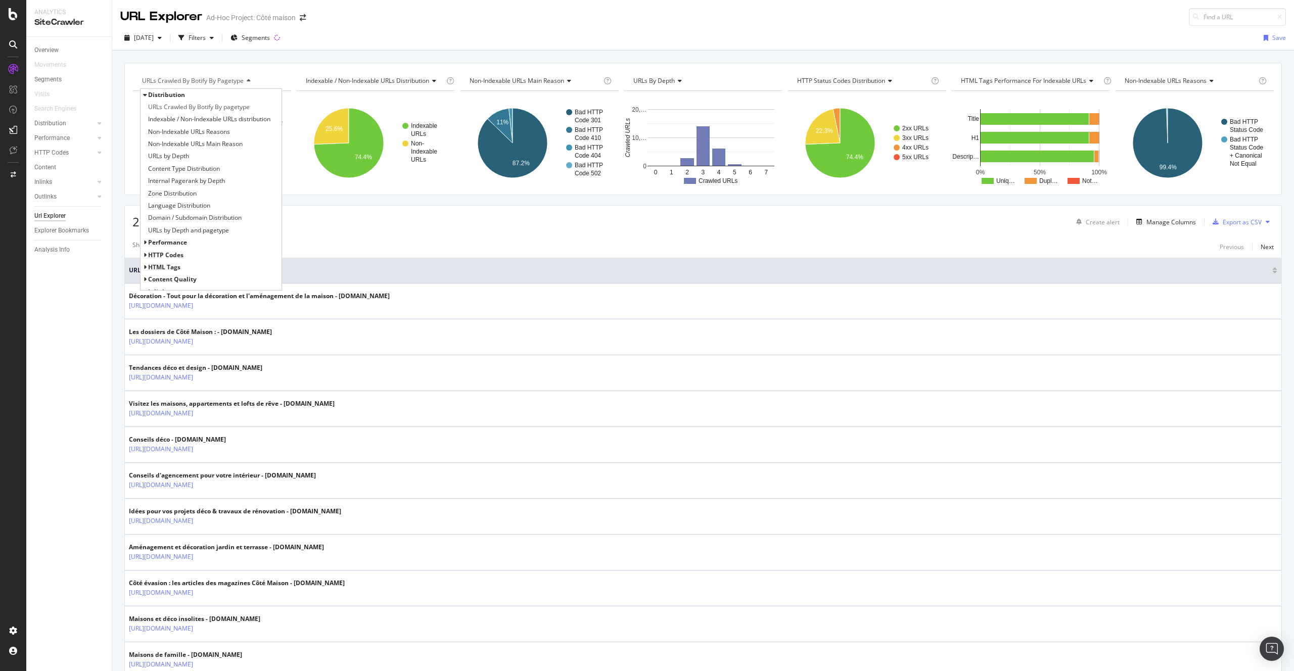
click at [219, 82] on span "URLs Crawled By Botify By pagetype" at bounding box center [193, 80] width 102 height 9
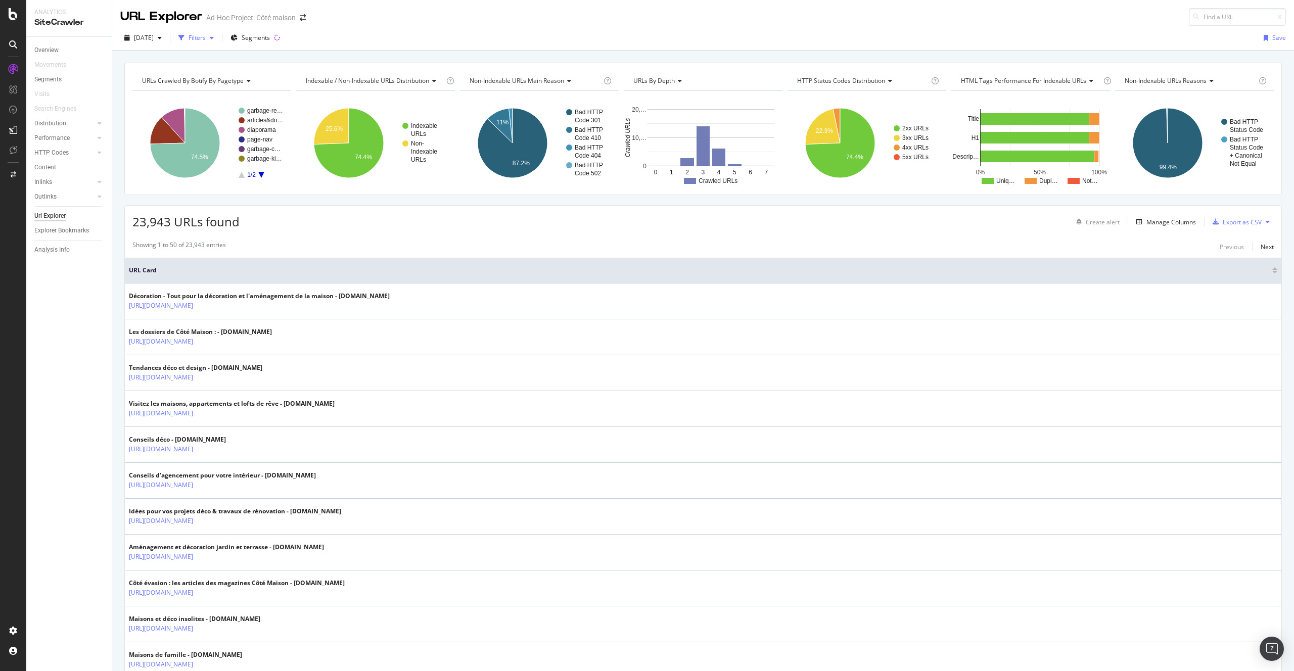
click at [211, 44] on div "Filters" at bounding box center [195, 37] width 43 height 15
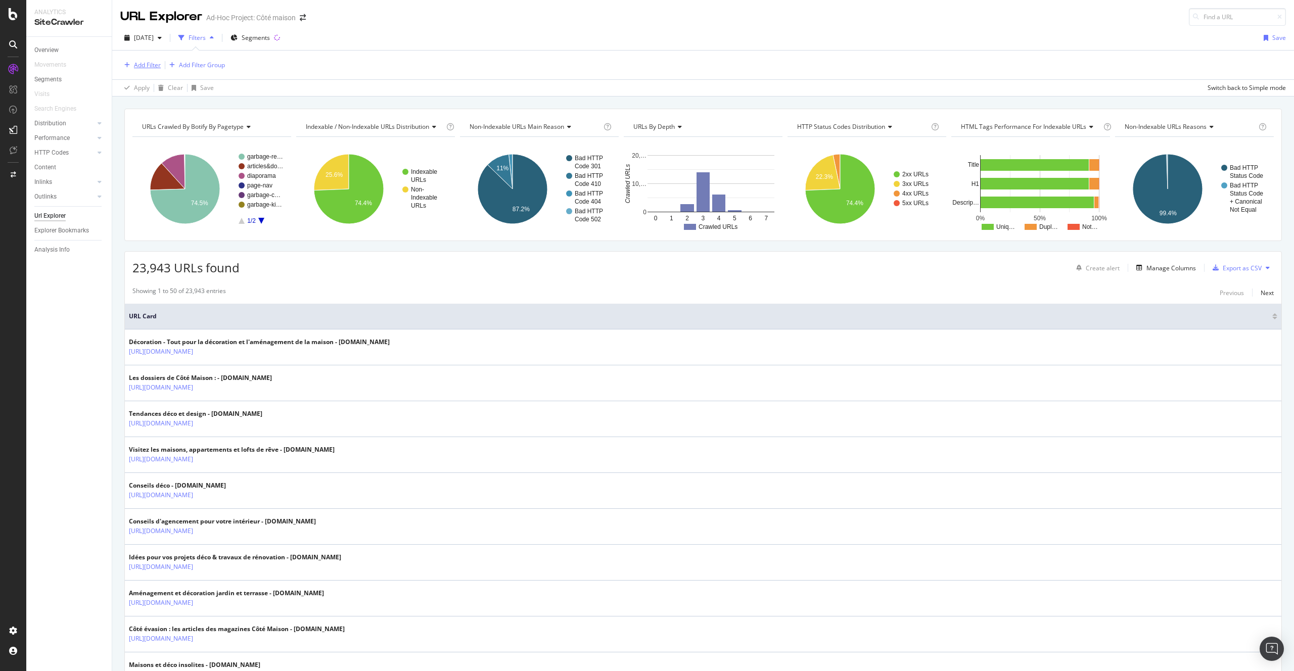
click at [137, 64] on div "Add Filter" at bounding box center [147, 65] width 27 height 9
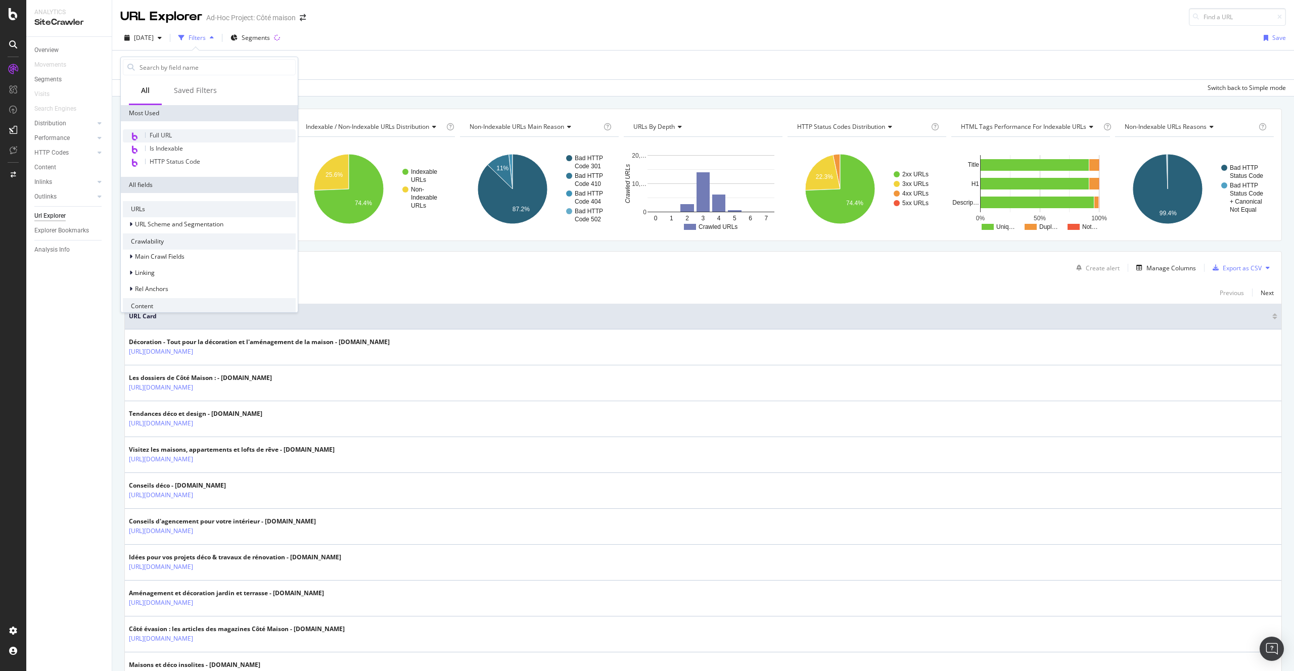
click at [162, 131] on span "Full URL" at bounding box center [161, 135] width 22 height 9
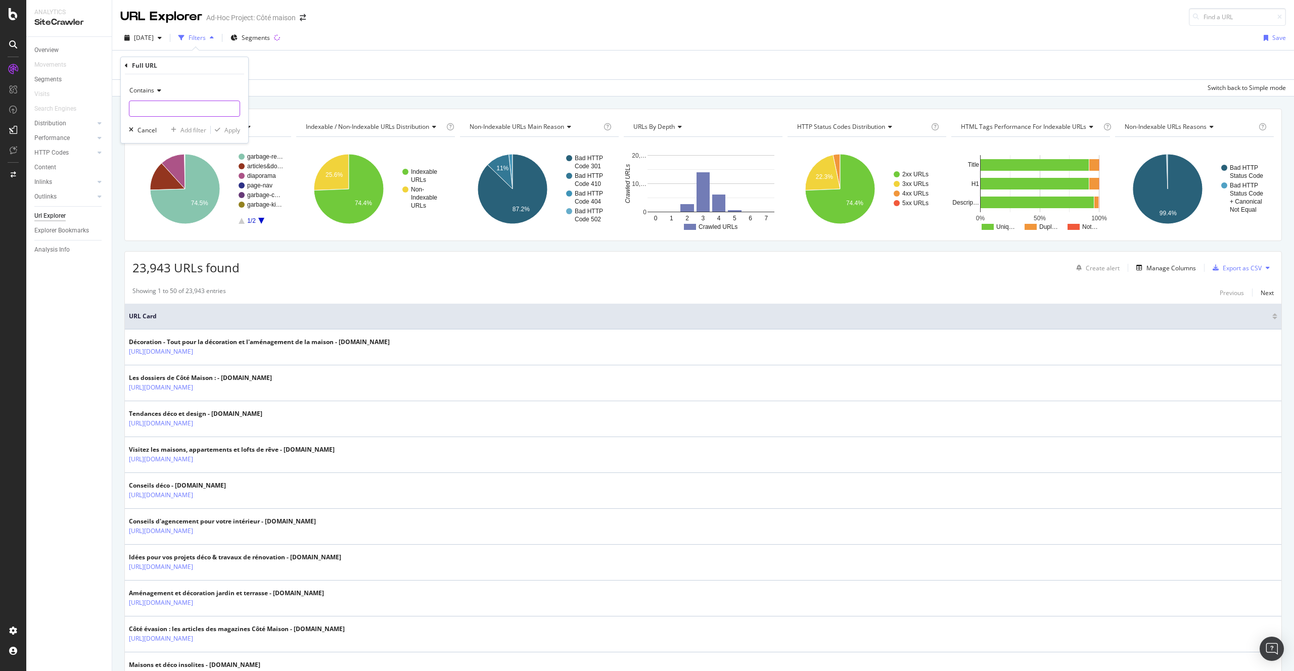
click at [142, 107] on input "text" at bounding box center [184, 109] width 110 height 16
type input "/diaporama/"
click at [225, 132] on div "Apply" at bounding box center [232, 130] width 16 height 9
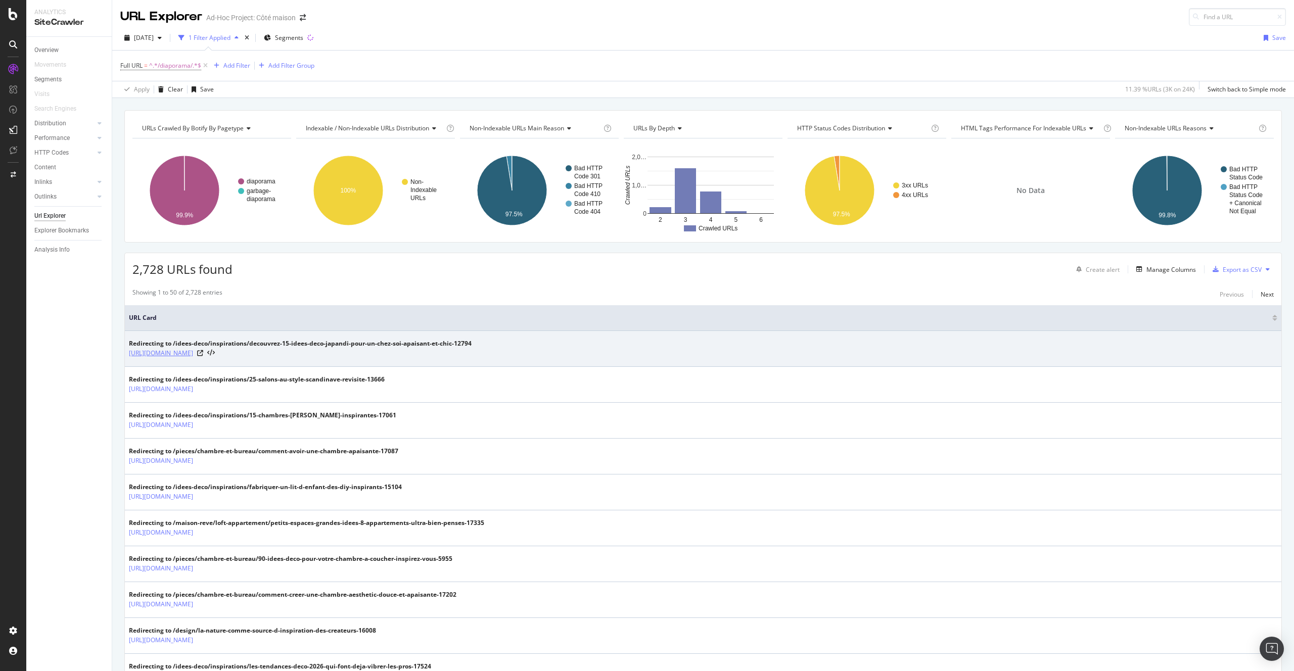
click at [193, 348] on link "https://www.cotemaison.fr/inspirations/diaporama/tendance-japandi-style-scandin…" at bounding box center [161, 353] width 64 height 10
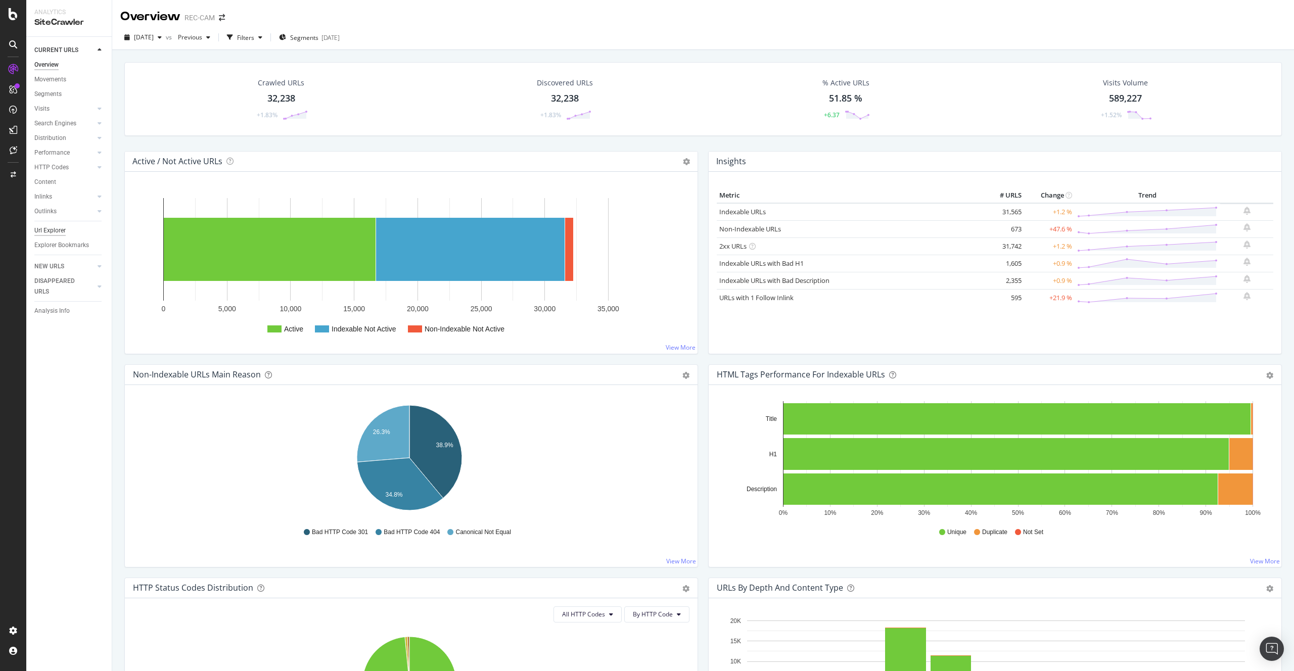
click at [55, 232] on div "Url Explorer" at bounding box center [49, 230] width 31 height 11
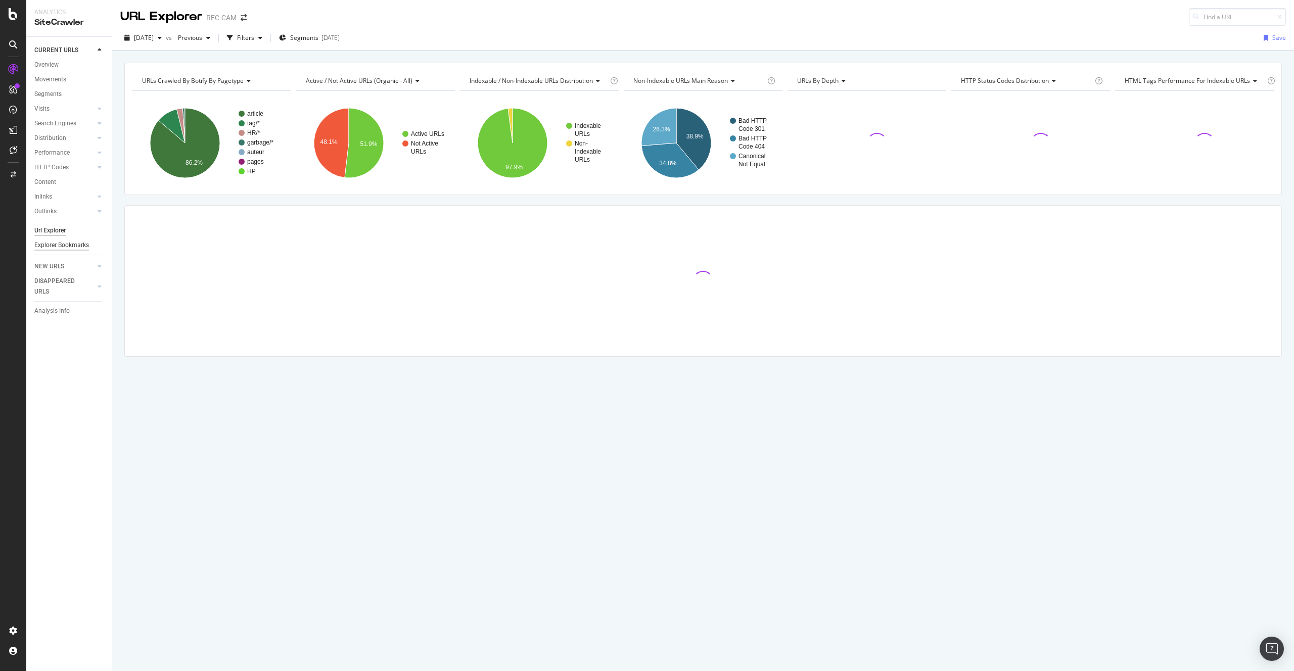
click at [54, 243] on div "Explorer Bookmarks" at bounding box center [61, 245] width 55 height 11
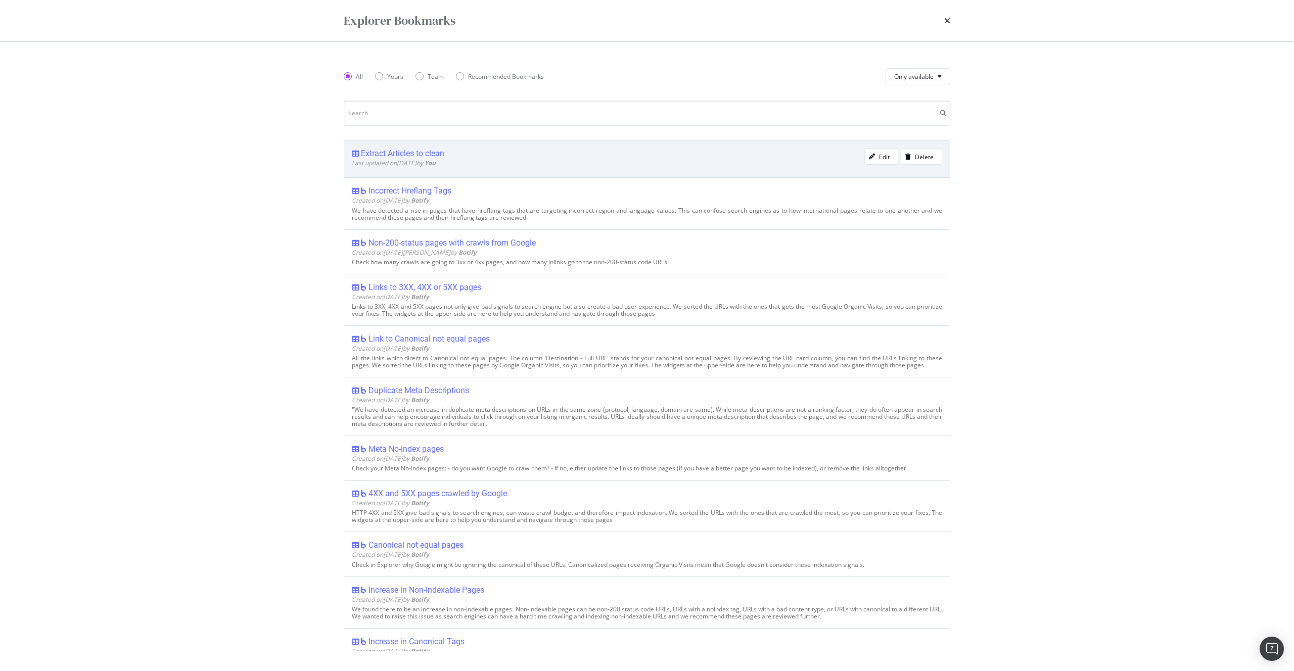
click at [394, 155] on div "Extract Articles to clean" at bounding box center [402, 154] width 83 height 10
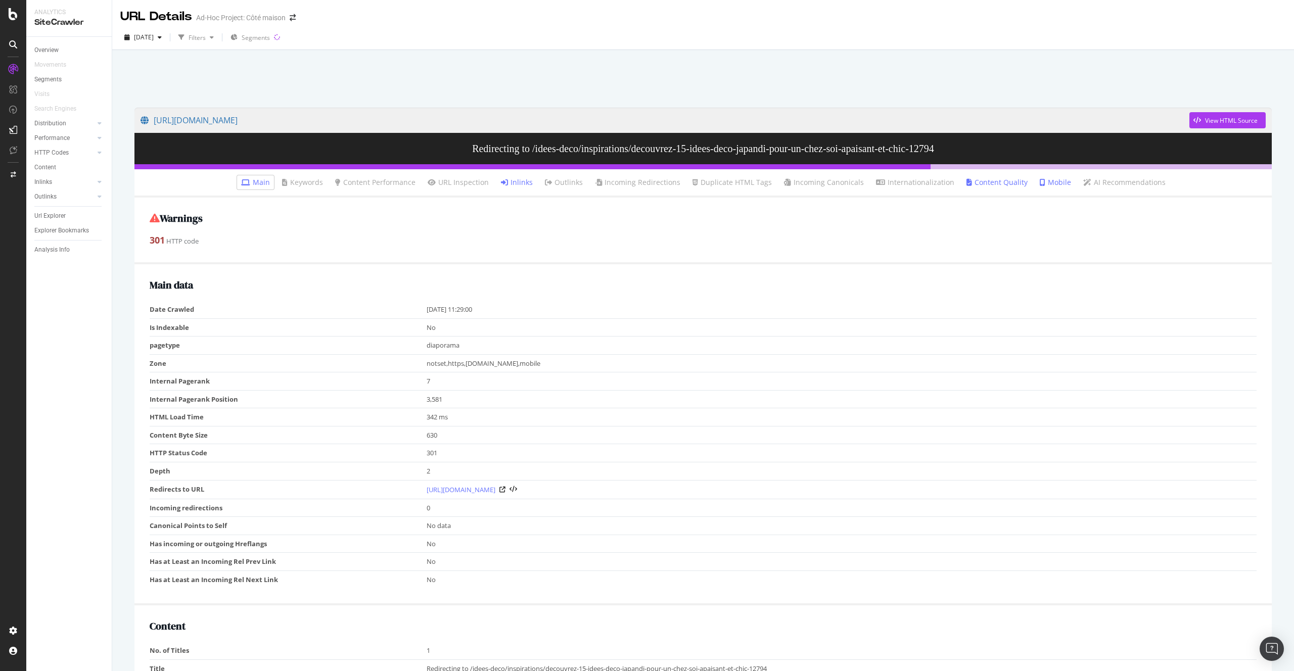
click at [513, 180] on link "Inlinks" at bounding box center [517, 182] width 32 height 10
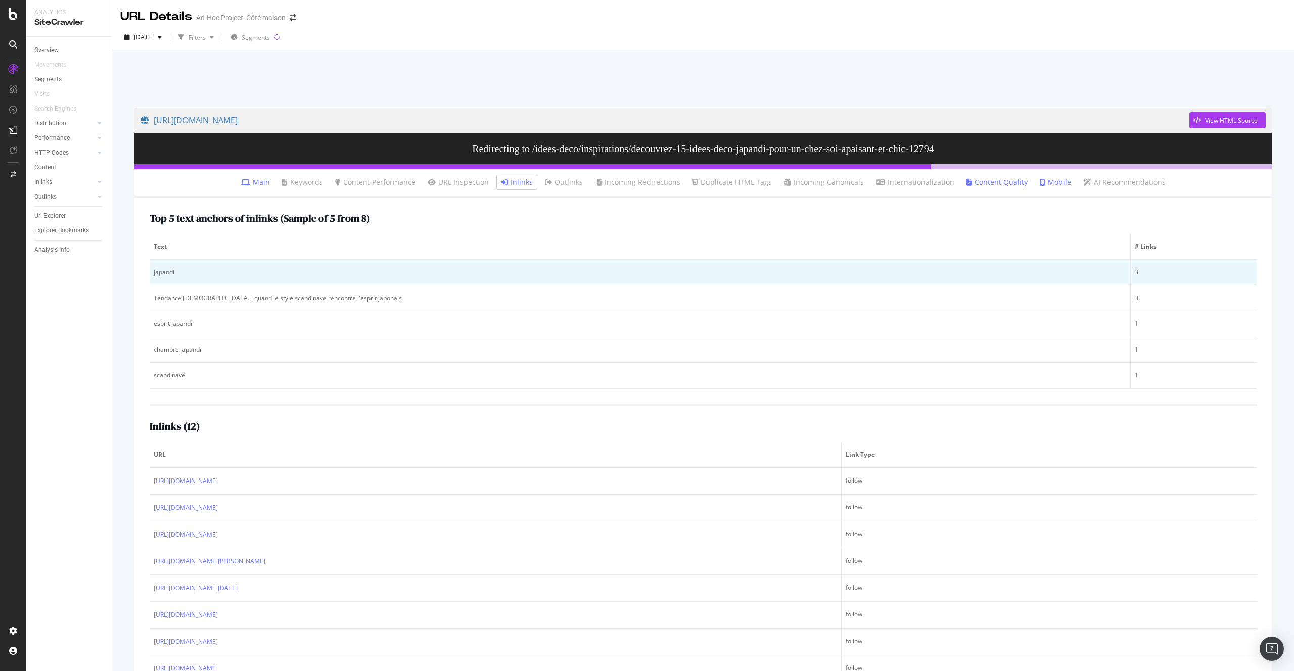
click at [162, 272] on div "japandi" at bounding box center [640, 272] width 973 height 9
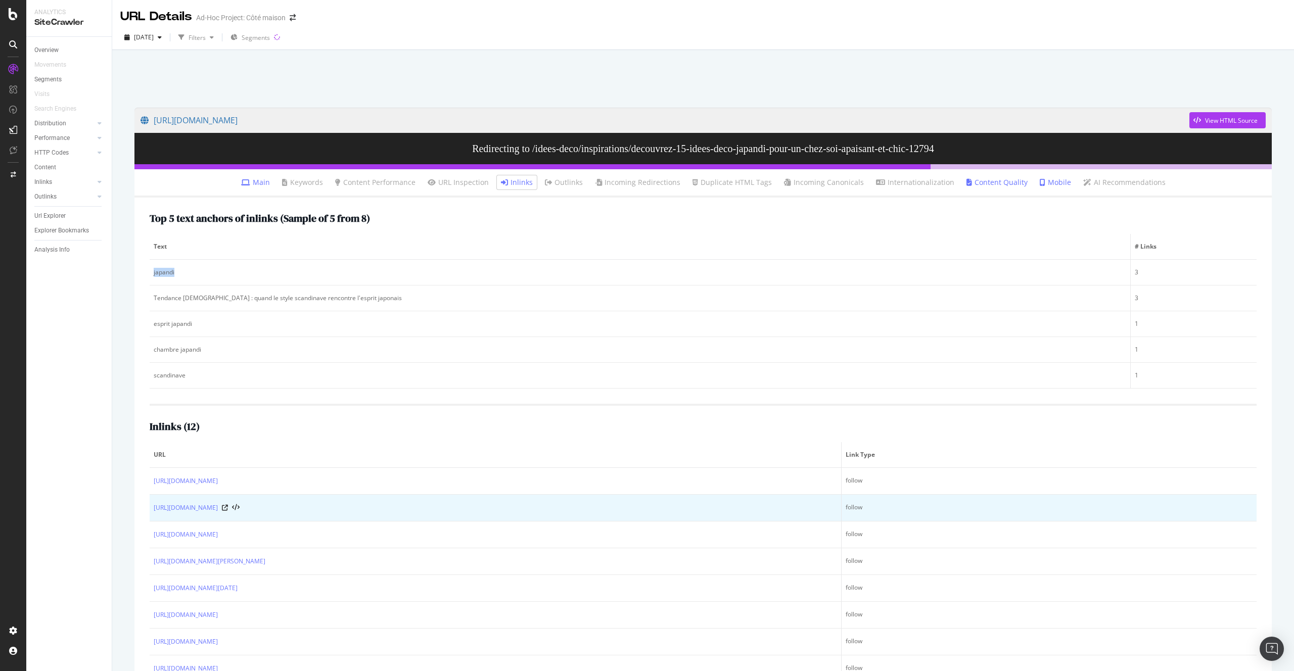
copy div "japandi"
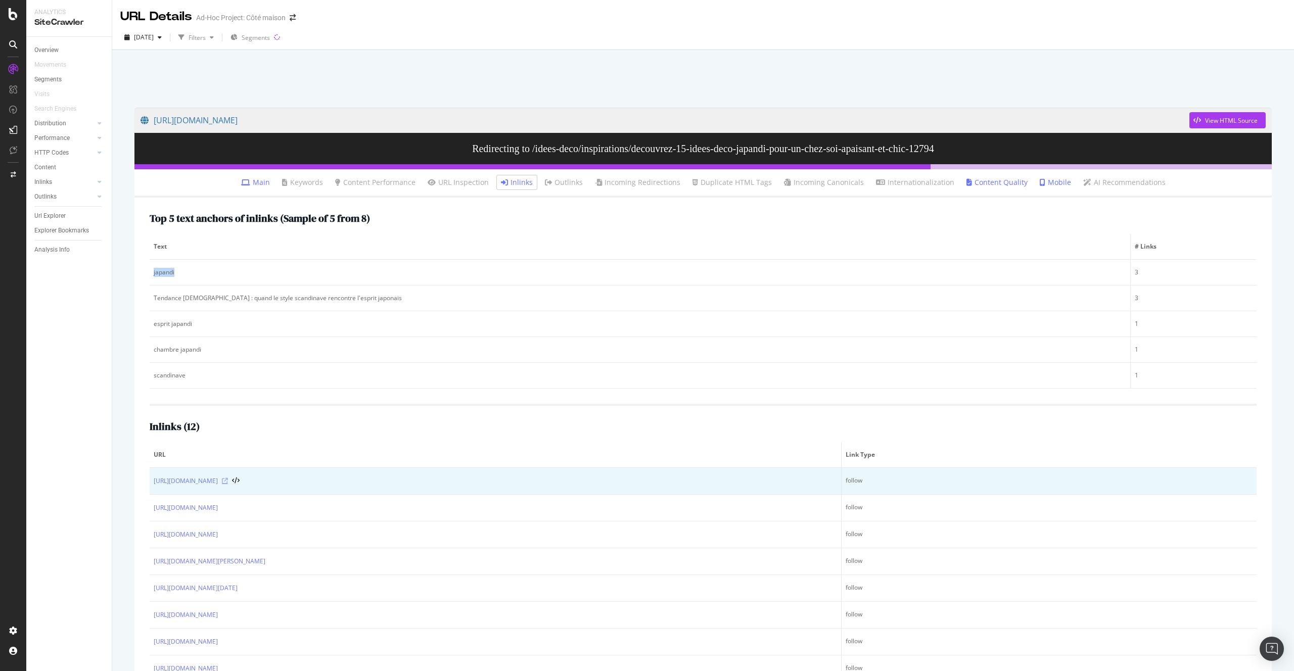
click at [228, 481] on icon at bounding box center [225, 481] width 6 height 6
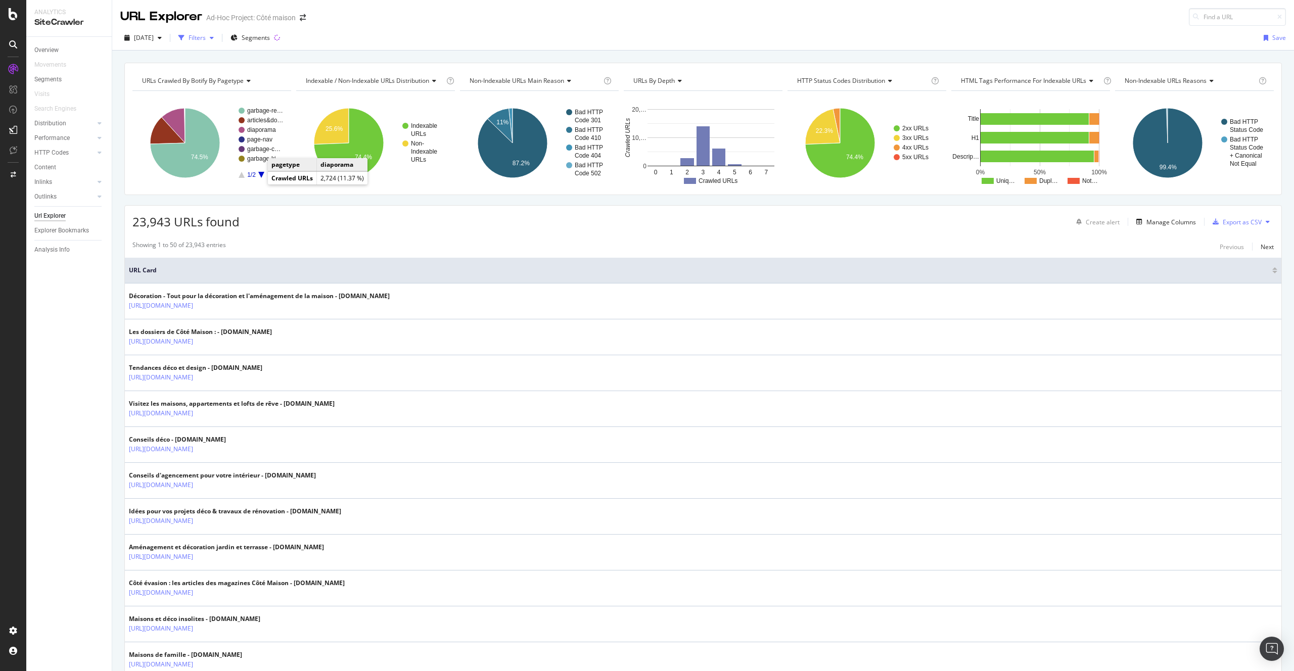
click at [206, 37] on div "Filters" at bounding box center [197, 37] width 17 height 9
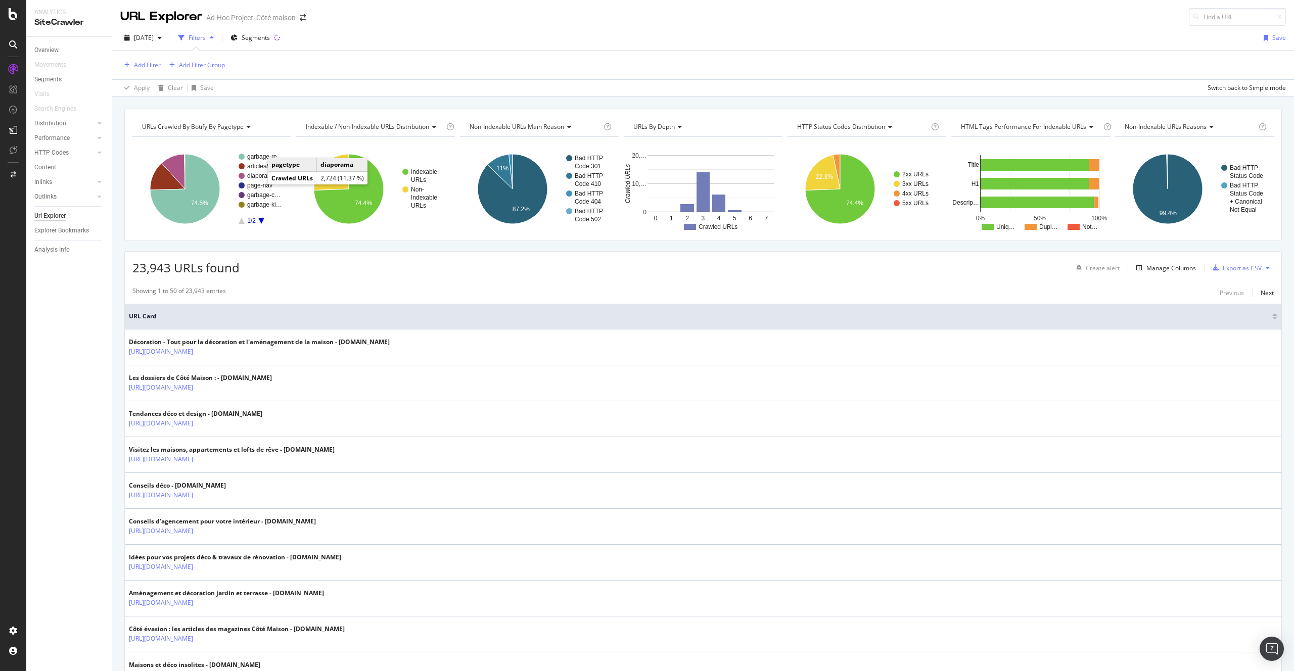
click at [206, 37] on div "Filters" at bounding box center [197, 37] width 17 height 9
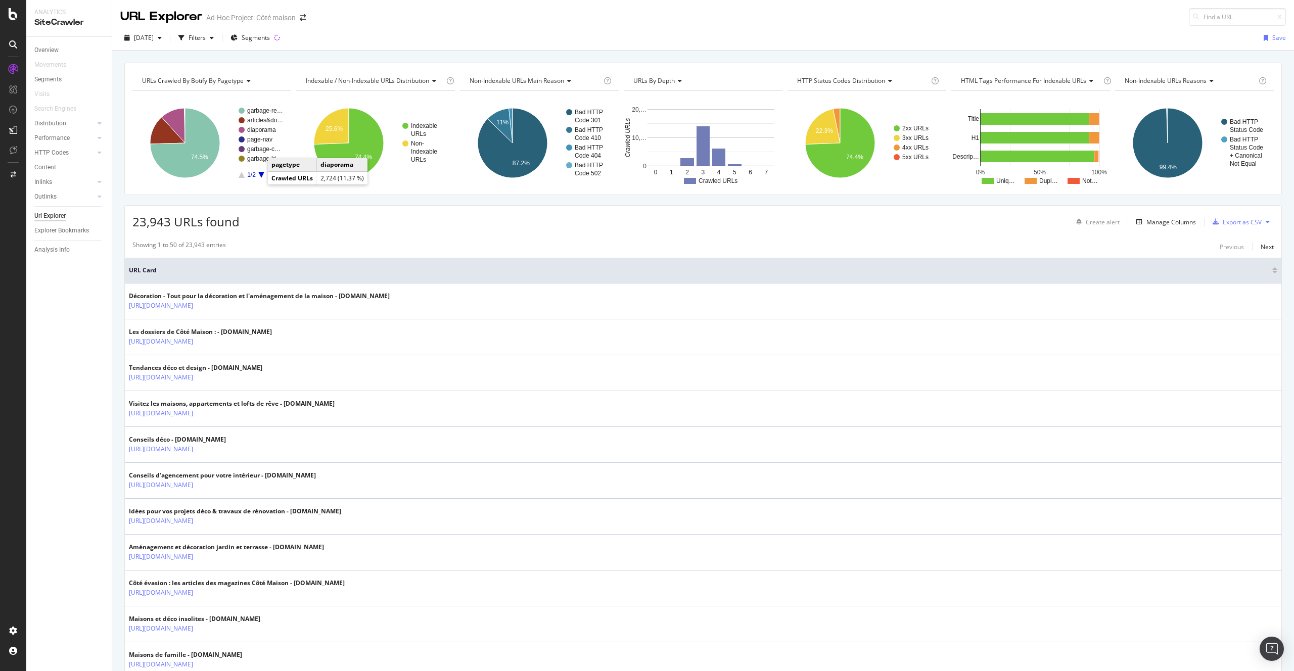
click at [57, 222] on div "Url Explorer" at bounding box center [72, 216] width 77 height 15
drag, startPoint x: 162, startPoint y: 22, endPoint x: 111, endPoint y: 24, distance: 50.6
click at [162, 22] on div "URL Explorer" at bounding box center [161, 16] width 82 height 17
click at [509, 115] on icon "A chart." at bounding box center [511, 125] width 4 height 35
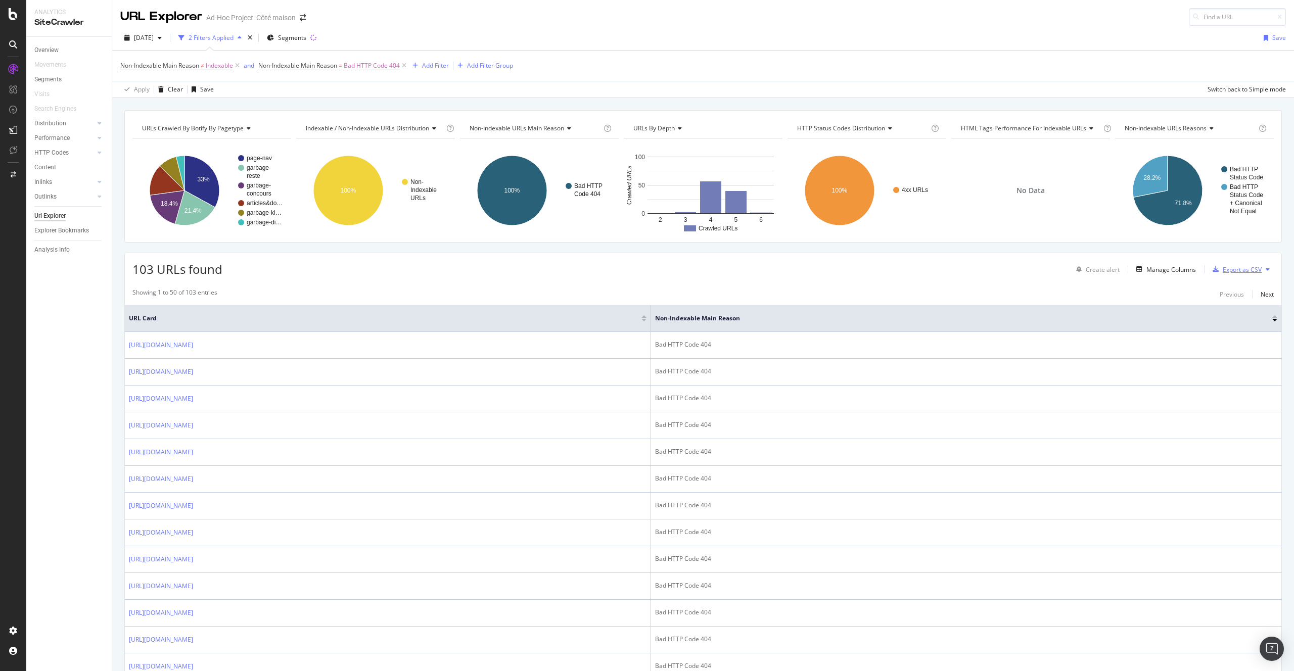
click at [1213, 271] on div "button" at bounding box center [1216, 269] width 14 height 6
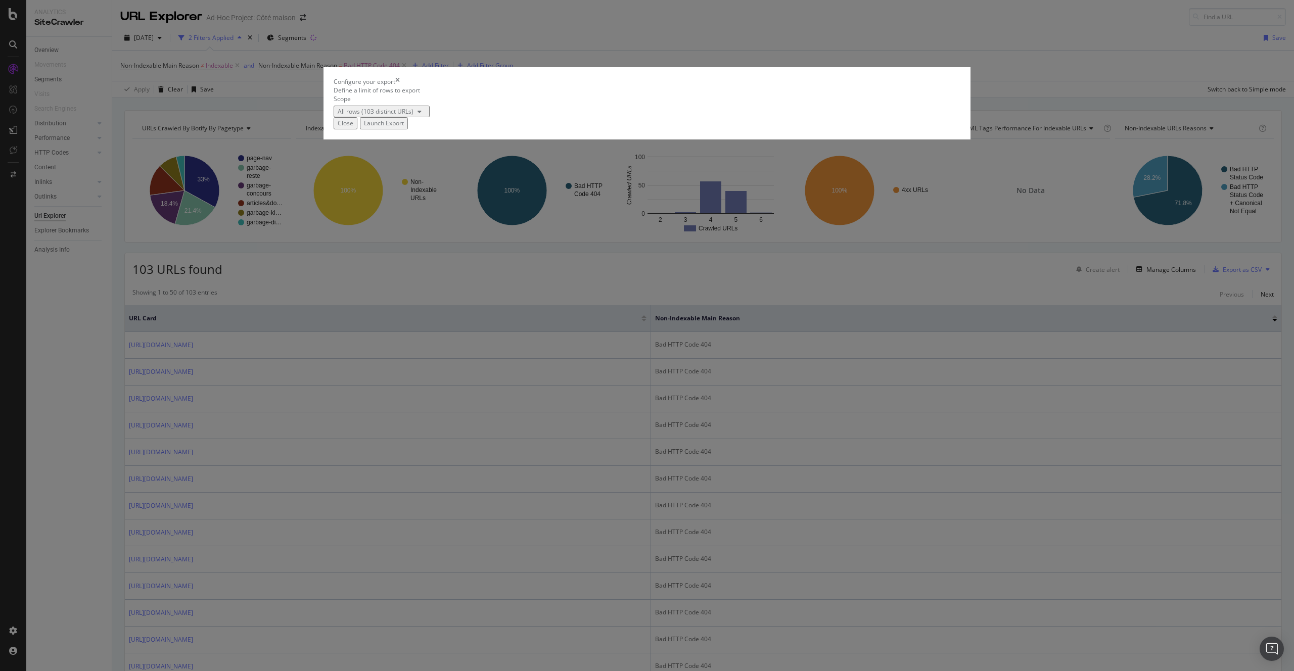
click at [408, 129] on button "Launch Export" at bounding box center [384, 123] width 48 height 12
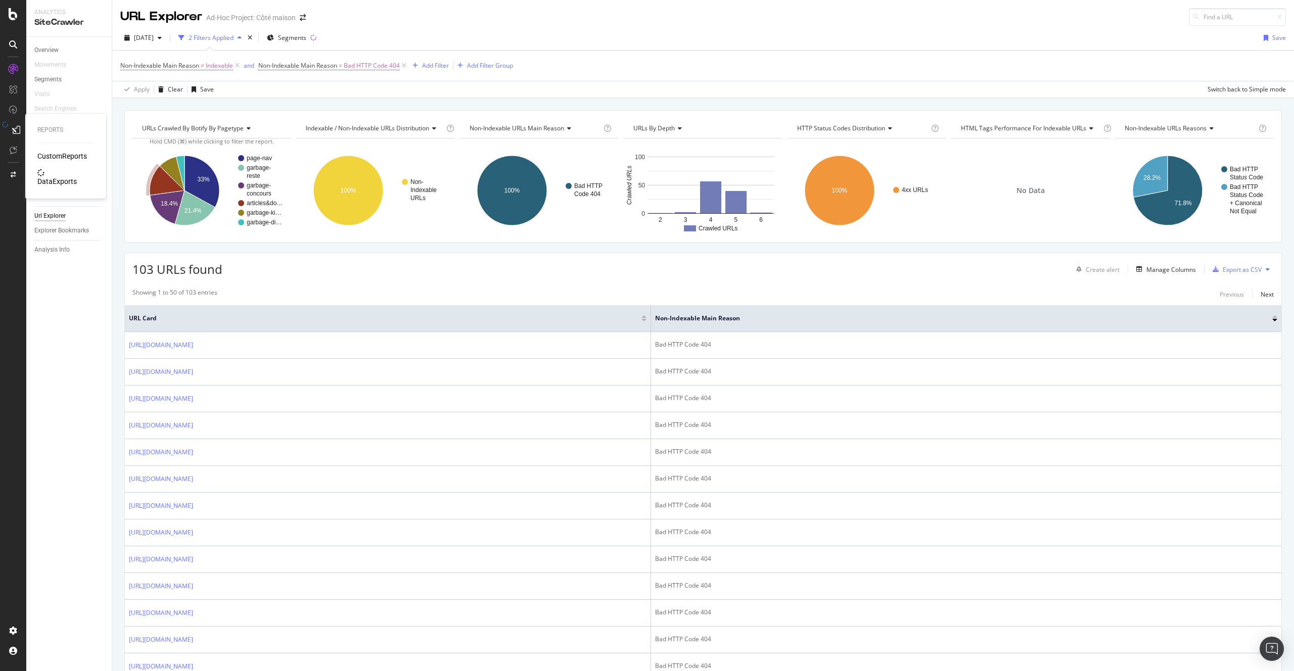
click at [70, 176] on div "DataExports" at bounding box center [56, 181] width 39 height 10
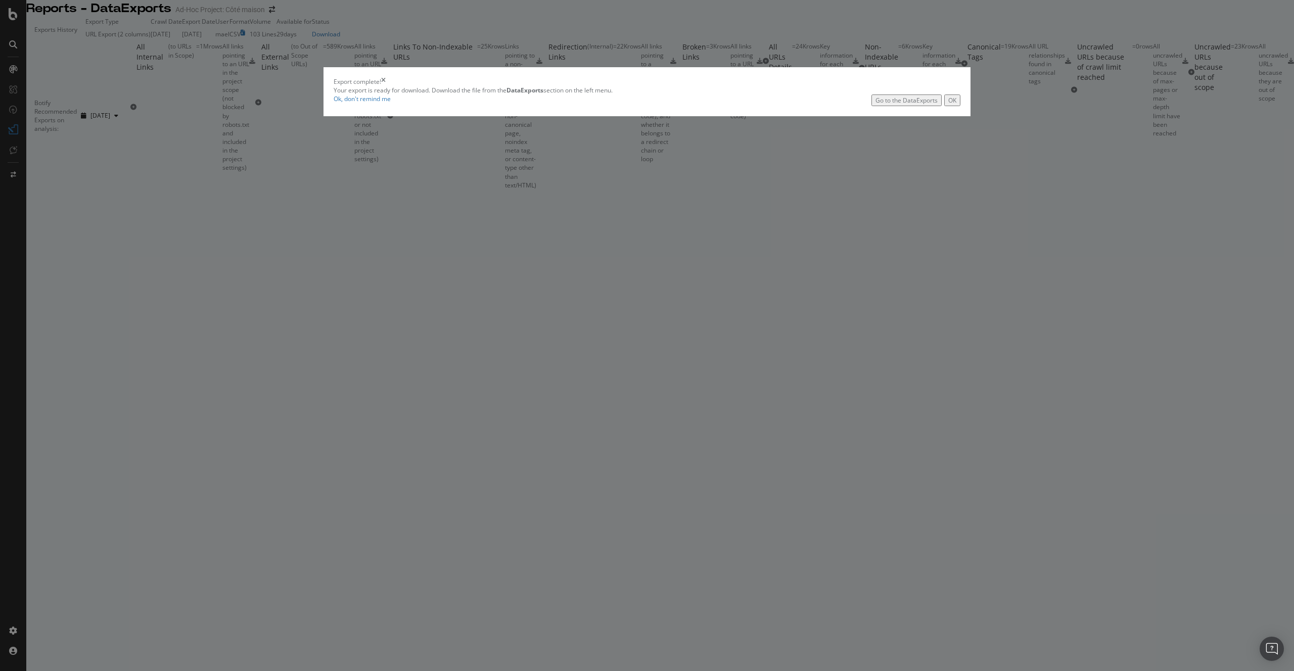
click at [944, 106] on button "OK" at bounding box center [952, 101] width 16 height 12
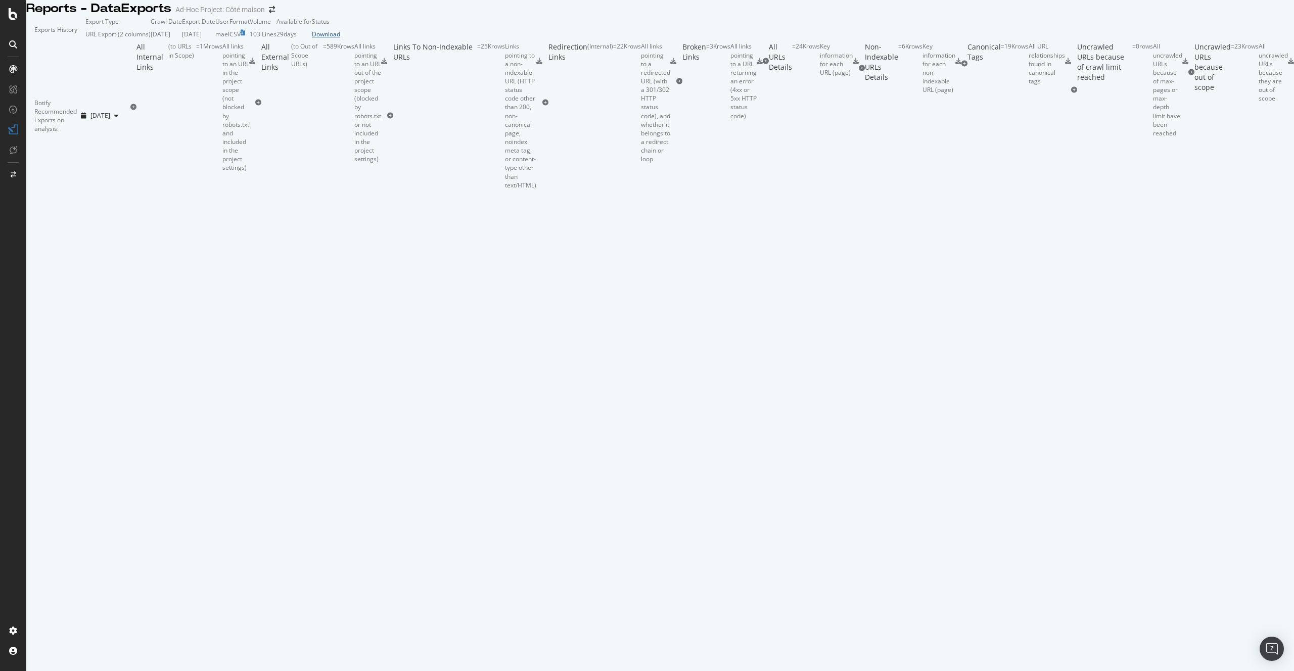
click at [340, 38] on div "Download" at bounding box center [326, 34] width 28 height 9
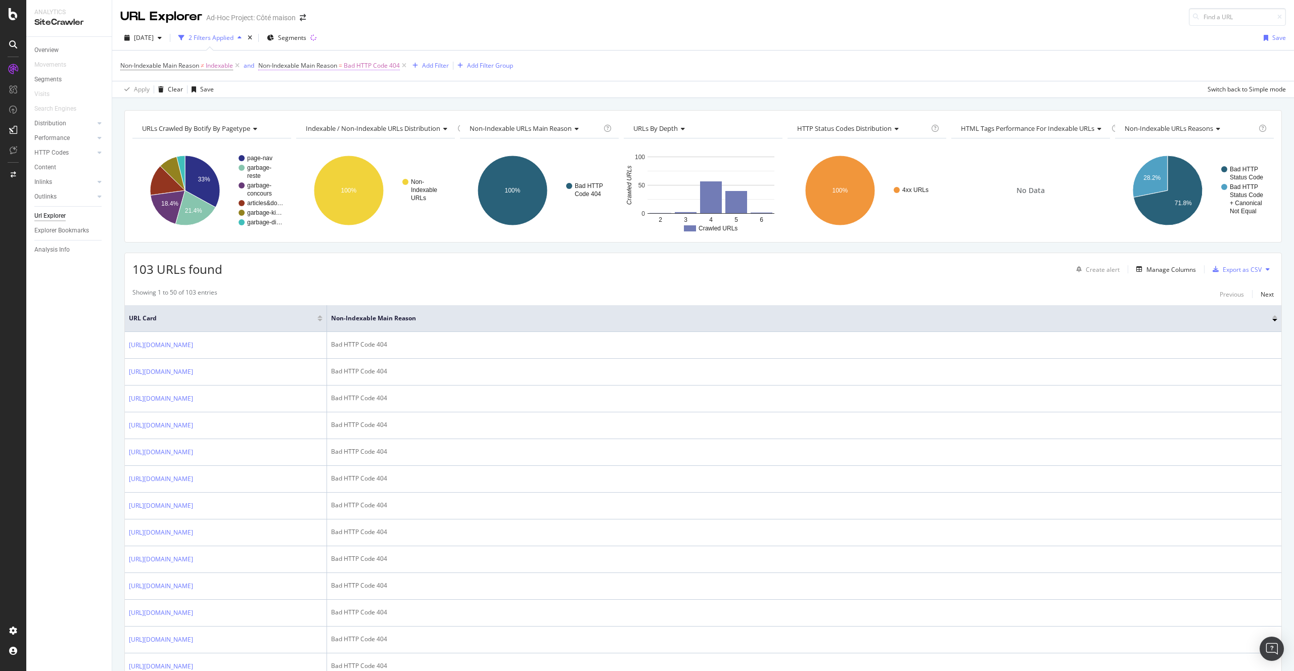
click at [310, 68] on span "Non-Indexable Main Reason" at bounding box center [297, 65] width 79 height 9
click at [306, 93] on input "Bad HTTP Code 404" at bounding box center [296, 87] width 72 height 12
click at [301, 130] on span "Bad HTTP Code 410" at bounding box center [282, 125] width 38 height 9
type input "Bad HTTP Code 410"
click at [437, 86] on div "Apply" at bounding box center [445, 81] width 16 height 9
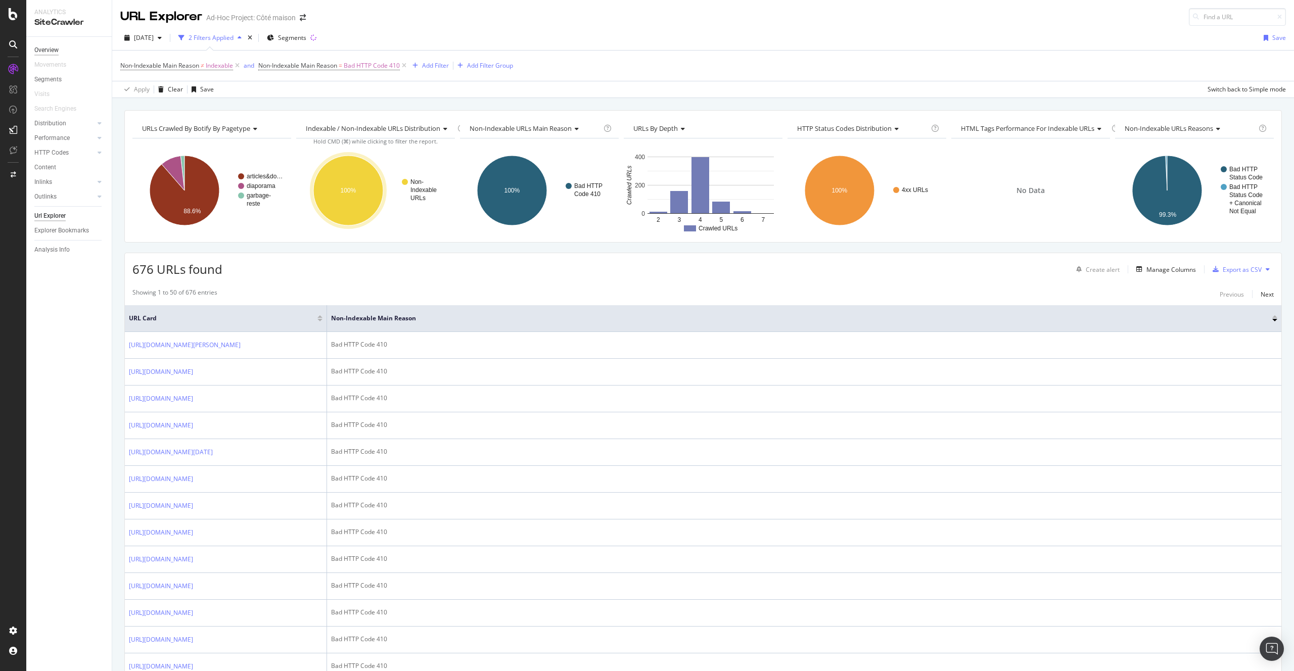
click at [55, 53] on div "Overview" at bounding box center [46, 50] width 24 height 11
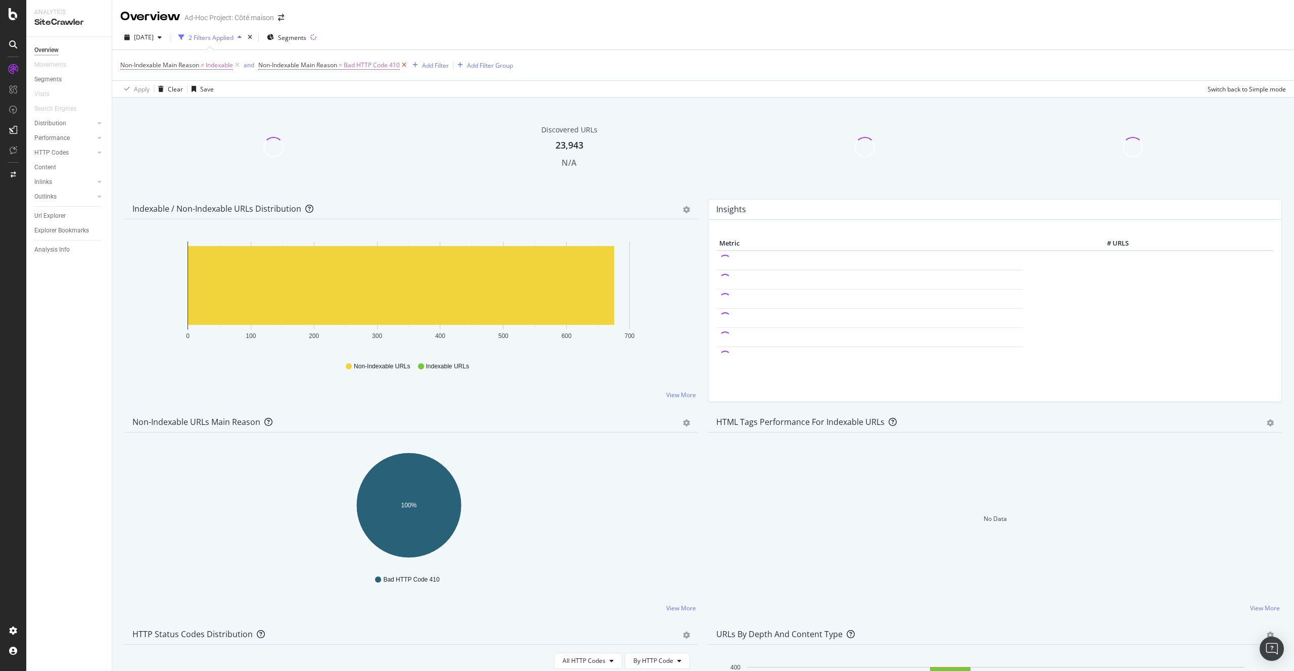
click at [405, 67] on icon at bounding box center [404, 65] width 9 height 10
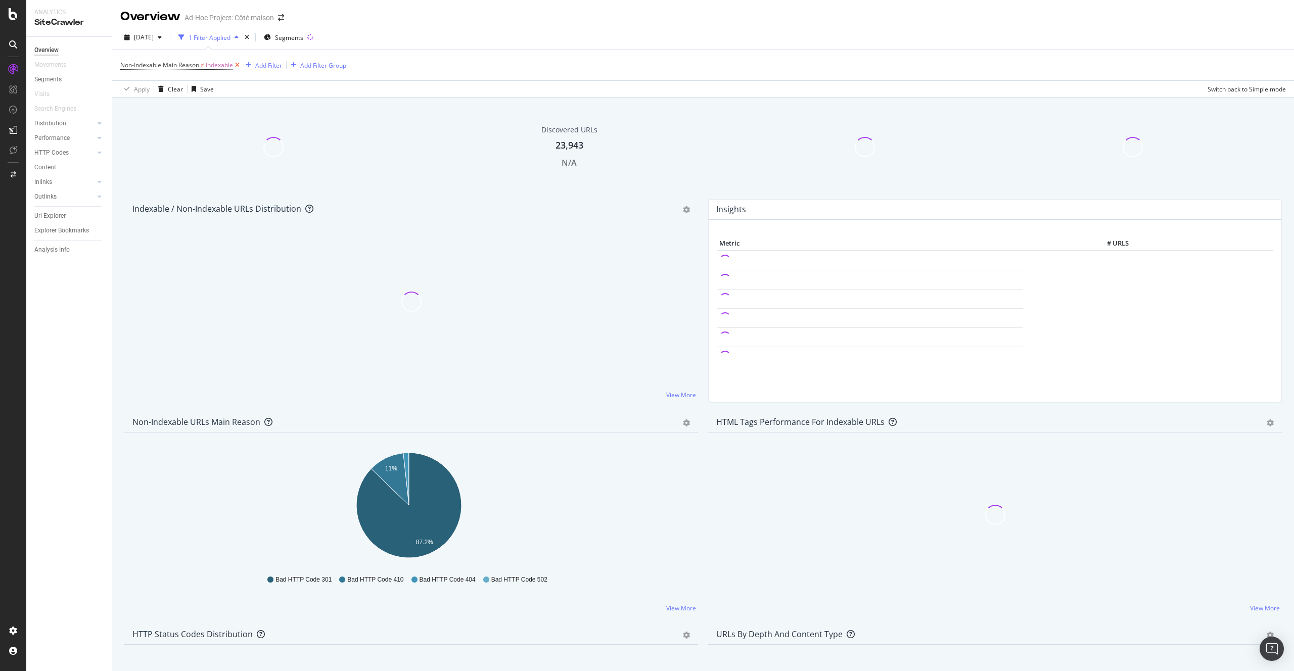
click at [237, 67] on icon at bounding box center [237, 65] width 9 height 10
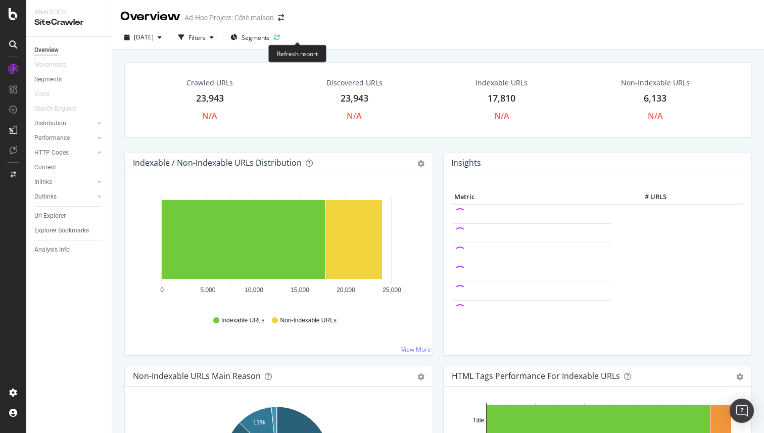
click at [280, 38] on icon at bounding box center [277, 37] width 6 height 6
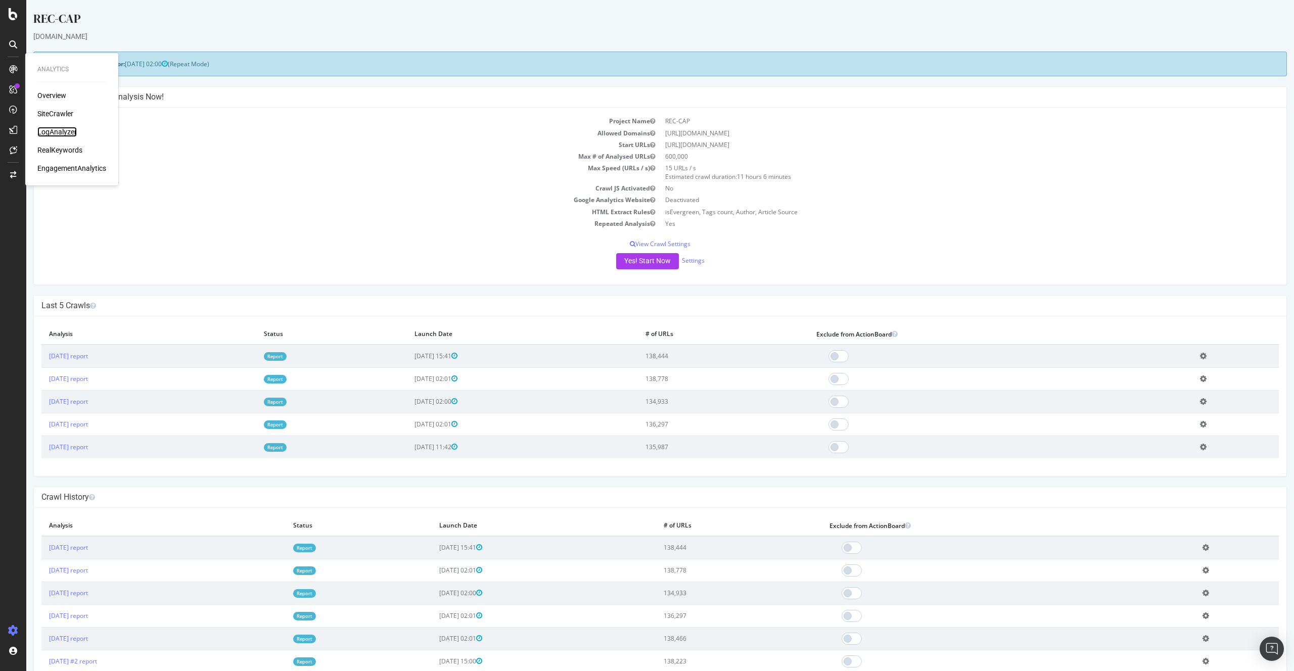
click at [51, 130] on div "LogAnalyzer" at bounding box center [56, 132] width 39 height 10
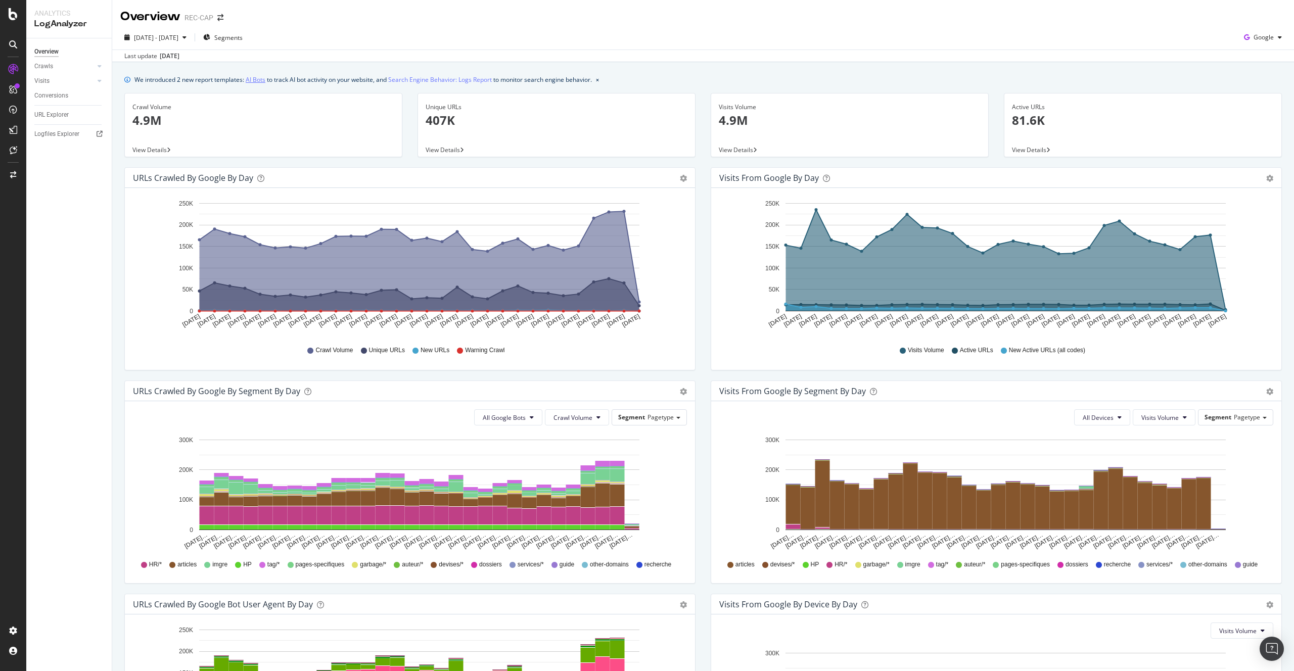
click at [263, 76] on link "AI Bots" at bounding box center [256, 79] width 20 height 11
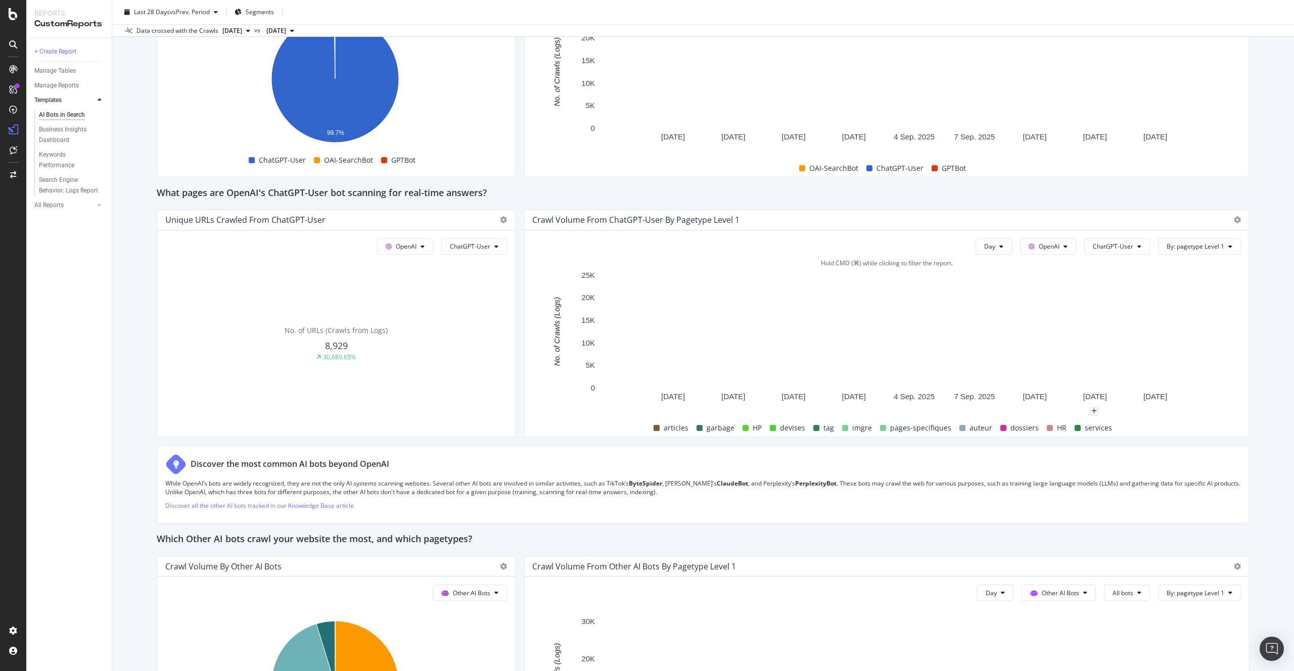
scroll to position [1320, 0]
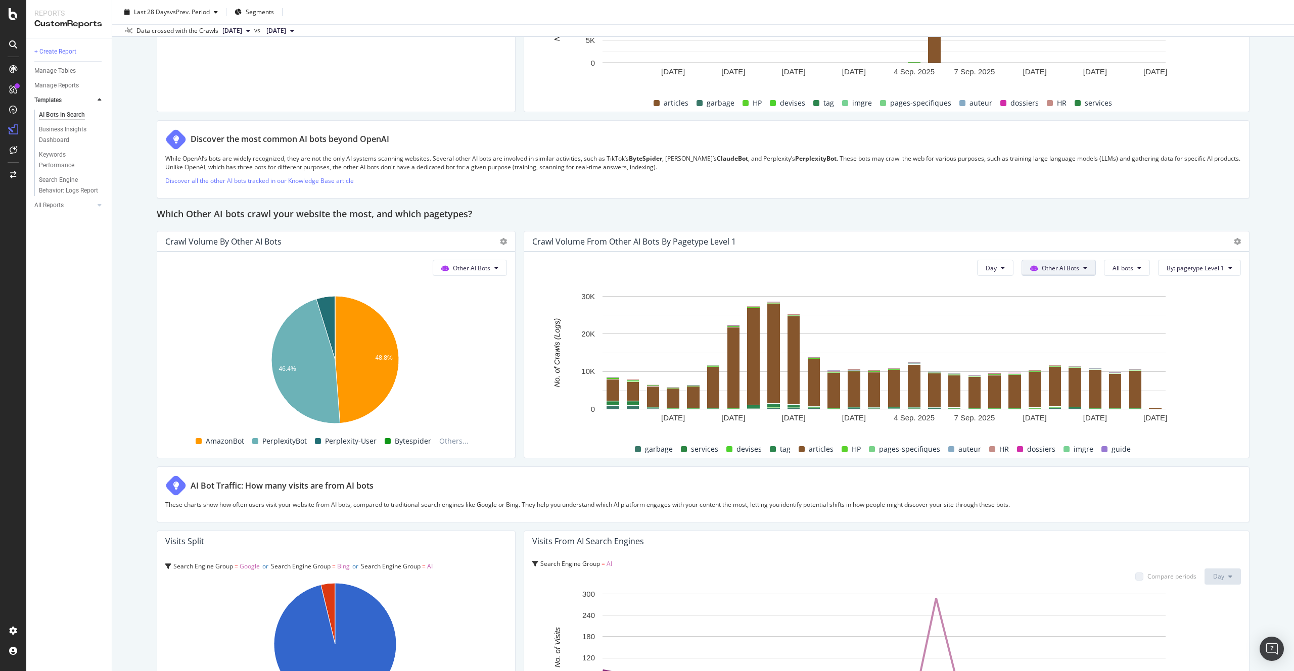
click at [1047, 261] on button "Other AI Bots" at bounding box center [1059, 268] width 74 height 16
click at [1096, 267] on div "Day Other AI Bots All bots By: pagetype Level 1" at bounding box center [1105, 268] width 272 height 16
click at [1115, 267] on span "All bots" at bounding box center [1123, 268] width 21 height 9
click at [1138, 312] on span "Perplexity-User" at bounding box center [1134, 311] width 57 height 9
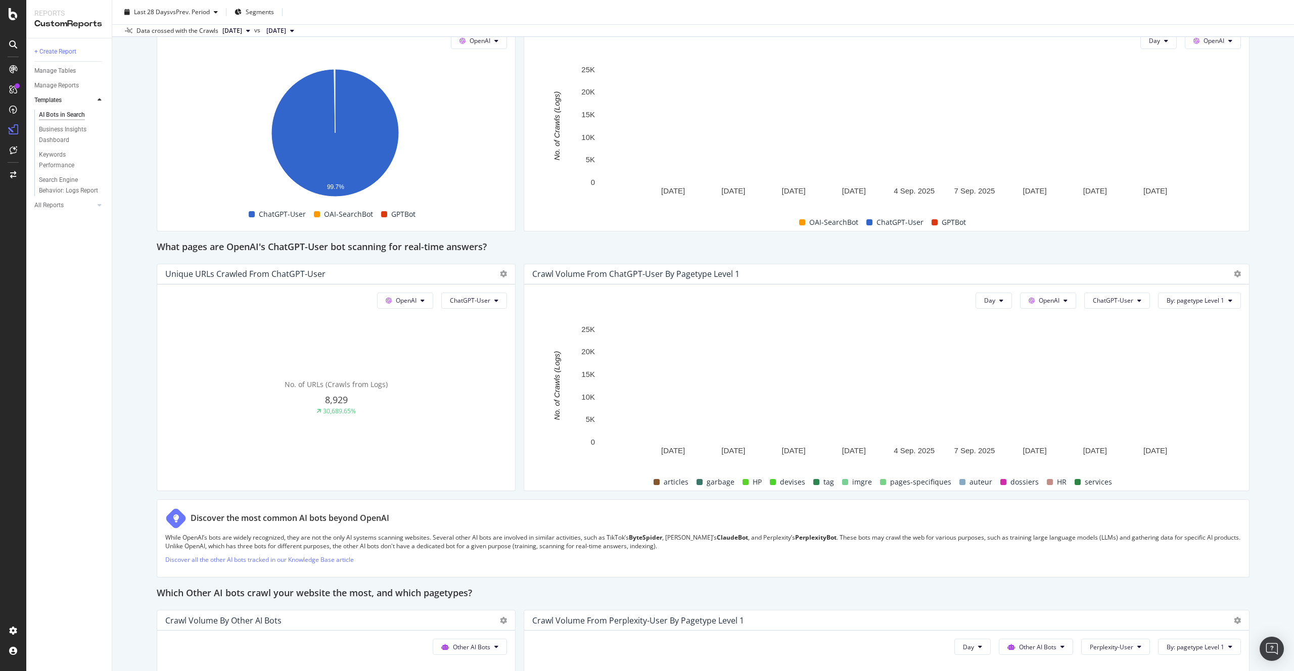
scroll to position [889, 0]
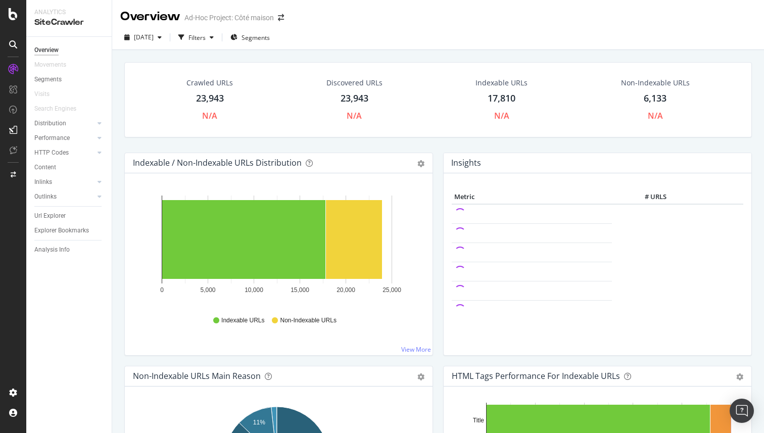
click at [378, 147] on div "Crawled URLs 23,943 N/A Discovered URLs 23,943 N/A Indexable URLs 17,810 N/A No…" at bounding box center [438, 107] width 638 height 90
click at [270, 36] on span "Segments" at bounding box center [256, 37] width 28 height 9
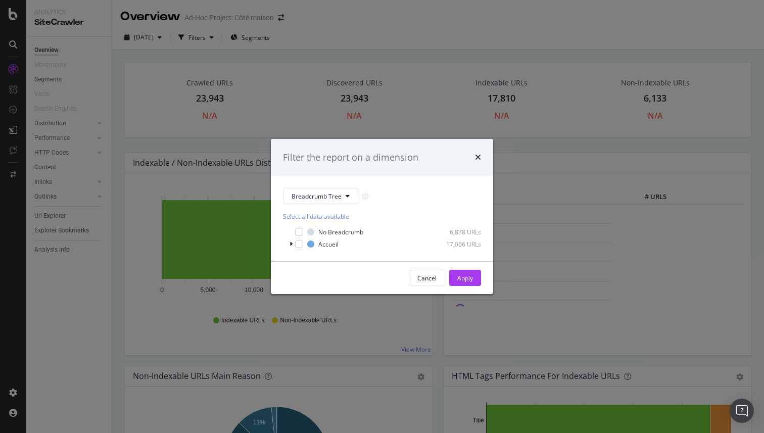
click at [358, 39] on div "Filter the report on a dimension Breadcrumb Tree Select all data available No B…" at bounding box center [382, 216] width 764 height 433
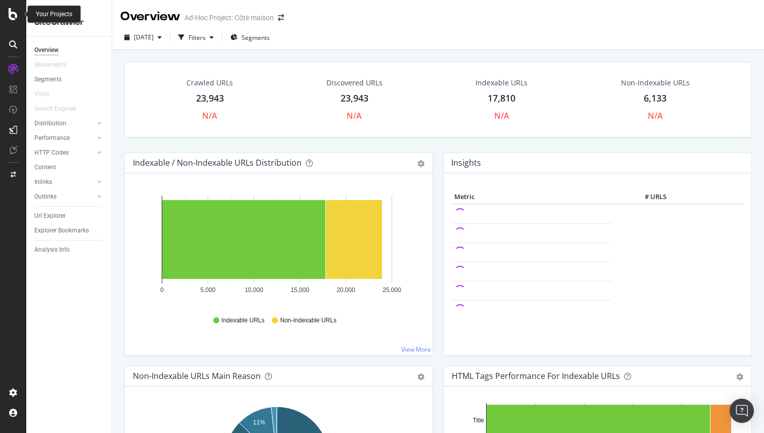
click at [17, 18] on icon at bounding box center [13, 14] width 9 height 12
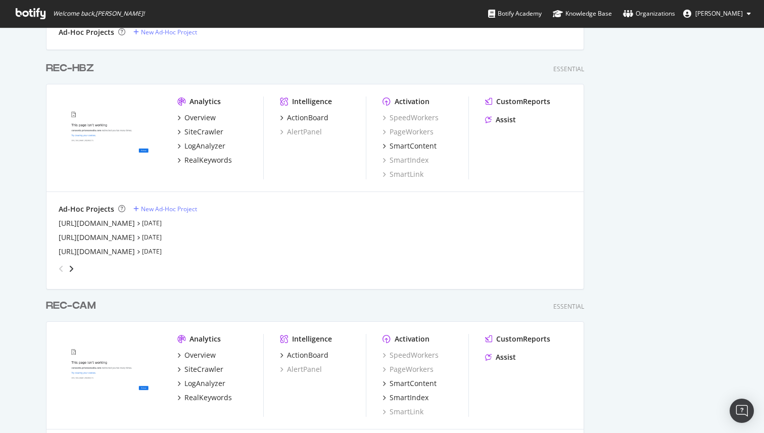
scroll to position [600, 0]
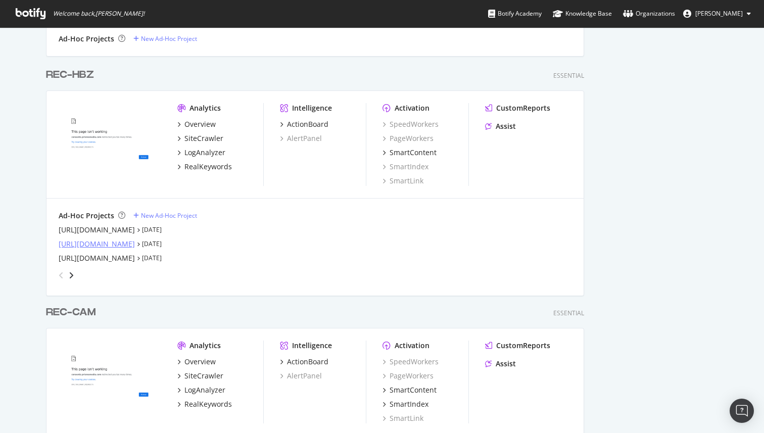
click at [128, 241] on div "https://www.cotemaison.fr/" at bounding box center [97, 244] width 76 height 10
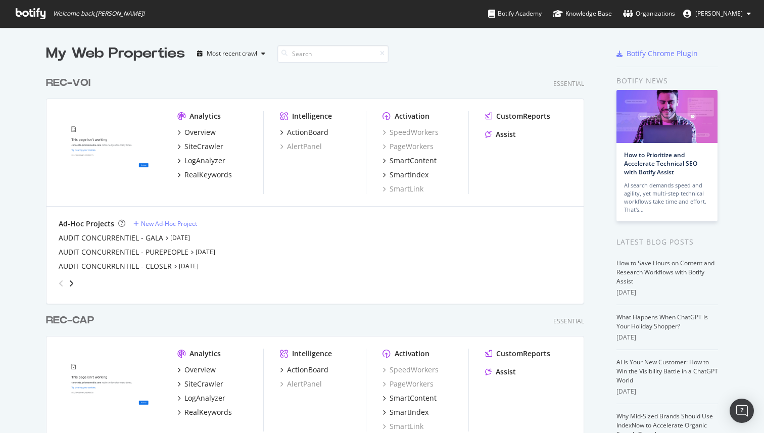
scroll to position [426, 749]
click at [312, 51] on input at bounding box center [333, 54] width 111 height 18
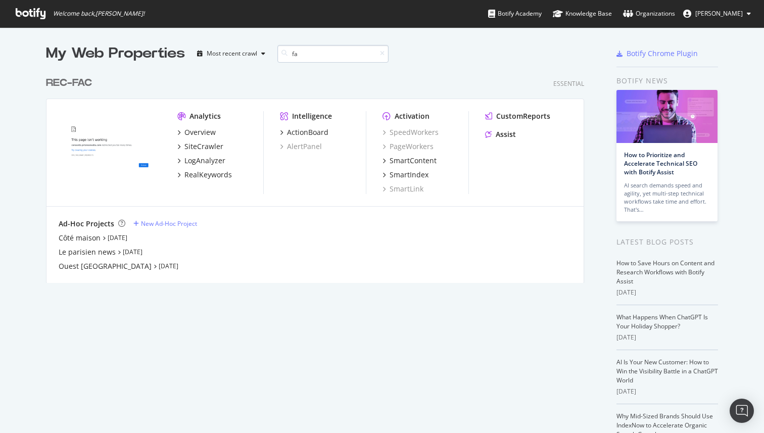
scroll to position [212, 539]
type input "fac"
click at [124, 236] on link "Sep 16th 25" at bounding box center [118, 238] width 20 height 9
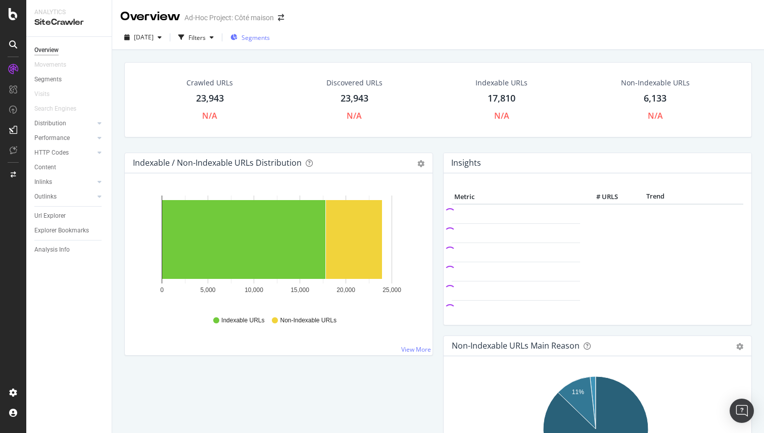
click at [270, 40] on span "Segments" at bounding box center [256, 37] width 28 height 9
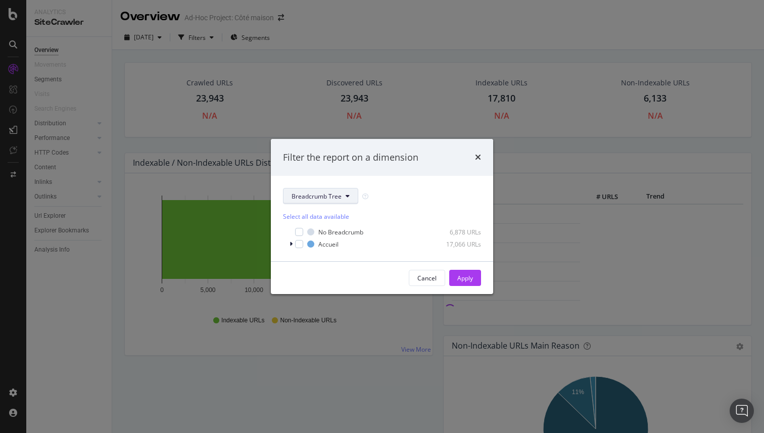
click at [320, 192] on span "Breadcrumb Tree" at bounding box center [317, 196] width 50 height 9
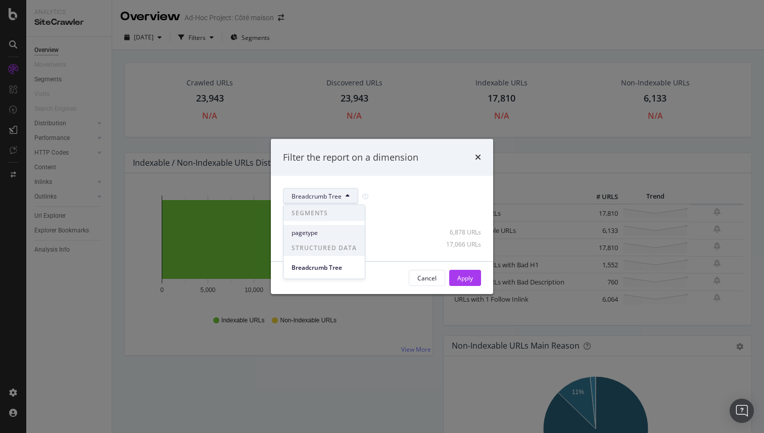
click at [322, 232] on span "pagetype" at bounding box center [324, 232] width 65 height 9
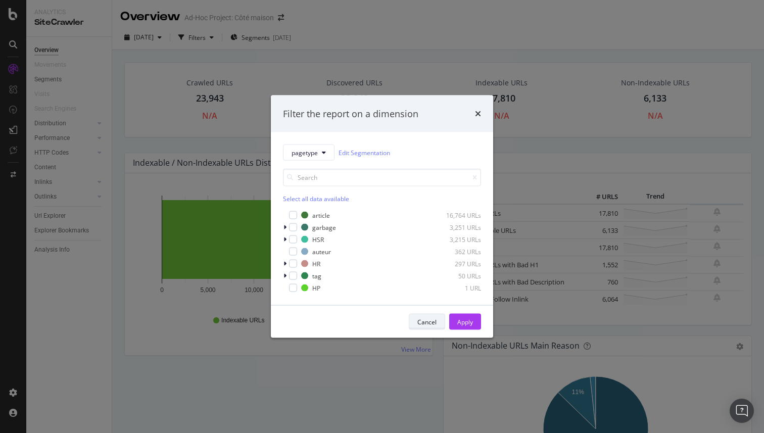
click at [428, 285] on div "HP 1 URL" at bounding box center [391, 288] width 180 height 9
click at [420, 323] on div "Cancel" at bounding box center [427, 321] width 19 height 9
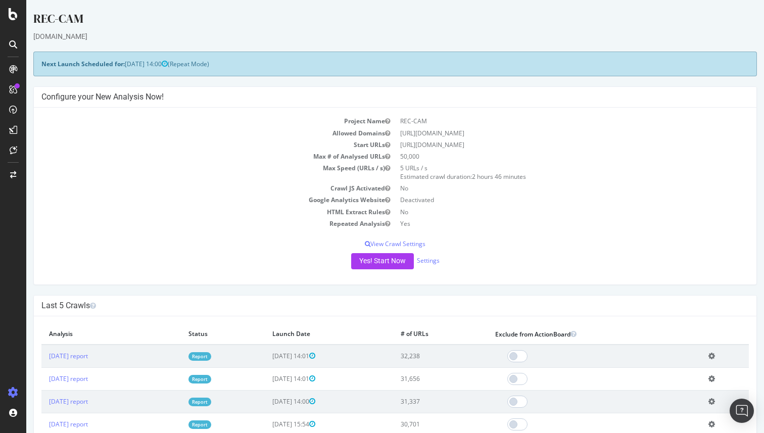
click at [225, 352] on td "Report" at bounding box center [223, 356] width 84 height 23
click at [211, 356] on link "Report" at bounding box center [200, 356] width 23 height 9
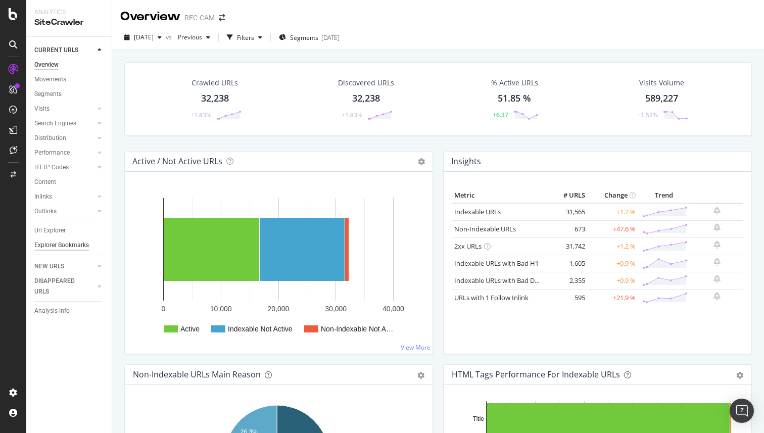
click at [59, 243] on div "Explorer Bookmarks" at bounding box center [61, 245] width 55 height 11
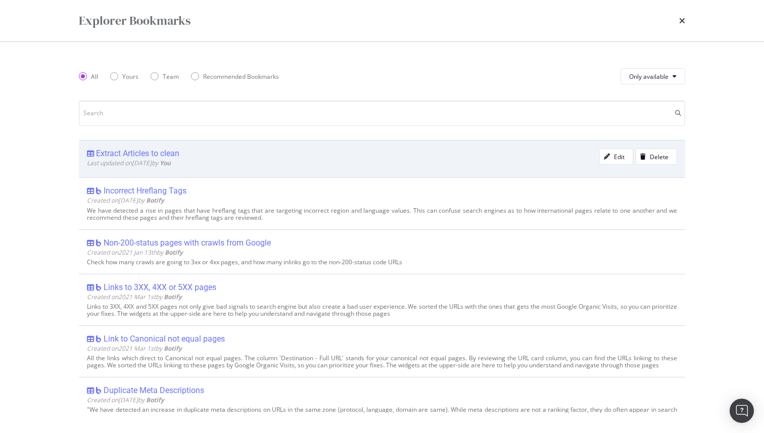
click at [143, 154] on div "Extract Articles to clean" at bounding box center [137, 154] width 83 height 10
